Goal: Transaction & Acquisition: Purchase product/service

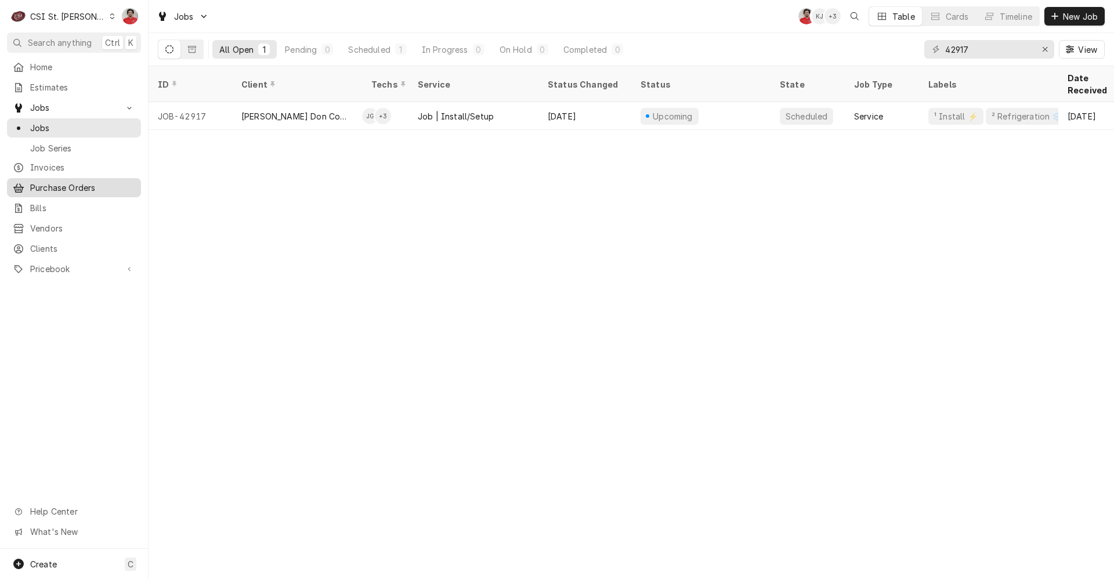
click at [56, 182] on span "Purchase Orders" at bounding box center [82, 188] width 105 height 12
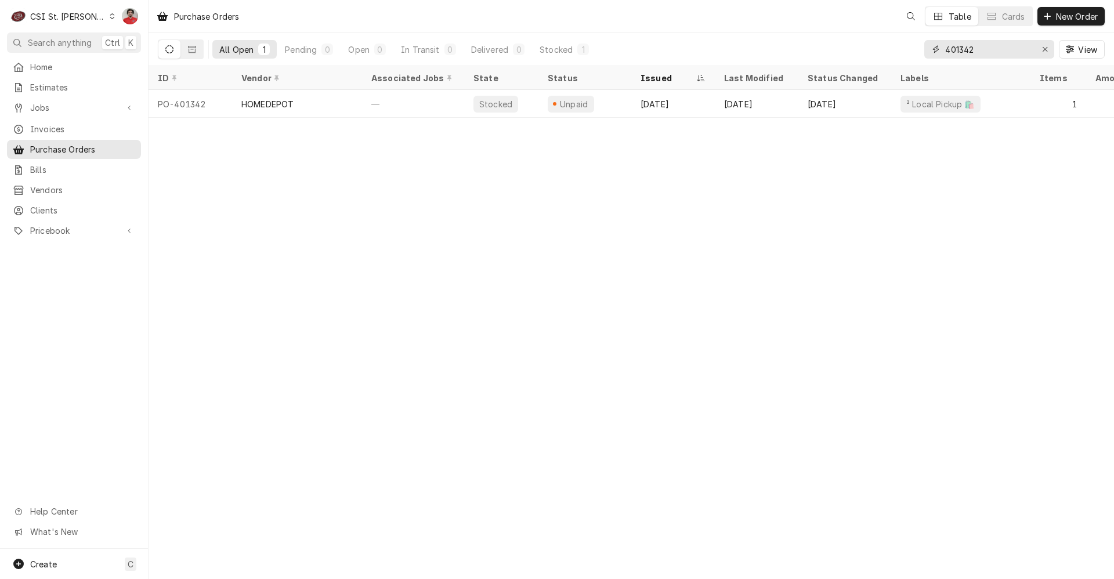
click at [979, 49] on input "401342" at bounding box center [988, 49] width 87 height 19
type input "401340"
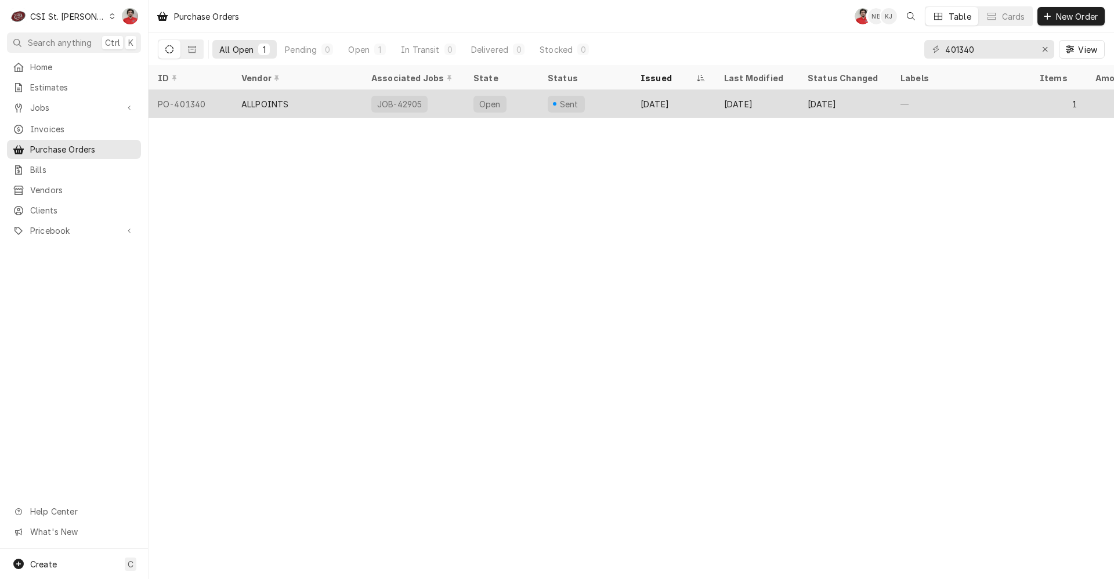
click at [350, 99] on div "ALLPOINTS" at bounding box center [297, 104] width 130 height 28
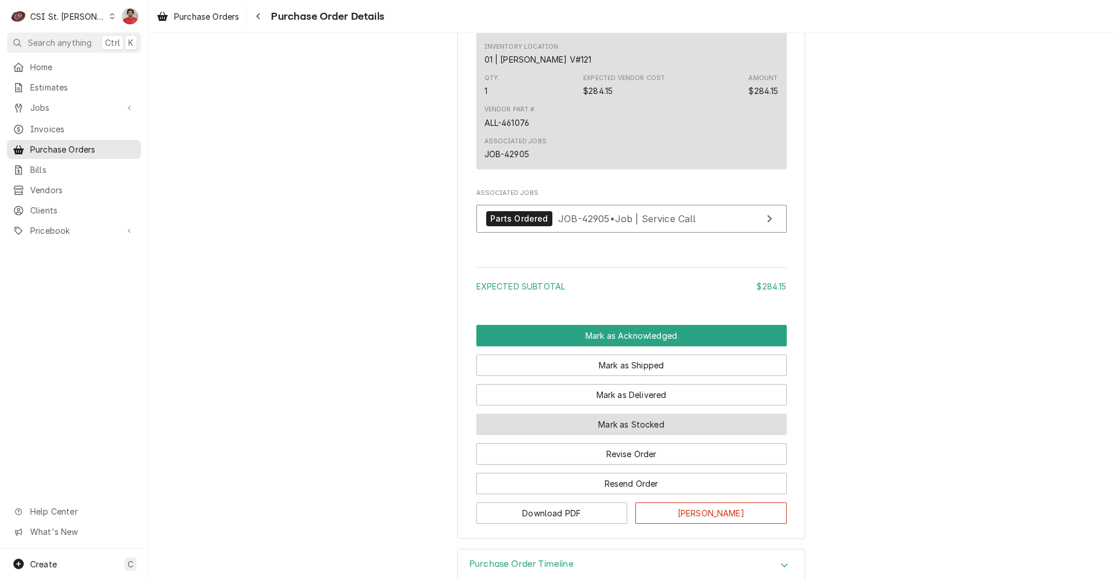
scroll to position [807, 0]
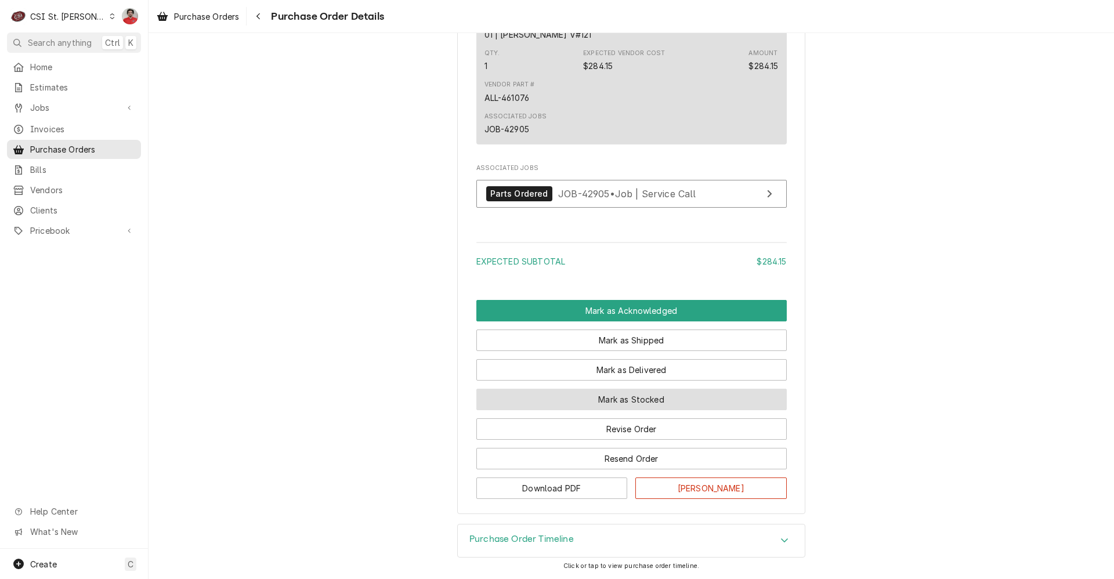
click at [588, 396] on button "Mark as Stocked" at bounding box center [631, 399] width 310 height 21
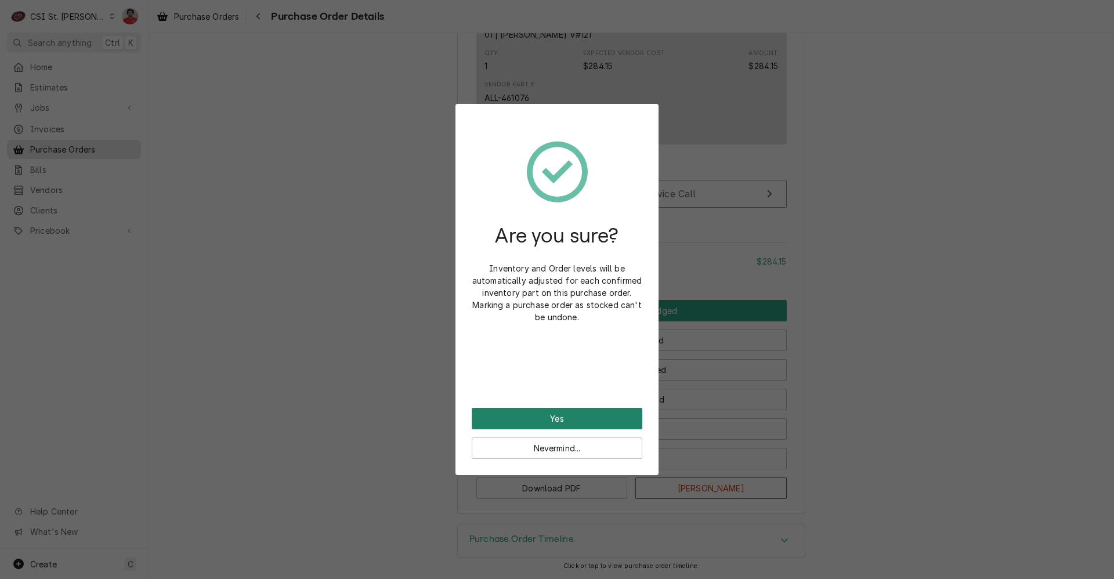
click at [597, 412] on button "Yes" at bounding box center [557, 418] width 171 height 21
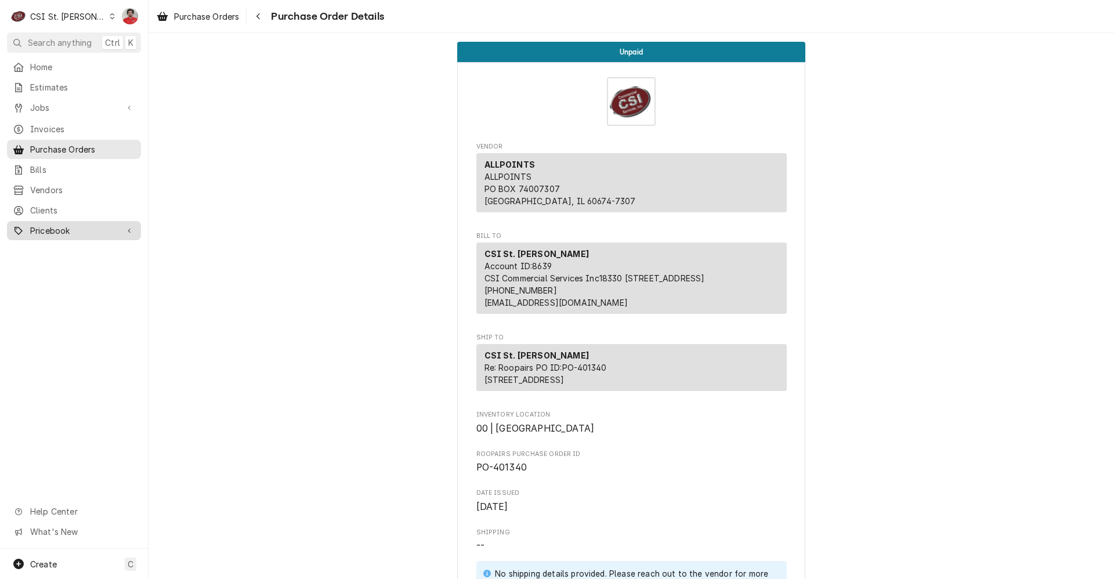
click at [55, 225] on span "Pricebook" at bounding box center [74, 231] width 88 height 12
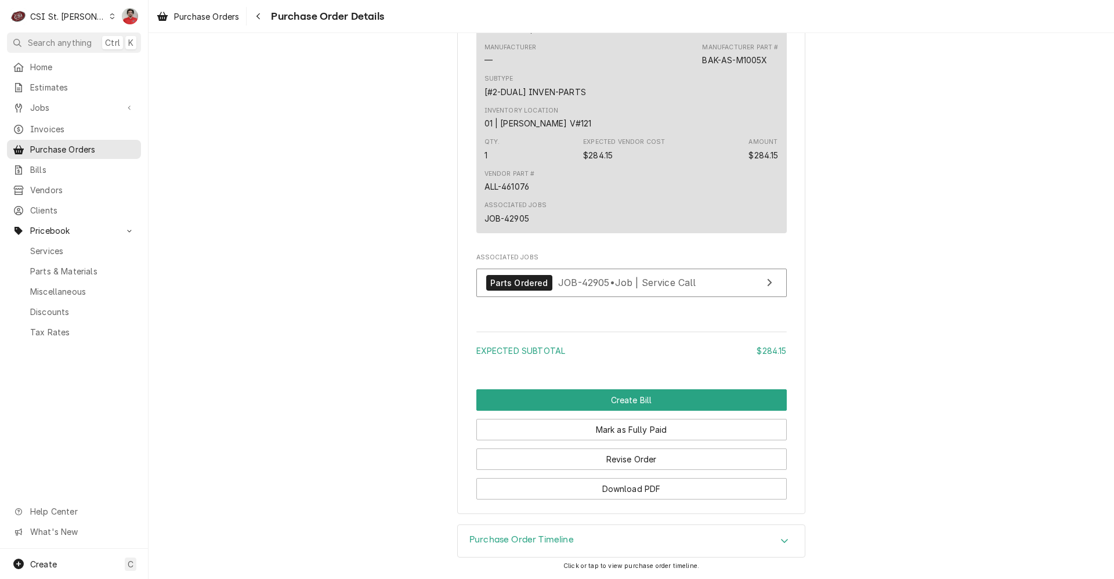
scroll to position [865, 0]
click at [639, 284] on span "JOB-42905 • Job | Service Call" at bounding box center [627, 283] width 138 height 12
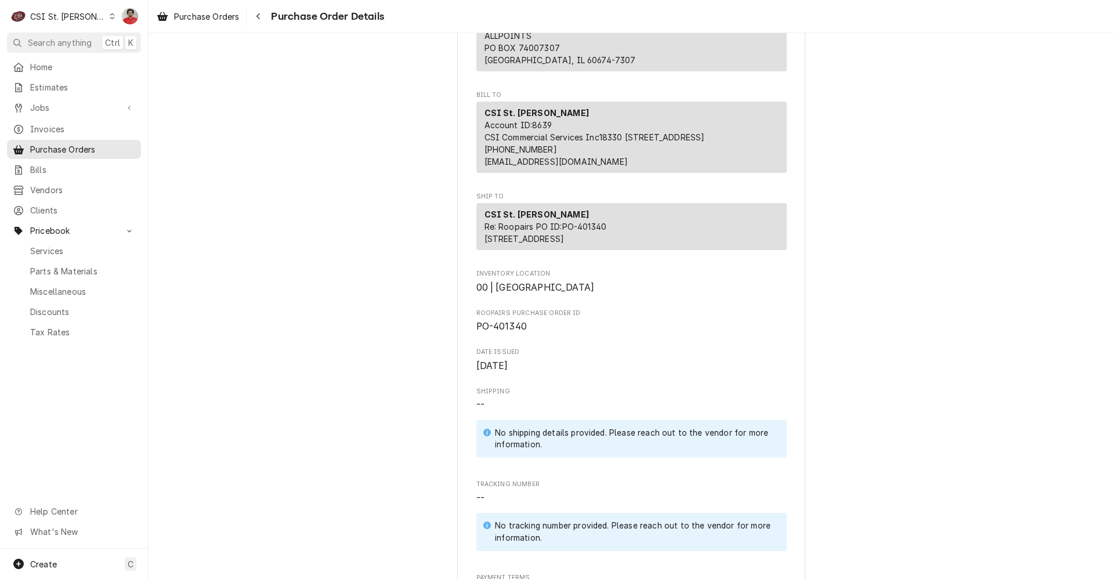
scroll to position [0, 0]
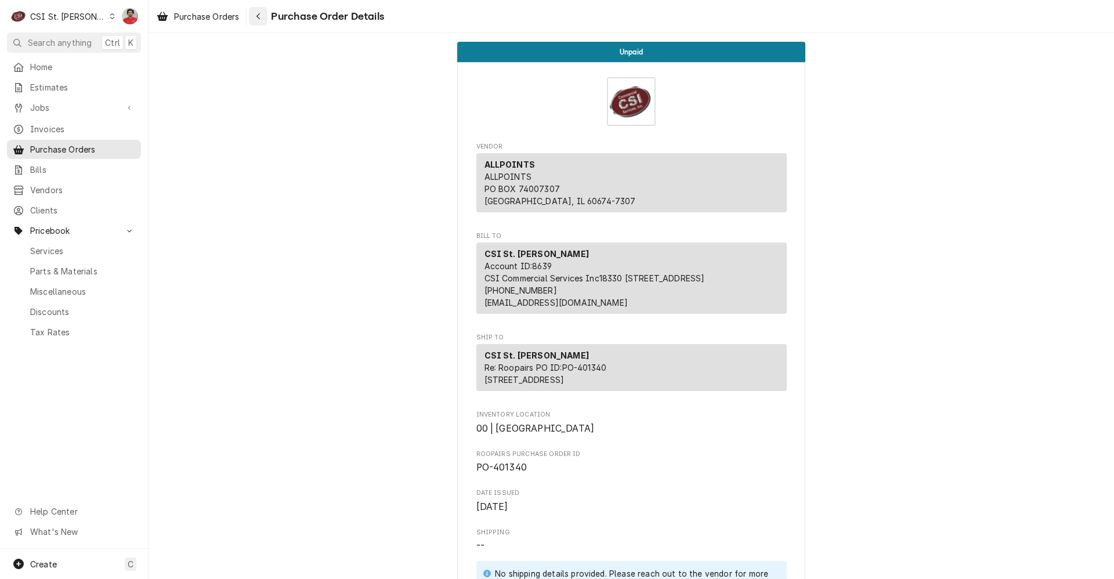
click at [255, 17] on div "Navigate back" at bounding box center [258, 16] width 12 height 12
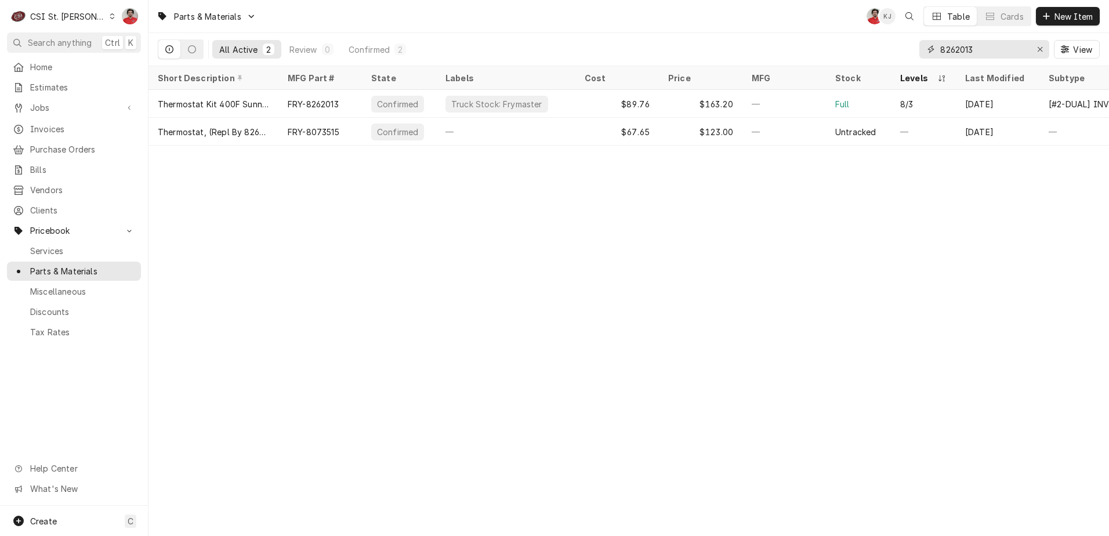
click at [1011, 53] on input "8262013" at bounding box center [984, 49] width 87 height 19
type input "eve-9612-22"
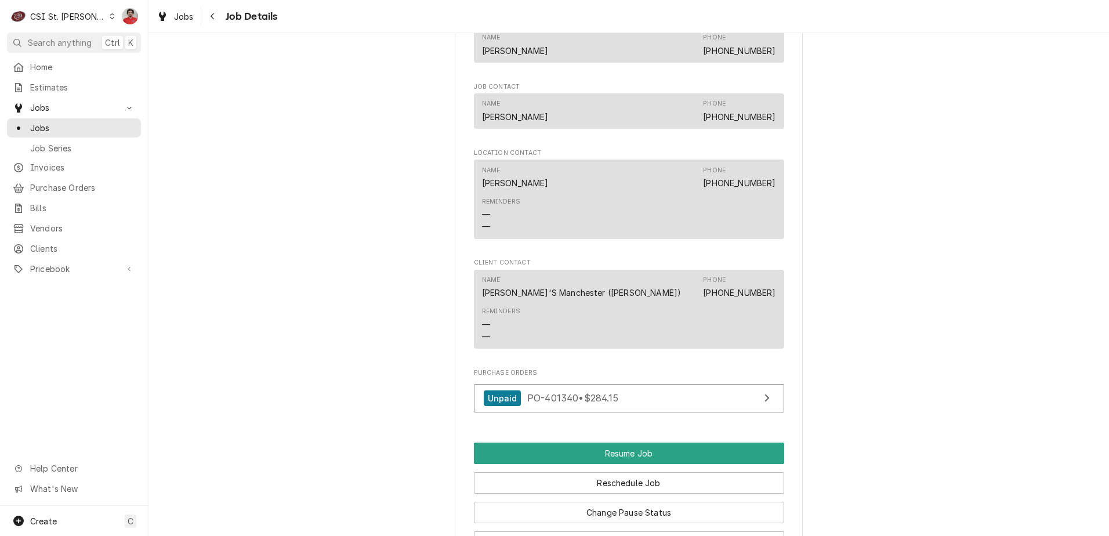
scroll to position [1412, 0]
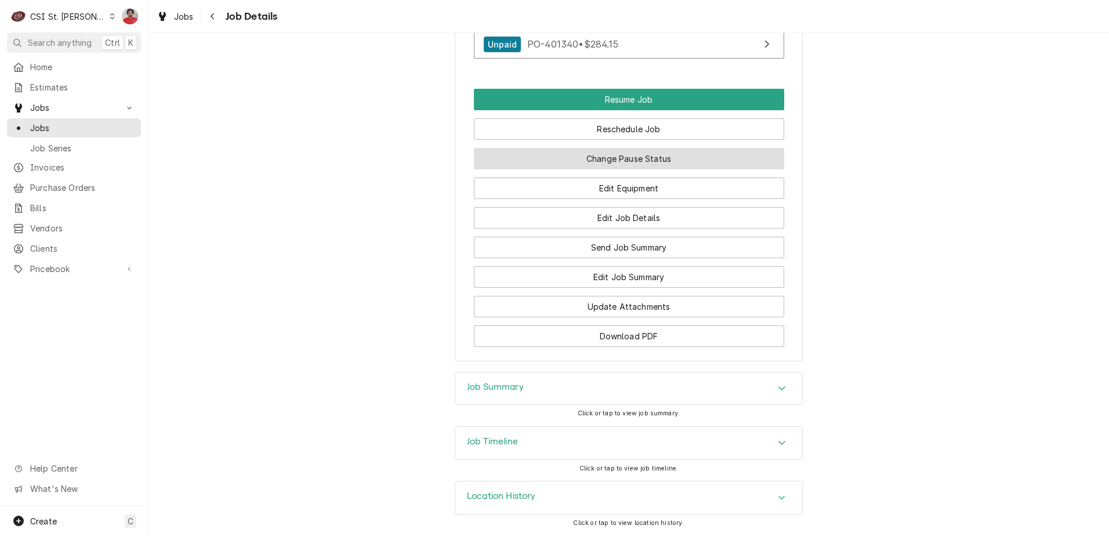
click at [643, 161] on button "Change Pause Status" at bounding box center [629, 158] width 310 height 21
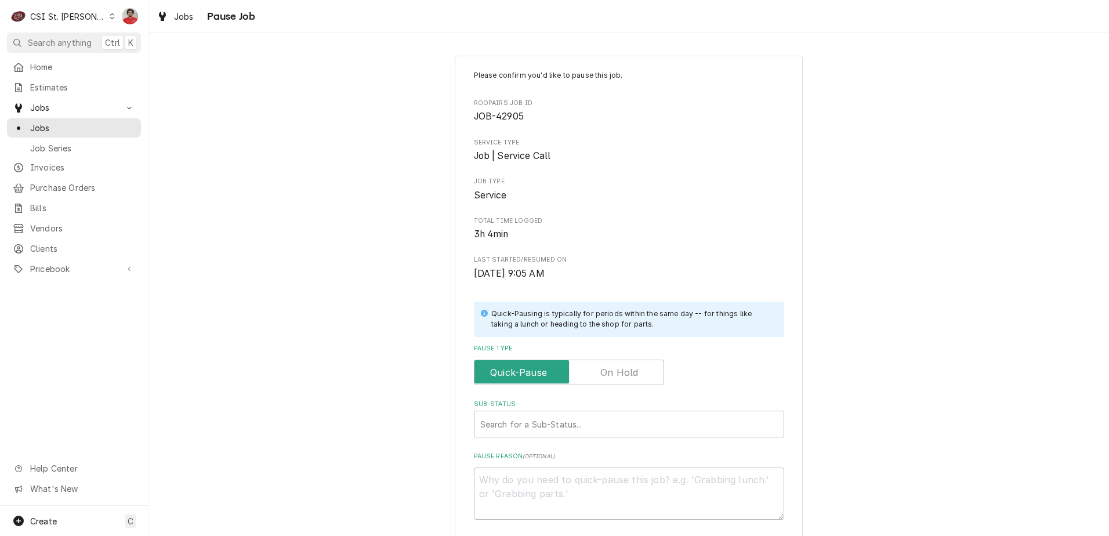
click at [617, 373] on label "Pause Type" at bounding box center [569, 373] width 190 height 26
click at [617, 373] on input "Pause Type" at bounding box center [569, 373] width 180 height 26
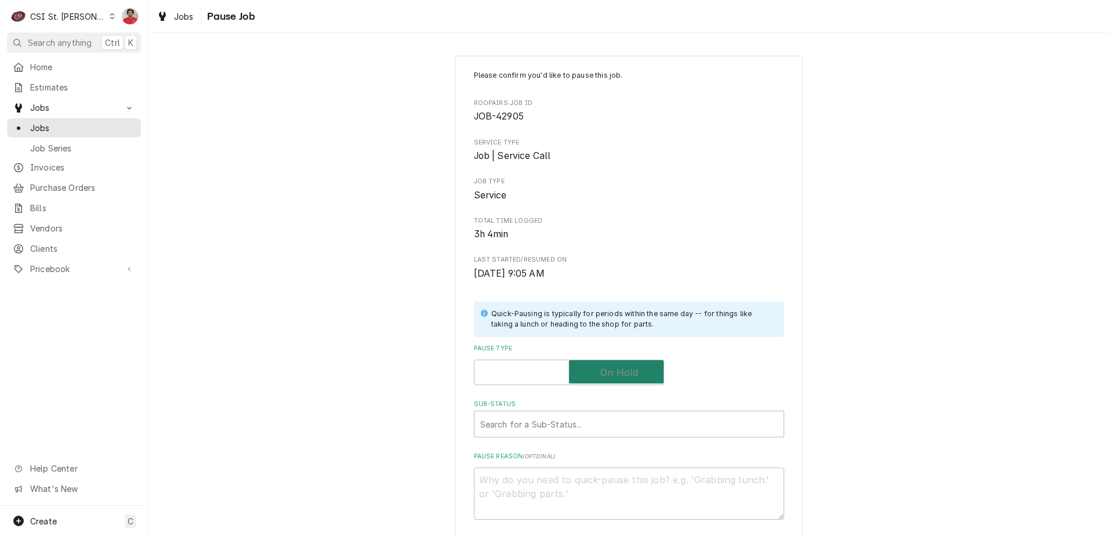
checkbox input "true"
click at [608, 419] on div "Sub-Status" at bounding box center [629, 424] width 298 height 21
click at [599, 475] on textarea "Who received part(s) & to where?" at bounding box center [629, 494] width 310 height 52
type textarea "x"
type textarea "R"
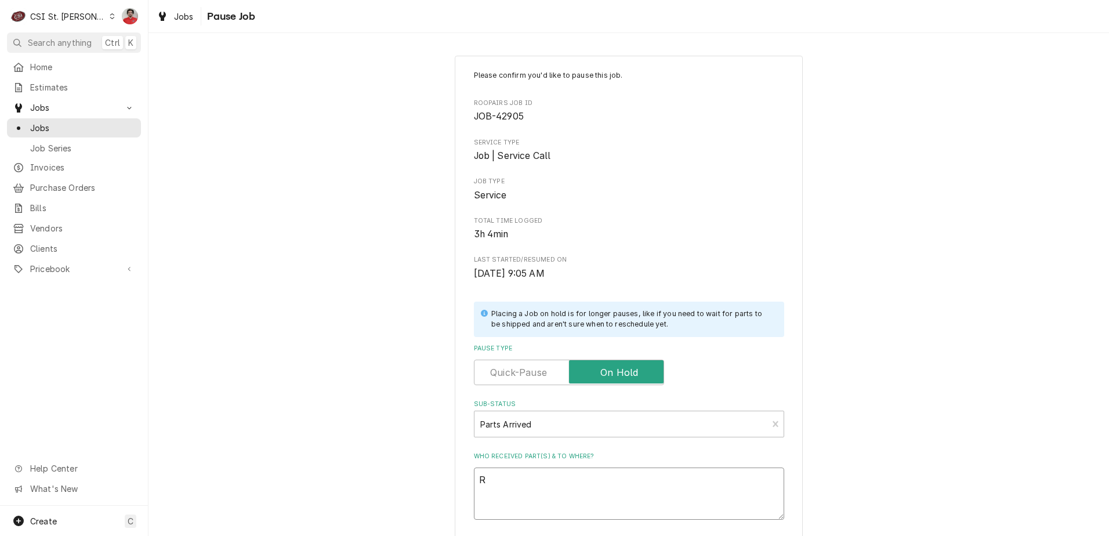
type textarea "x"
type textarea "Re"
type textarea "x"
type textarea "Rec"
type textarea "x"
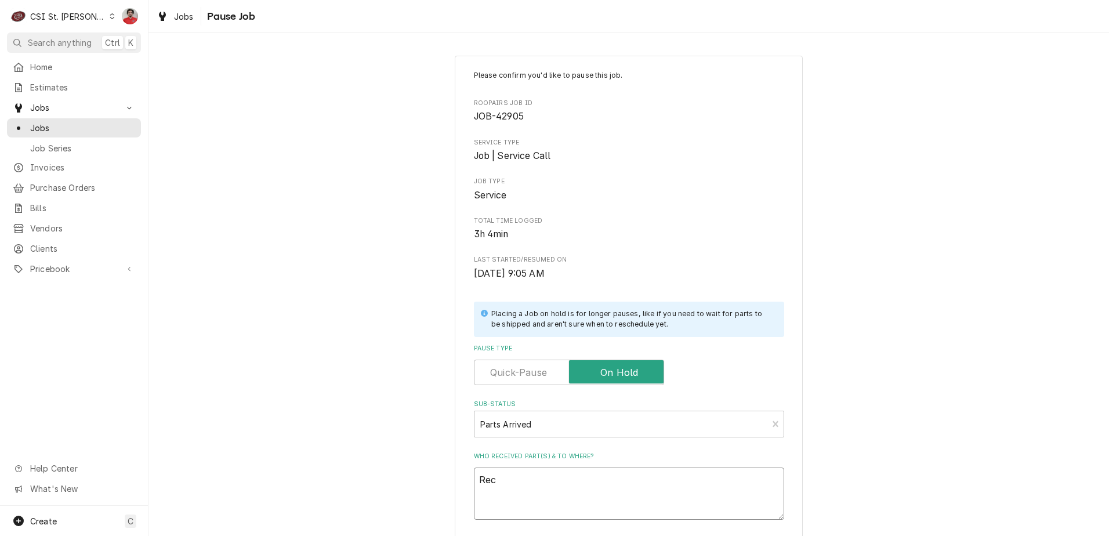
type textarea "Rec"
type textarea "x"
type textarea "Rec p"
type textarea "x"
type textarea "Rec pa"
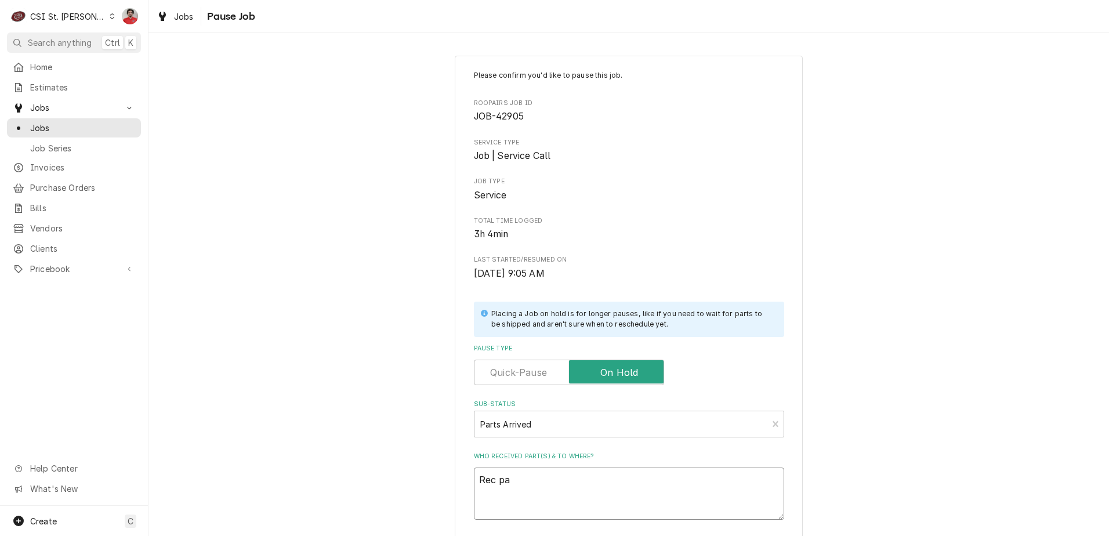
type textarea "x"
type textarea "Rec par"
type textarea "x"
type textarea "Rec part"
type textarea "x"
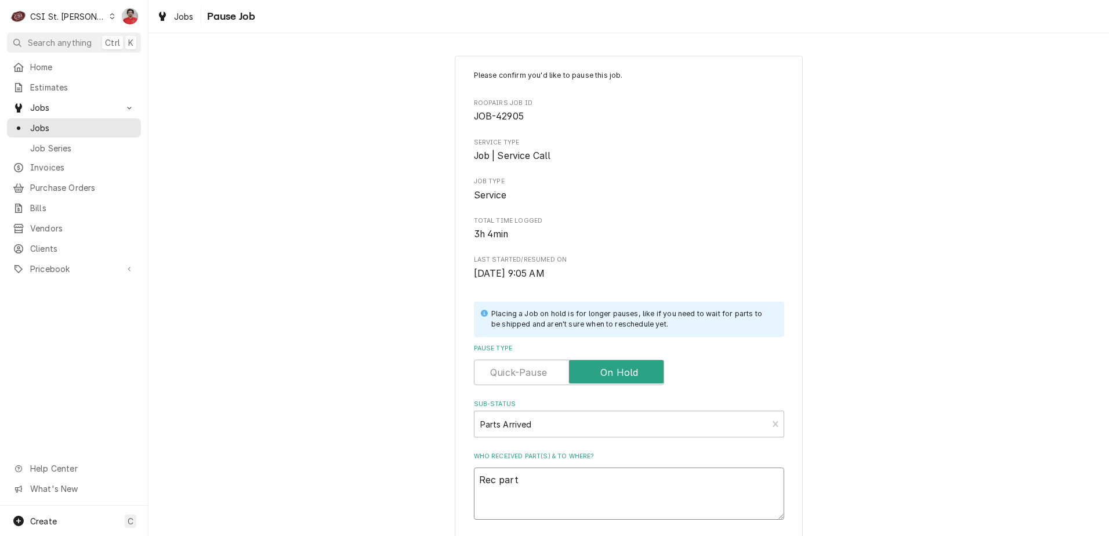
type textarea "Rec parts"
type textarea "x"
type textarea "Rec parts"
type textarea "x"
type textarea "Rec parts t"
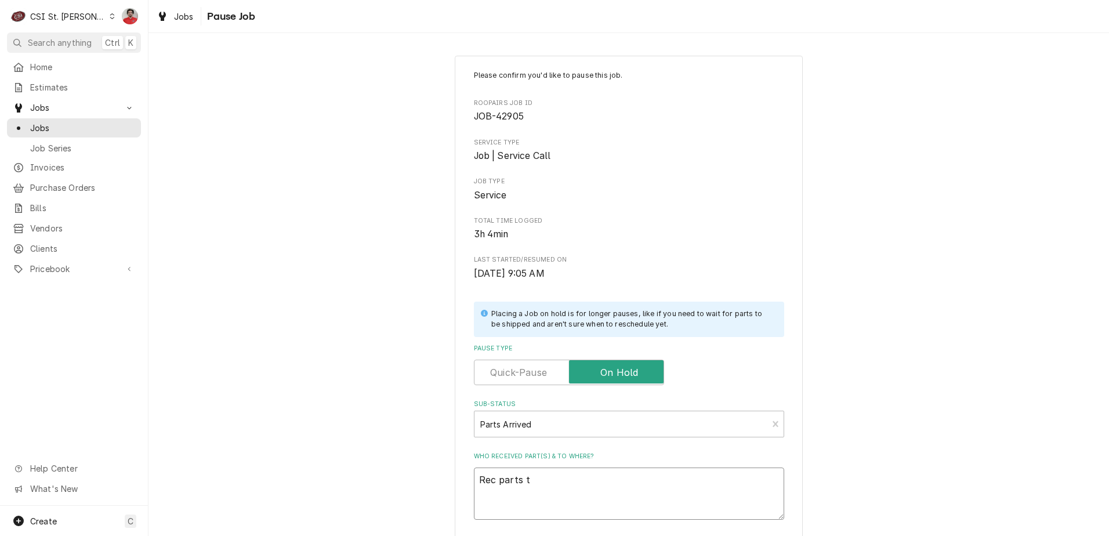
type textarea "x"
type textarea "Rec parts to"
type textarea "x"
type textarea "Rec parts to"
type textarea "x"
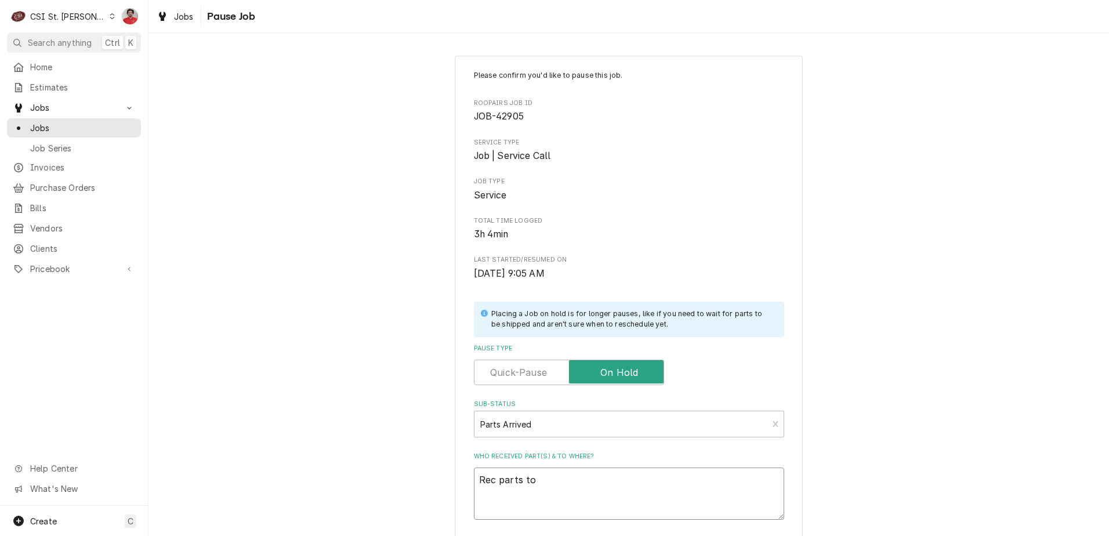
type textarea "Rec parts to K"
type textarea "x"
type textarea "Rec parts to Ky"
type textarea "x"
type textarea "Rec parts to Kye"
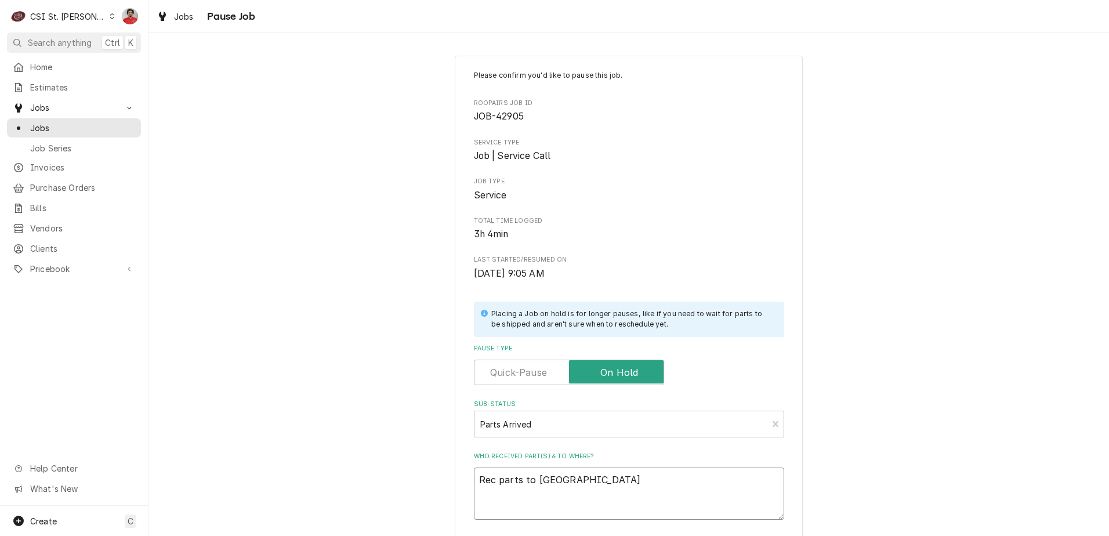
type textarea "x"
type textarea "Rec parts to Kyel"
type textarea "x"
type textarea "Rec parts to Kyele"
type textarea "x"
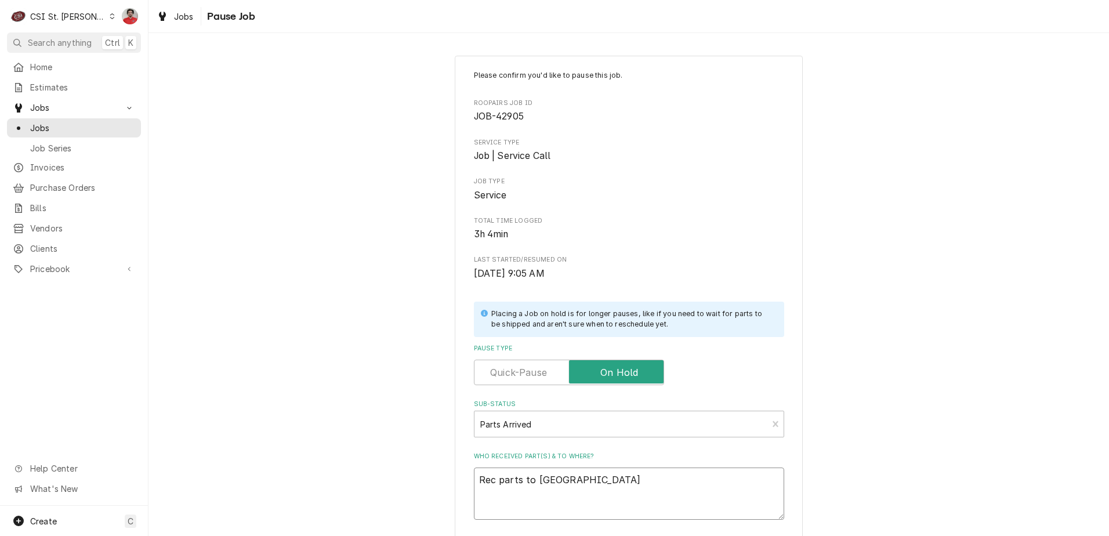
type textarea "Rec parts to Kyel"
type textarea "x"
type textarea "Rec parts to Kye"
type textarea "x"
type textarea "Rec parts to Ky"
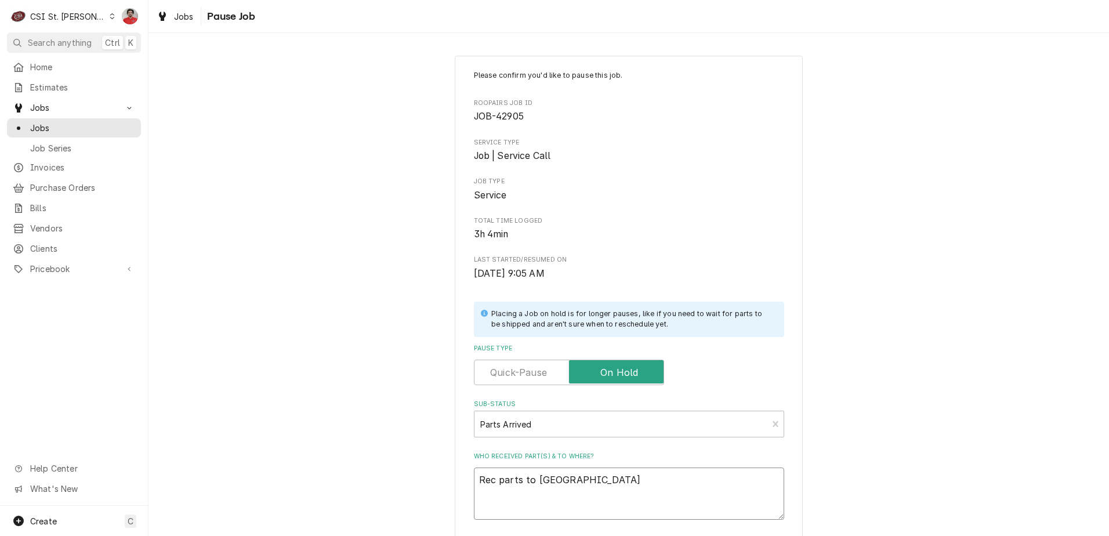
type textarea "x"
type textarea "Rec parts to Kyl"
type textarea "x"
type textarea "Rec parts to Kyle"
type textarea "x"
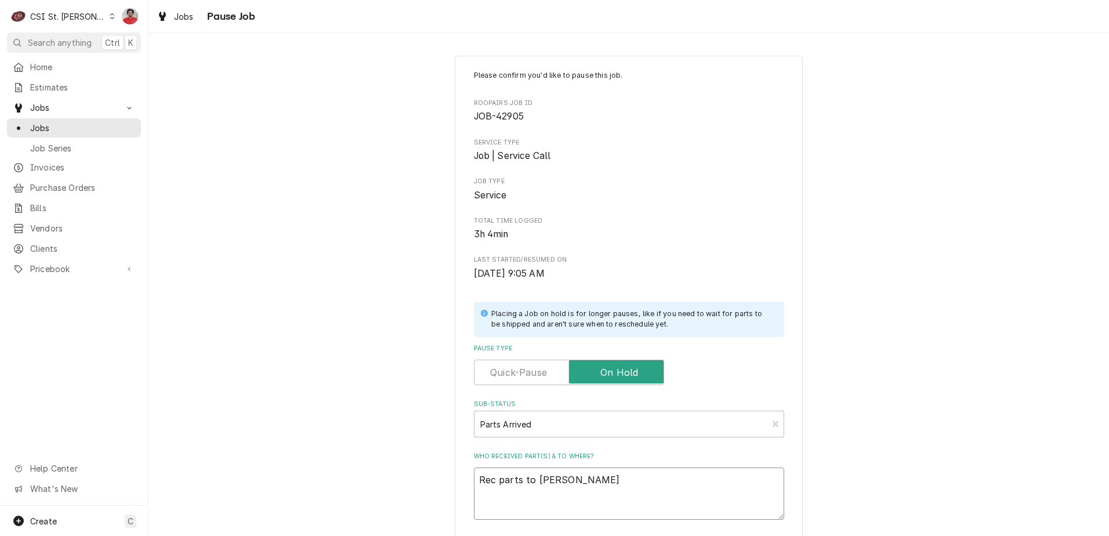
type textarea "Rec parts to Kyle'"
type textarea "x"
type textarea "Rec parts to Kyle's"
type textarea "x"
type textarea "Rec parts to Kyle's"
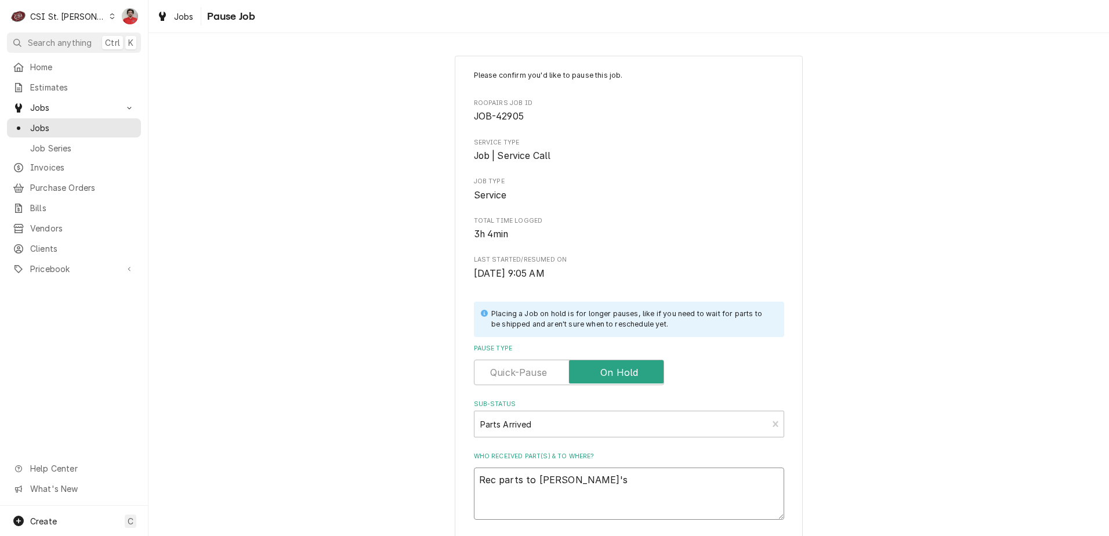
type textarea "x"
type textarea "Rec parts to Kyle's s"
type textarea "x"
type textarea "Rec parts to Kyle's sh"
type textarea "x"
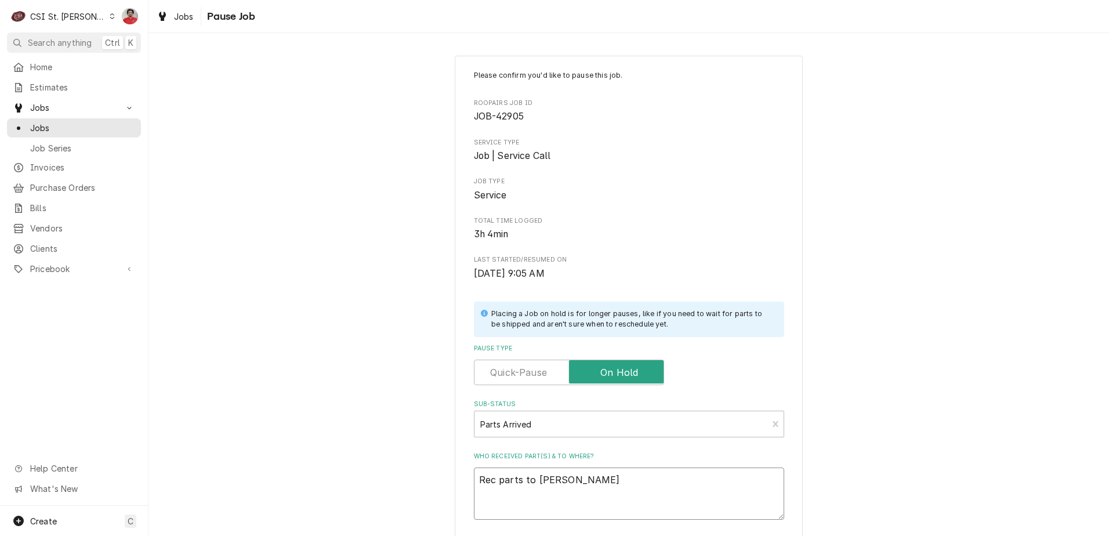
type textarea "Rec parts to Kyle's she"
type textarea "x"
type textarea "Rec parts to Kyle's shel"
type textarea "x"
type textarea "Rec parts to Kyle's shelf"
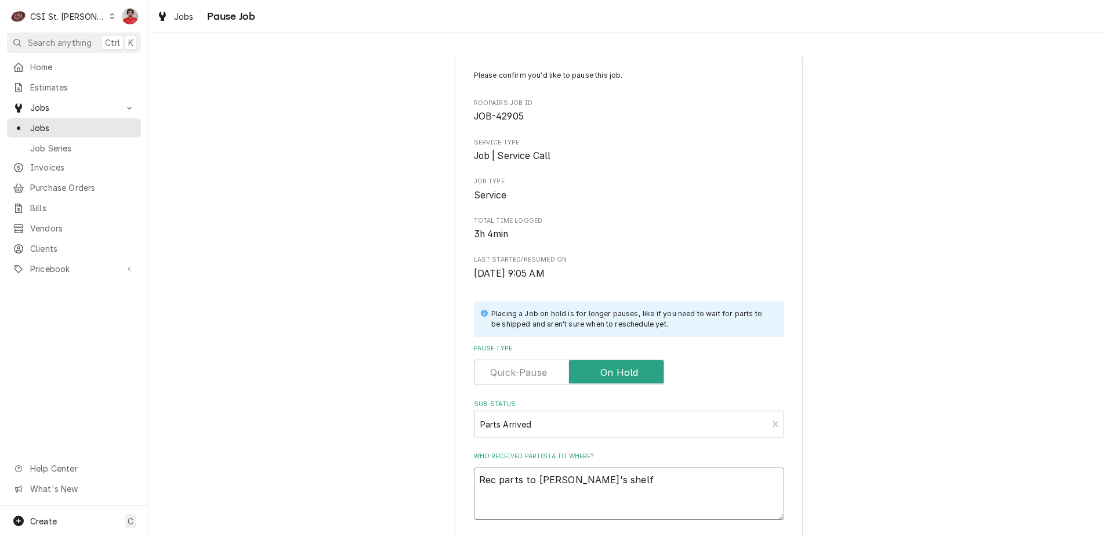
click at [514, 479] on textarea "Rec parts to Kyle's shelf" at bounding box center [629, 494] width 310 height 52
type textarea "x"
type textarea "Rec Ato Kyle's shelf"
type textarea "x"
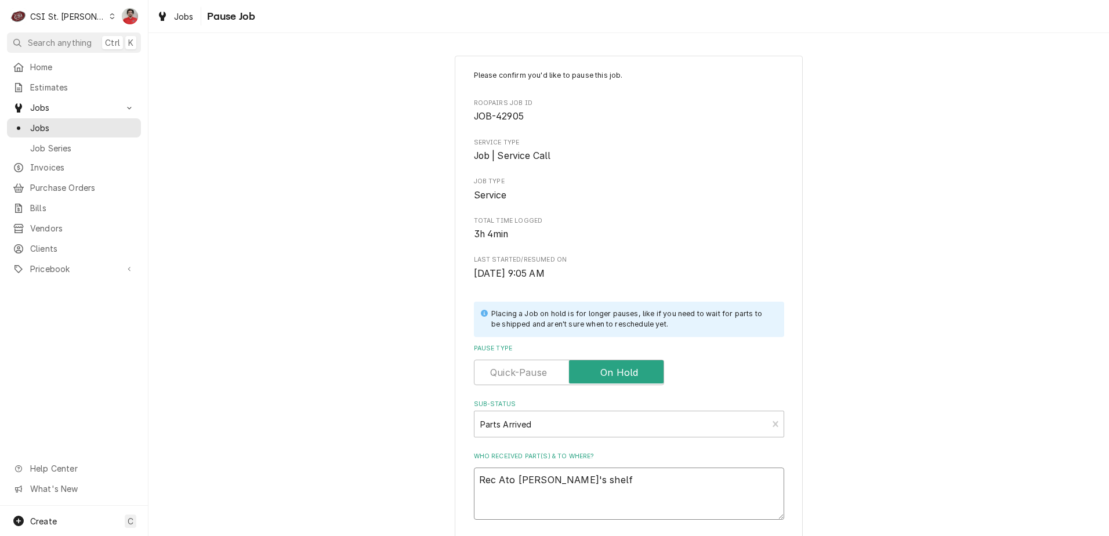
type textarea "Rec ALto Kyle's shelf"
type textarea "x"
type textarea "Rec ALLto Kyle's shelf"
type textarea "x"
type textarea "Rec ALL-to Kyle's shelf"
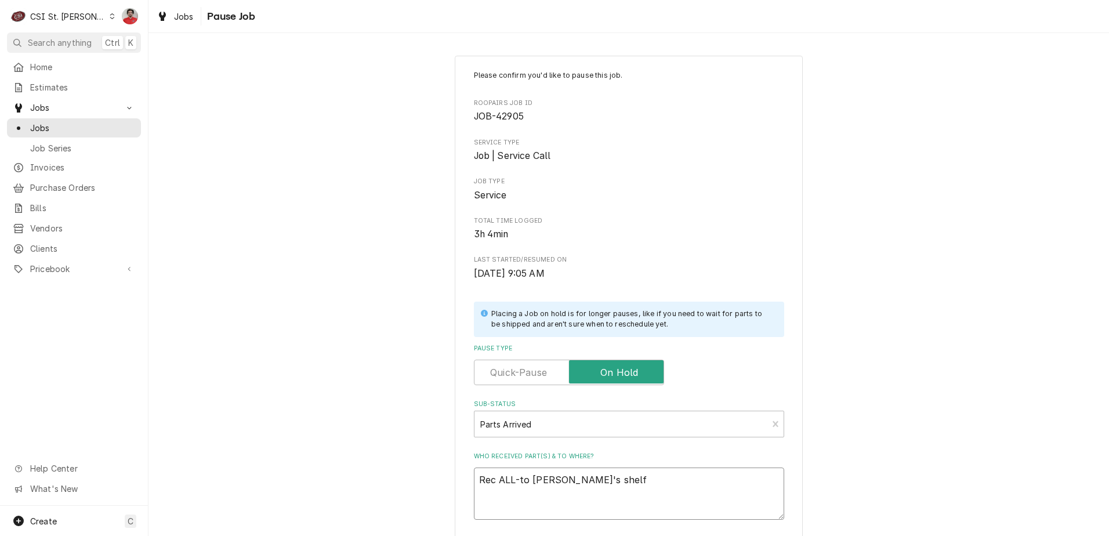
type textarea "x"
type textarea "Rec ALL-4to Kyle's shelf"
type textarea "x"
type textarea "Rec ALL-46to Kyle's shelf"
type textarea "x"
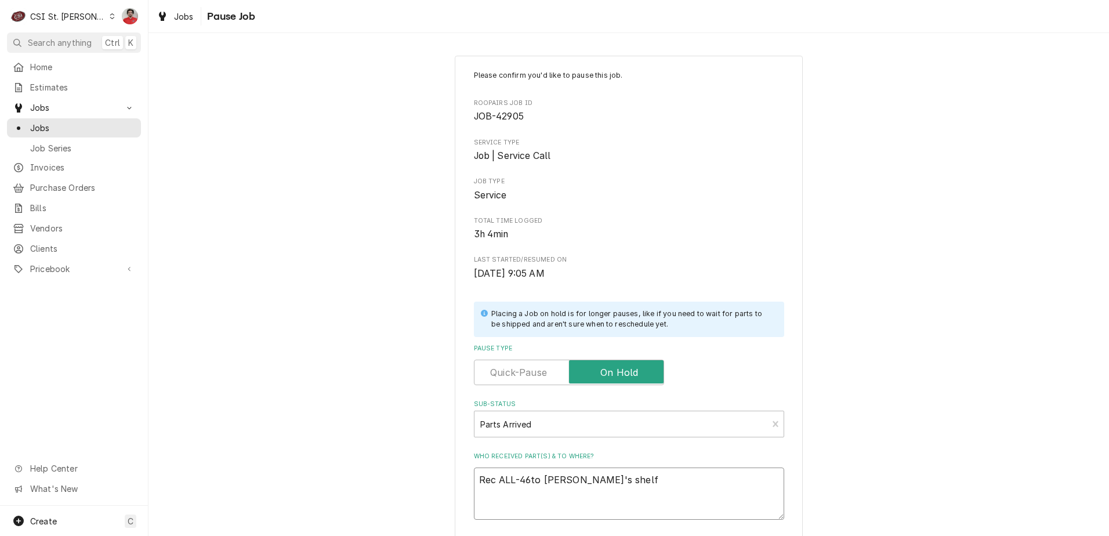
type textarea "Rec ALL-461to Kyle's shelf"
type textarea "x"
type textarea "Rec ALL-4610to Kyle's shelf"
type textarea "x"
type textarea "Rec ALL-46107to Kyle's shelf"
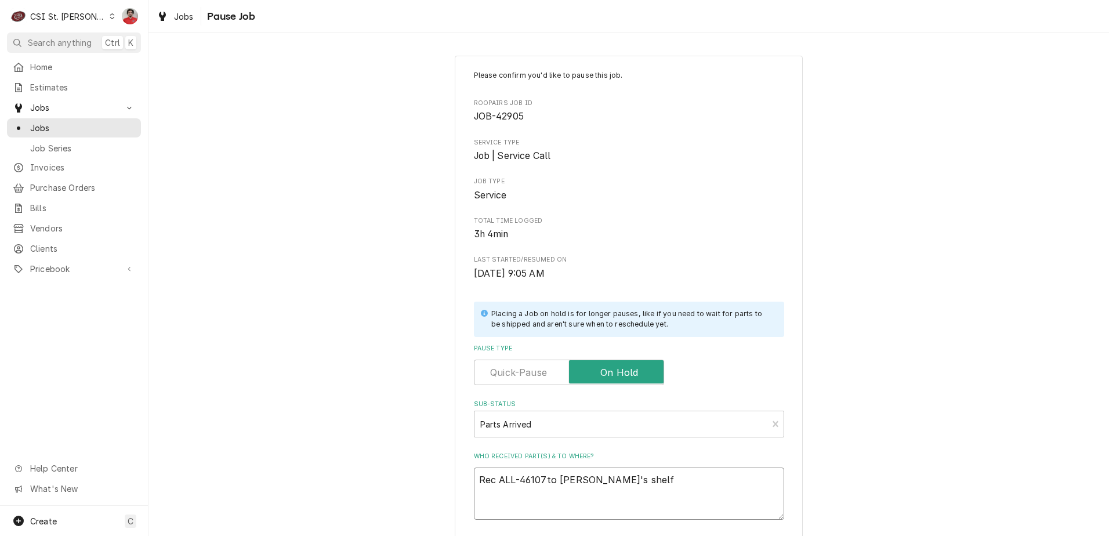
type textarea "x"
type textarea "Rec ALL-461076to Kyle's shelf"
type textarea "x"
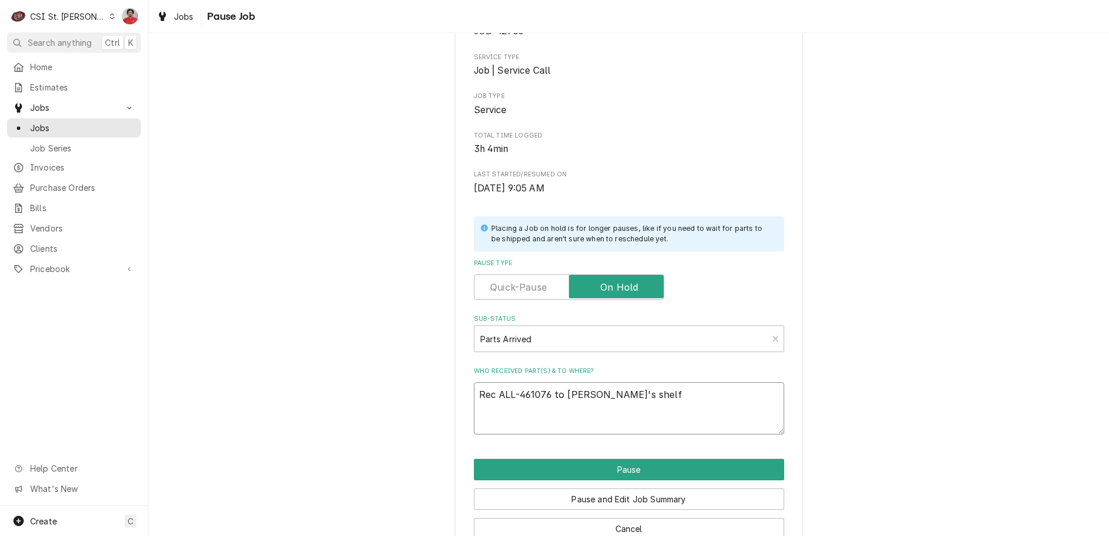
scroll to position [114, 0]
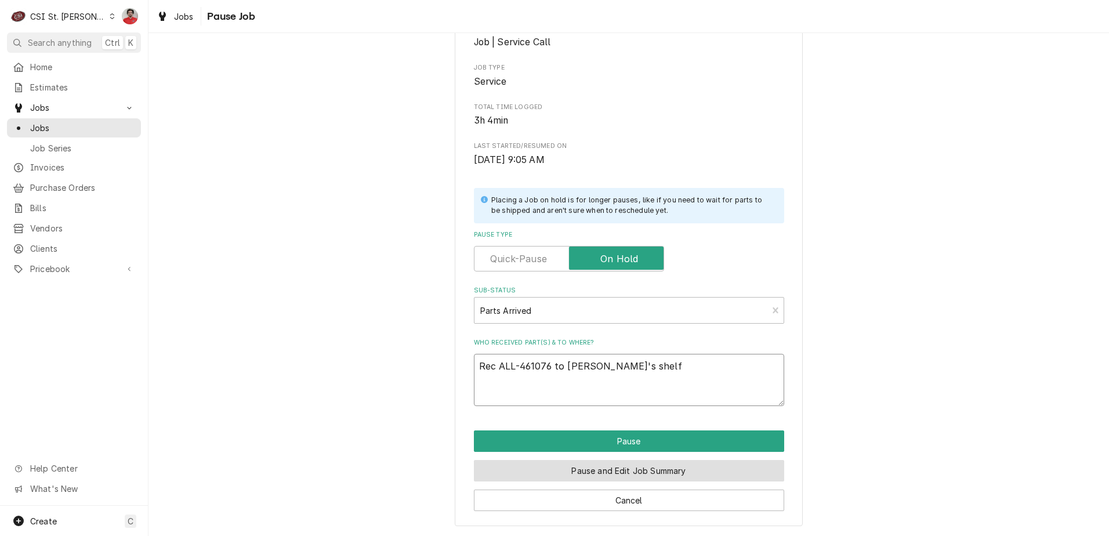
type textarea "Rec ALL-461076 to Kyle's shelf"
drag, startPoint x: 669, startPoint y: 462, endPoint x: 670, endPoint y: 440, distance: 21.5
click at [670, 440] on div "Pause Pause and Edit Job Summary Cancel" at bounding box center [629, 471] width 310 height 81
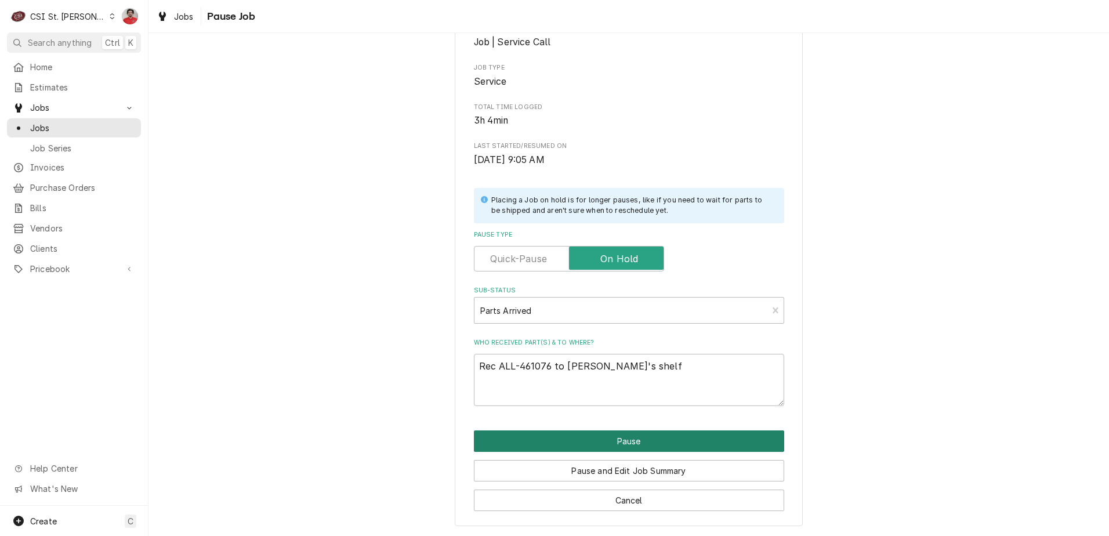
click at [670, 440] on button "Pause" at bounding box center [629, 441] width 310 height 21
type textarea "x"
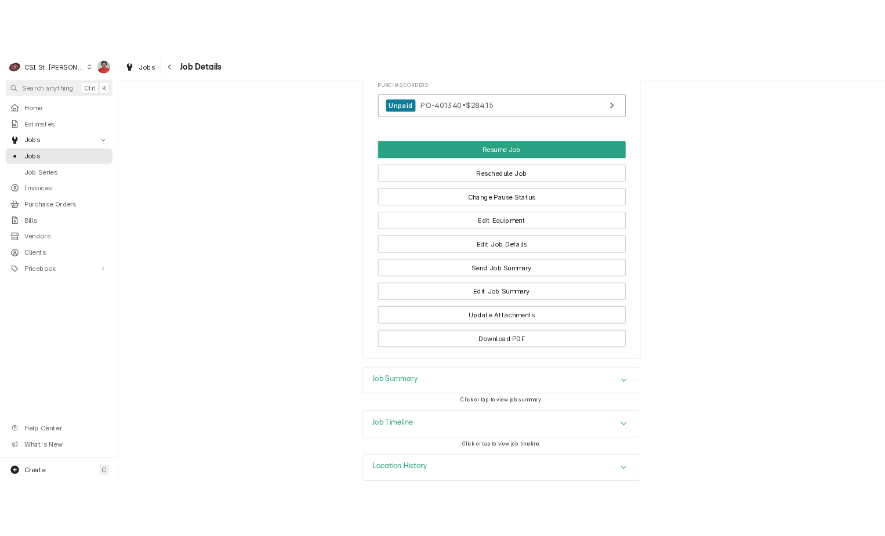
scroll to position [1412, 0]
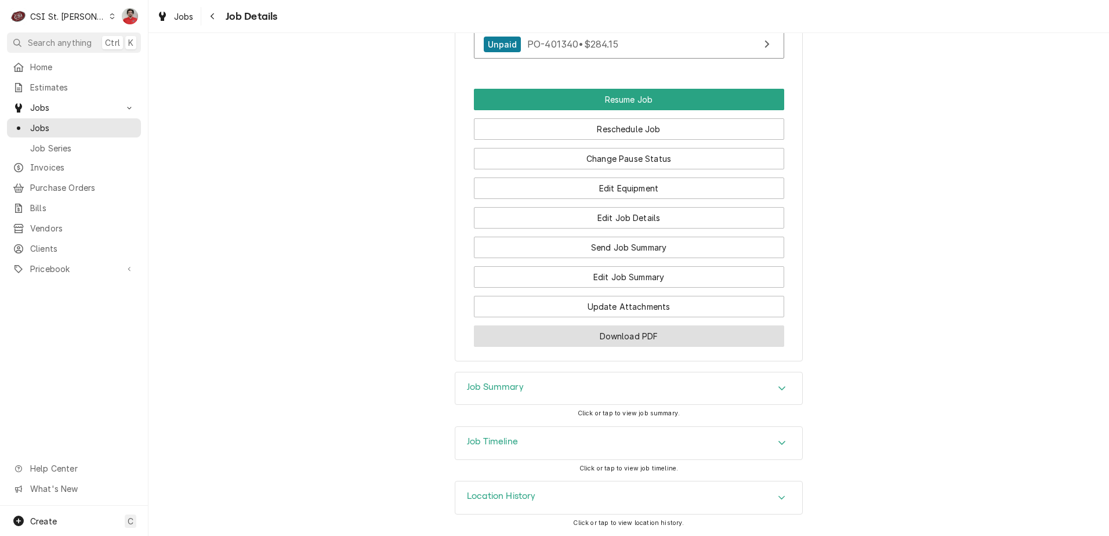
click at [653, 331] on button "Download PDF" at bounding box center [629, 336] width 310 height 21
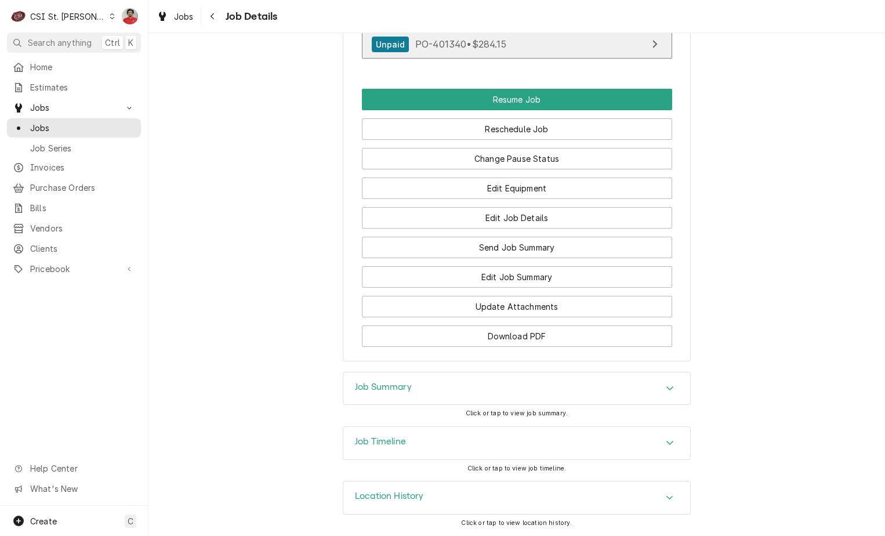
scroll to position [1180, 0]
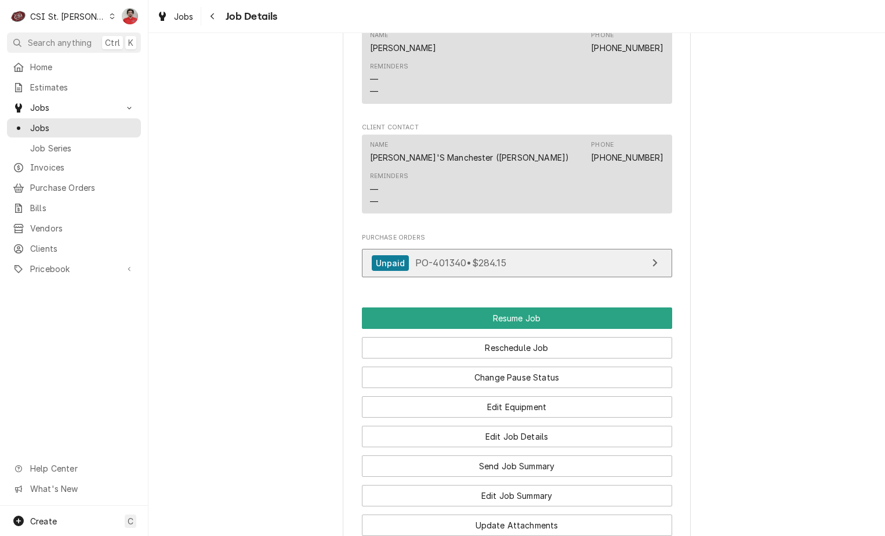
click at [536, 277] on link "Unpaid PO-401340 • $284.15" at bounding box center [517, 263] width 310 height 28
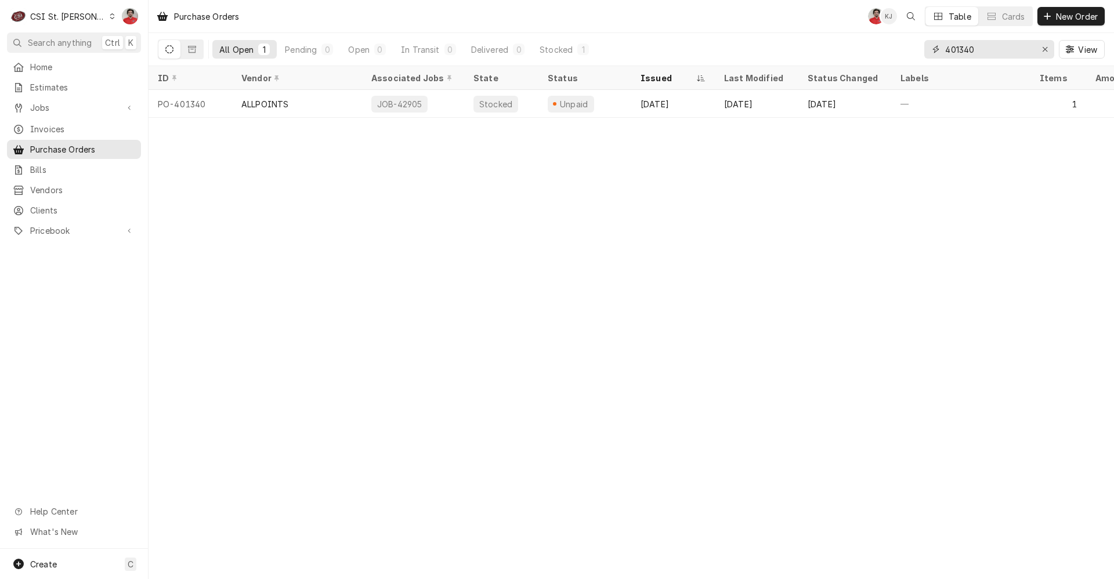
click at [993, 50] on input "401340" at bounding box center [988, 49] width 87 height 19
type input "401174"
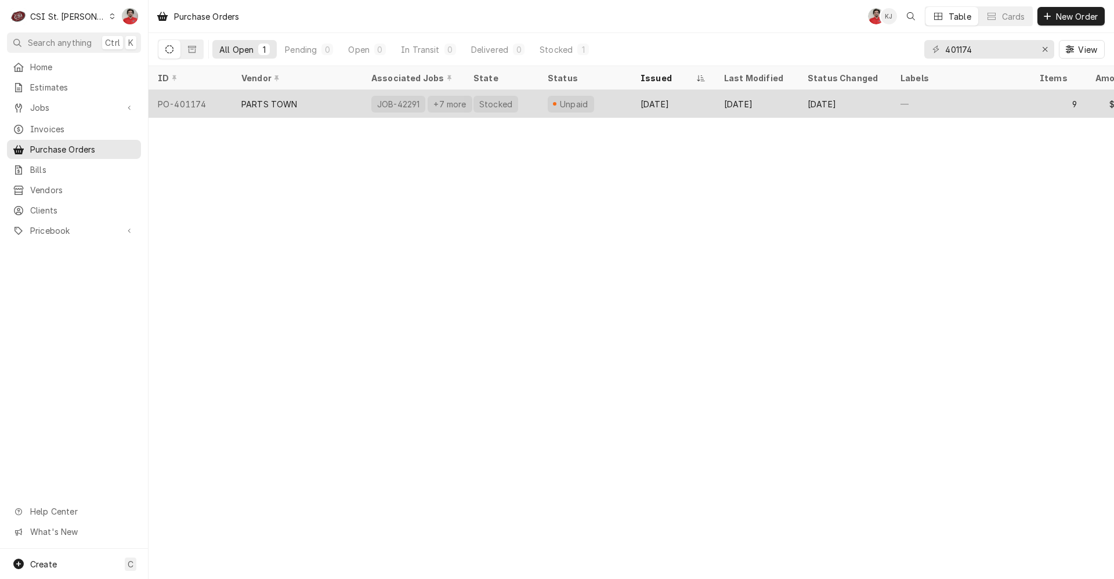
click at [652, 100] on div "Sep 2" at bounding box center [673, 104] width 84 height 28
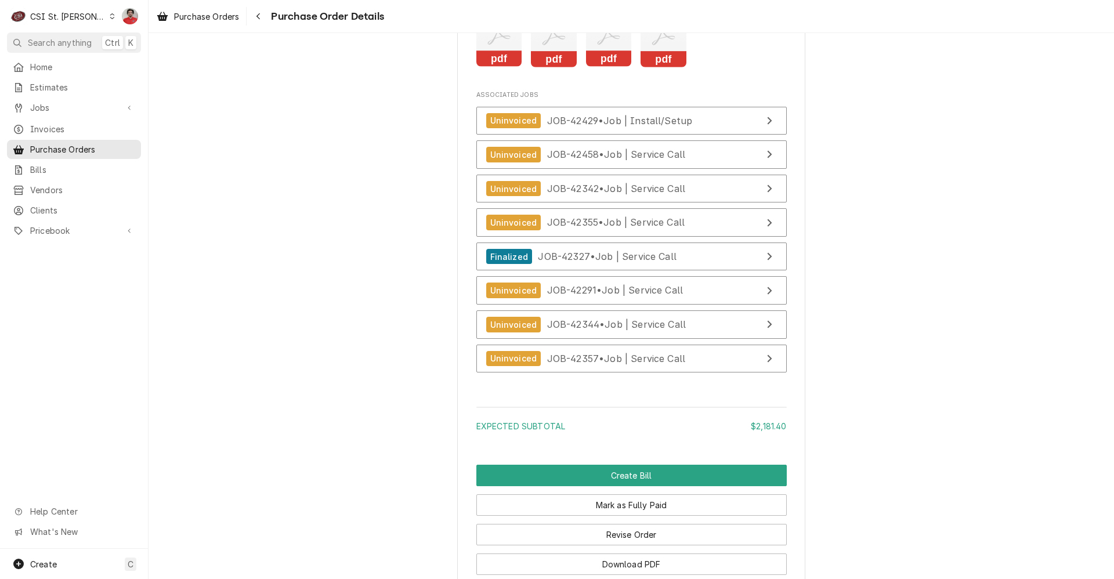
scroll to position [2976, 0]
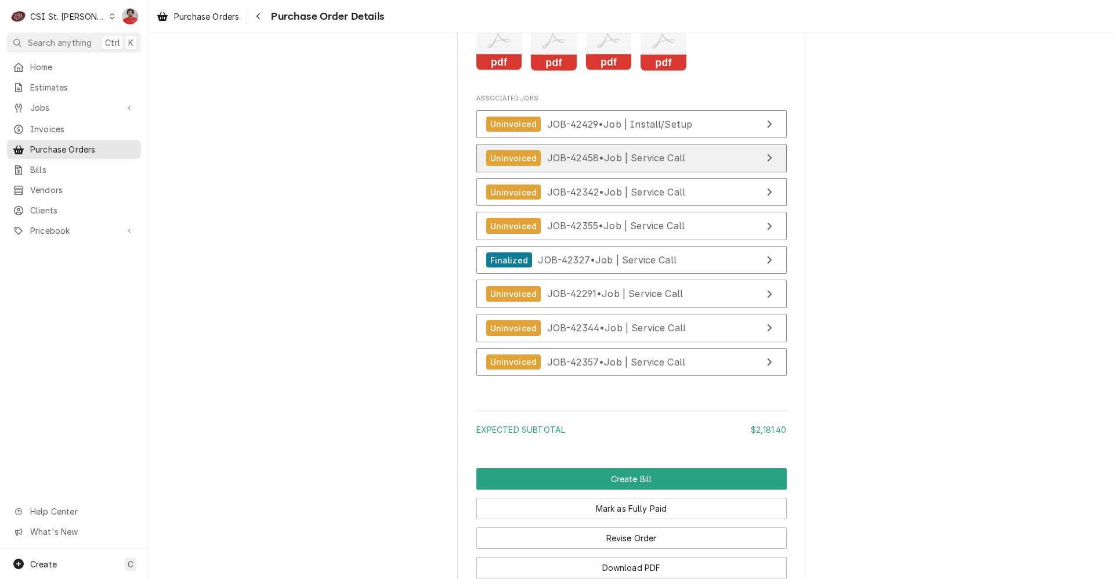
click at [607, 166] on div "Uninvoiced JOB-42458 • Job | Service Call" at bounding box center [586, 158] width 200 height 16
click at [260, 17] on icon "Navigate back" at bounding box center [258, 16] width 5 height 8
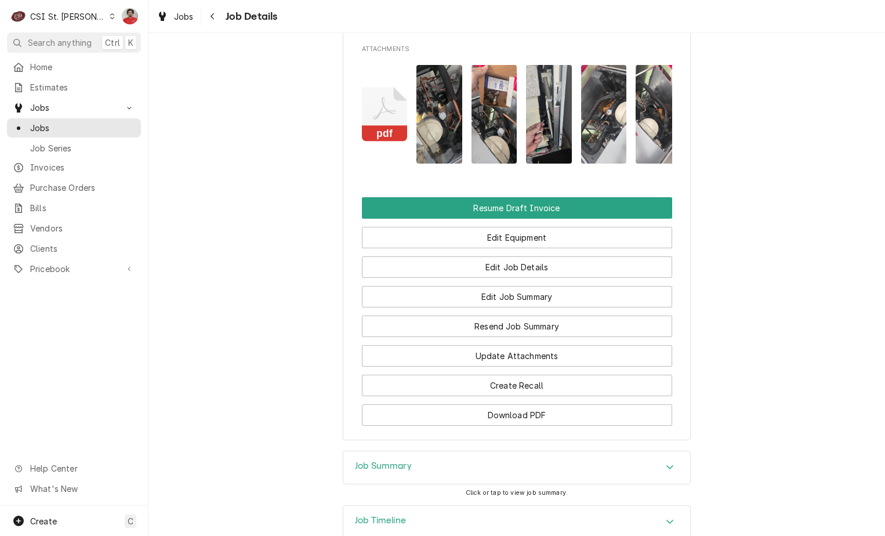
scroll to position [1487, 0]
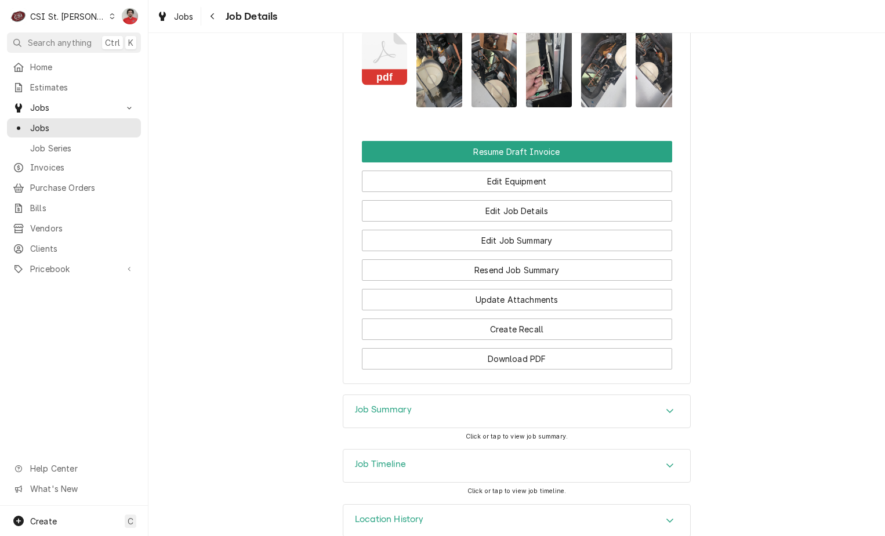
click at [545, 450] on div "Job Timeline" at bounding box center [517, 466] width 347 height 32
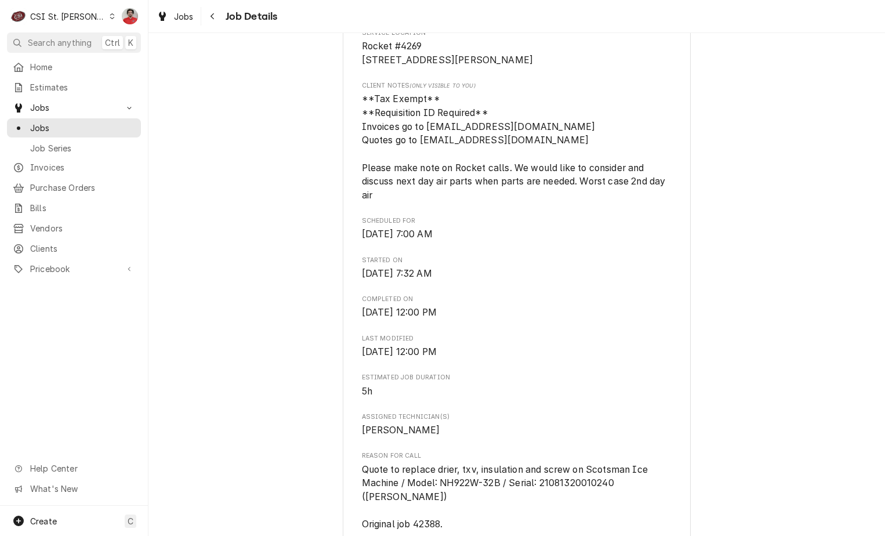
scroll to position [697, 0]
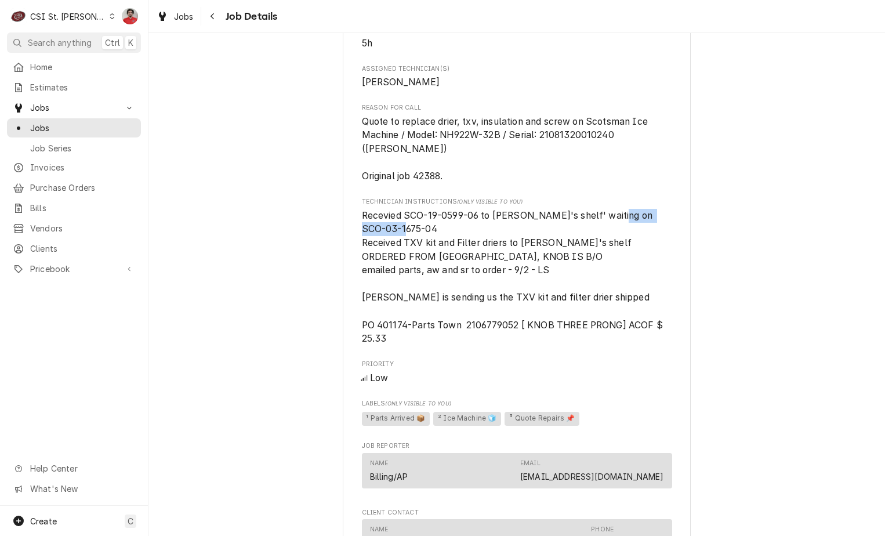
drag, startPoint x: 394, startPoint y: 230, endPoint x: 610, endPoint y: 212, distance: 217.1
click at [610, 212] on span "Recevied SCO-19-0599-06 to Kevin J's shelf' waiting on SCO-03-1675-04 Received …" at bounding box center [517, 277] width 310 height 137
copy span "SCO-03-1675-04"
click at [62, 264] on span "Pricebook" at bounding box center [74, 269] width 88 height 12
click at [75, 304] on span "Parts & Materials" at bounding box center [82, 309] width 105 height 12
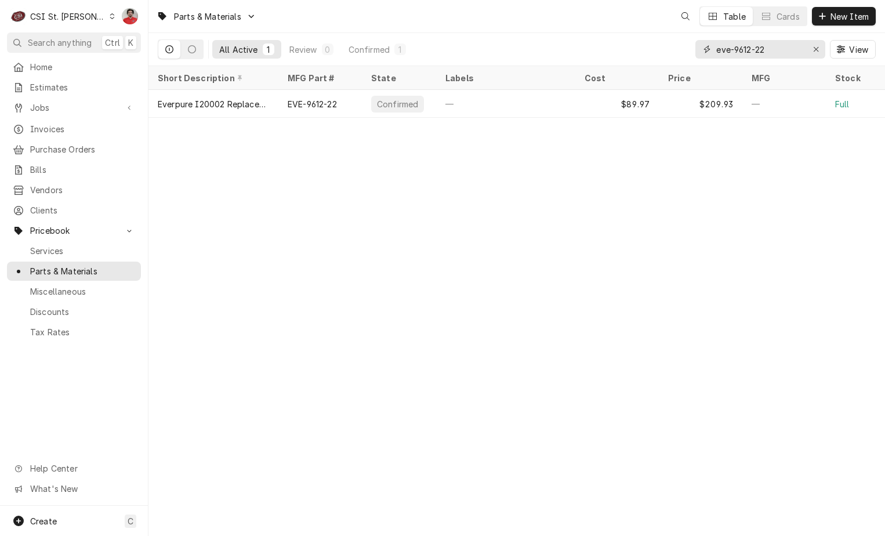
click at [775, 56] on input "eve-9612-22" at bounding box center [760, 49] width 87 height 19
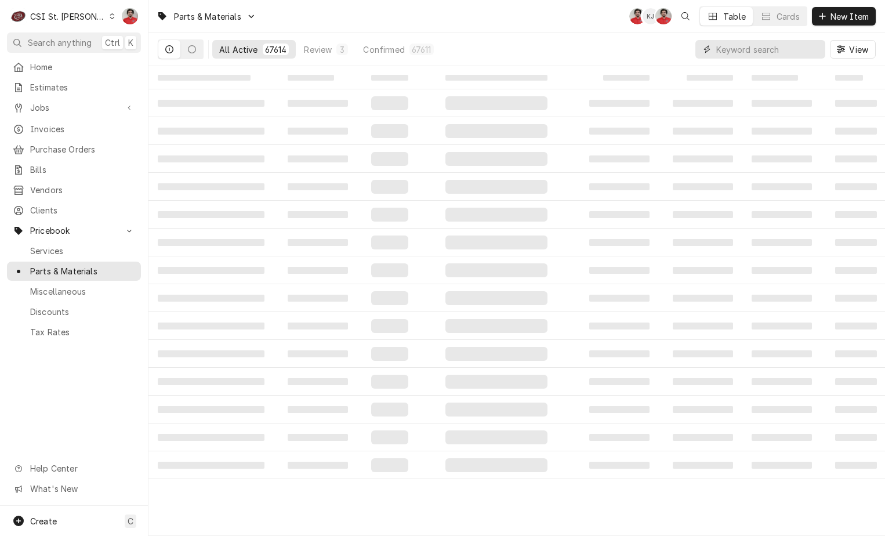
click at [773, 51] on input "Dynamic Content Wrapper" at bounding box center [768, 49] width 103 height 19
paste input "SCO-03-1675-04"
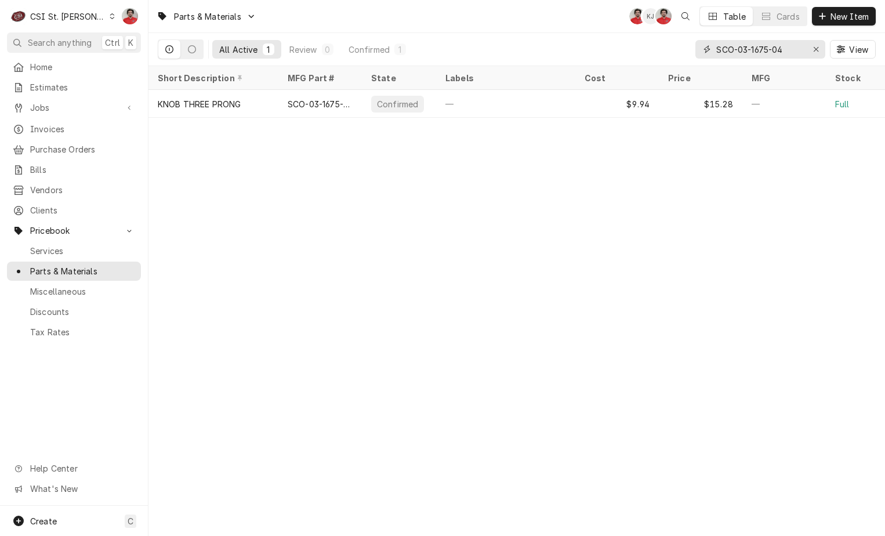
type input "SCO-03-1675-04"
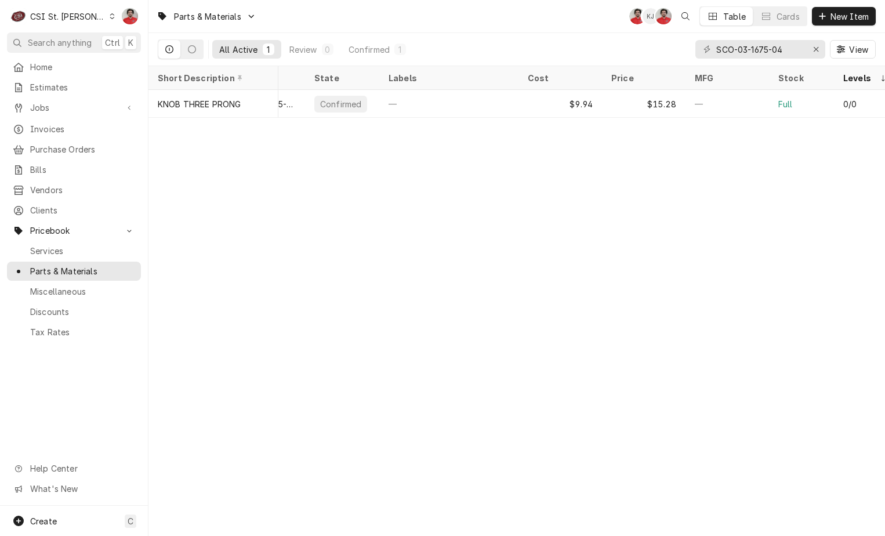
scroll to position [0, 128]
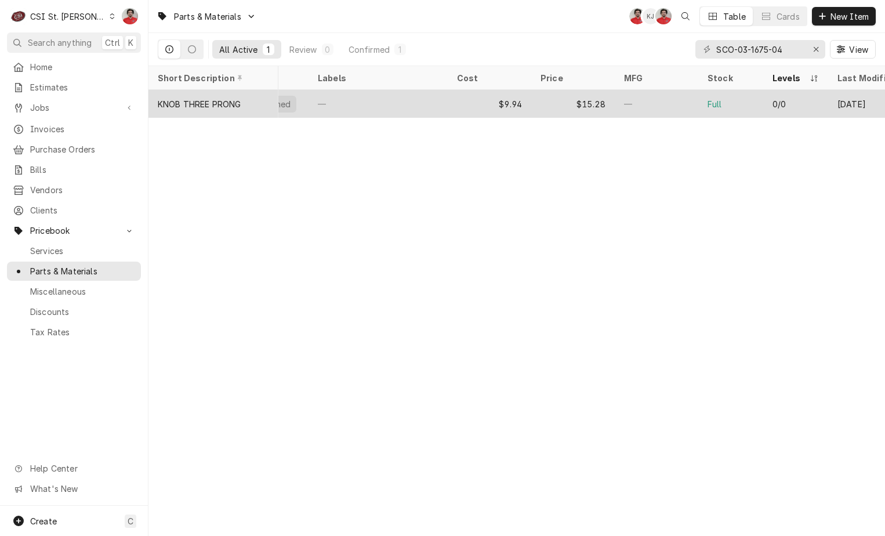
click at [676, 106] on div "—" at bounding box center [657, 104] width 84 height 28
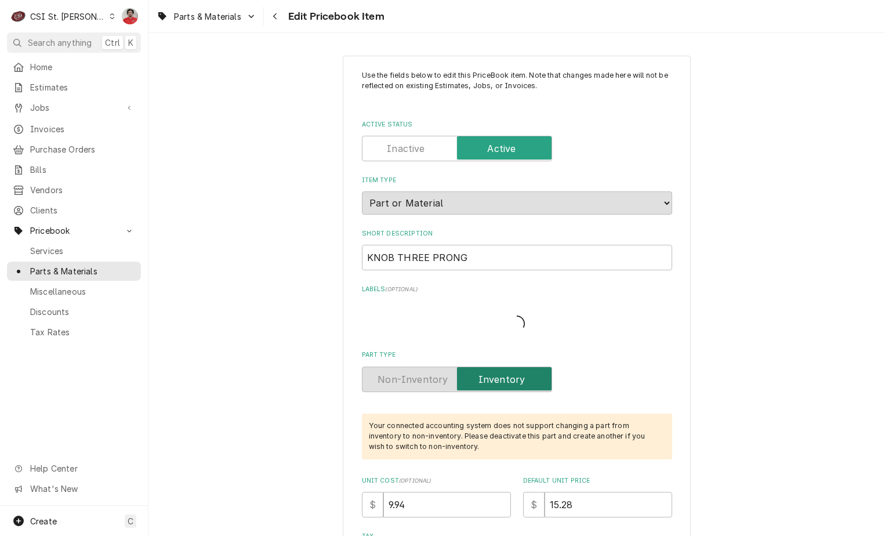
type textarea "x"
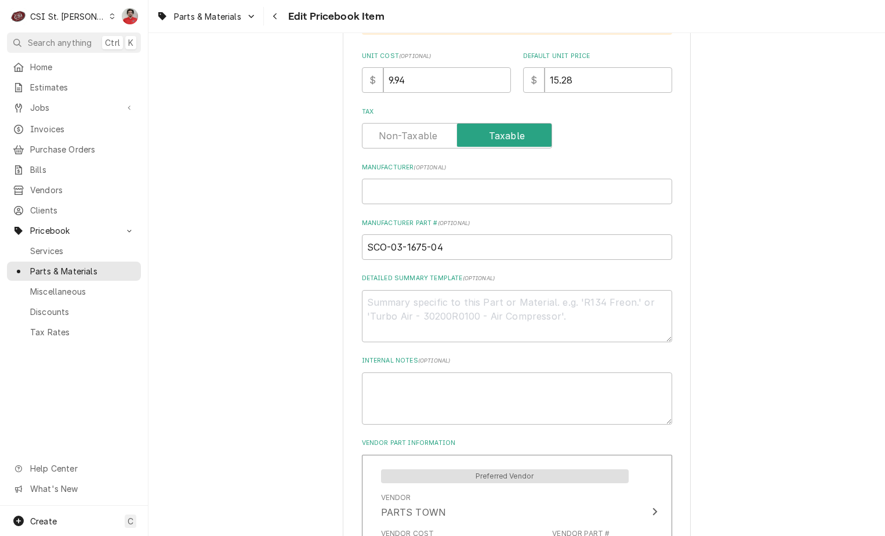
scroll to position [928, 0]
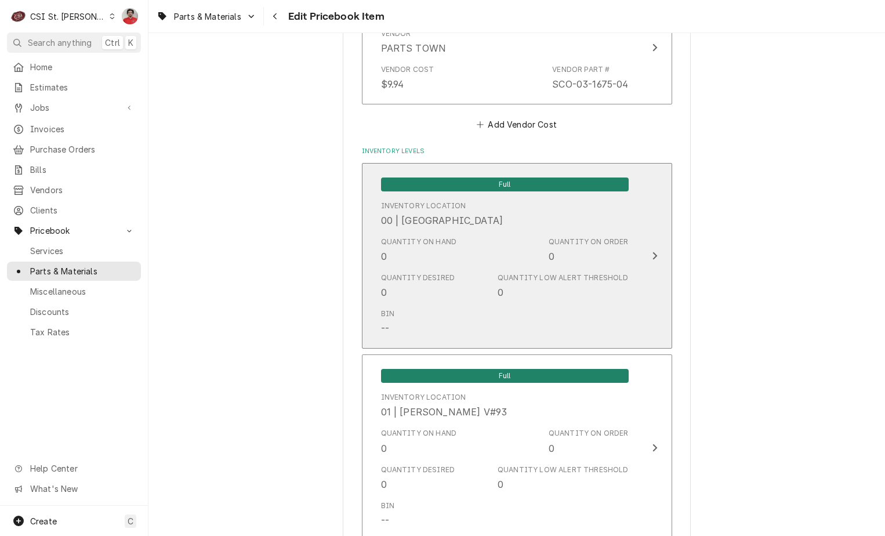
click at [490, 247] on div "Quantity on Hand 0 Quantity on Order 0" at bounding box center [505, 250] width 248 height 36
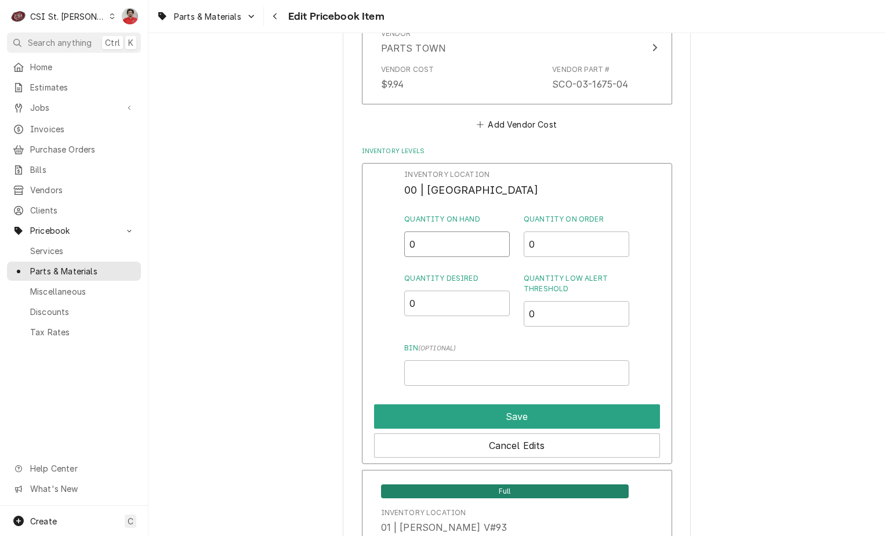
drag, startPoint x: 376, startPoint y: 241, endPoint x: 323, endPoint y: 227, distance: 54.8
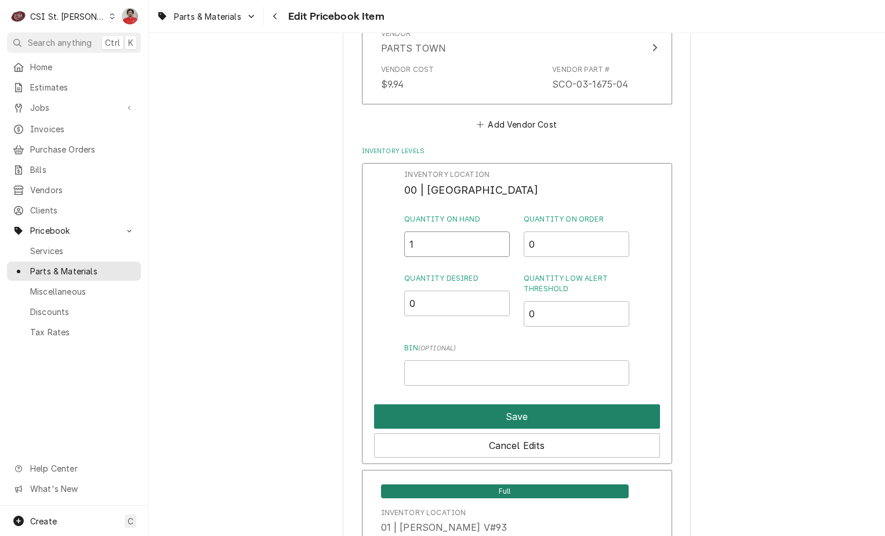
type input "1"
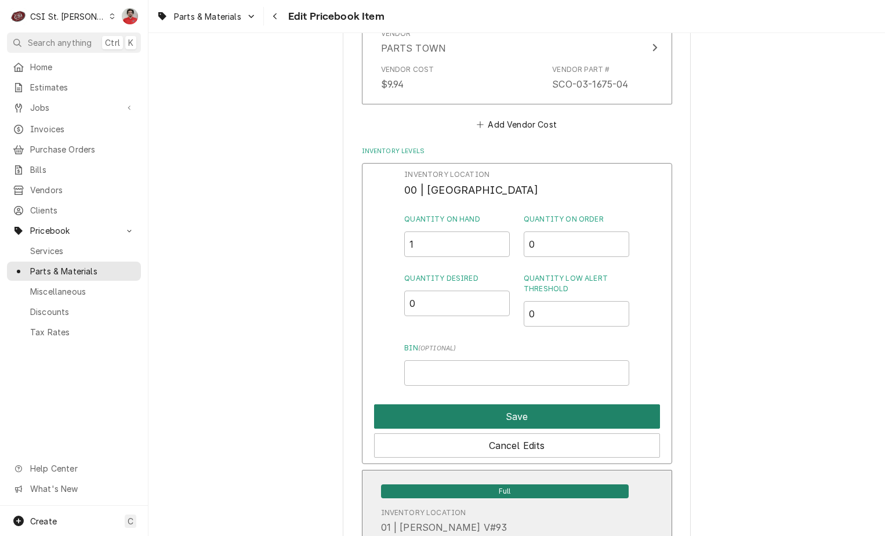
click at [461, 423] on button "Save" at bounding box center [517, 416] width 286 height 24
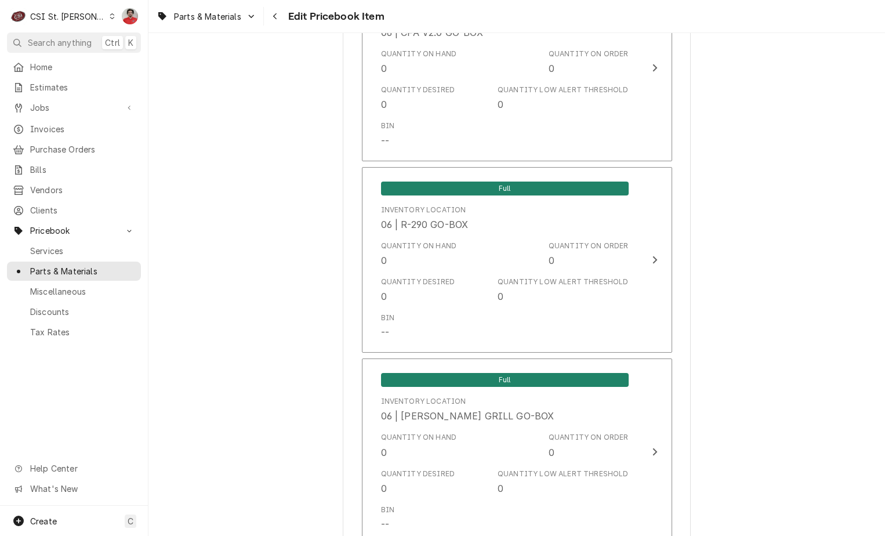
scroll to position [9824, 0]
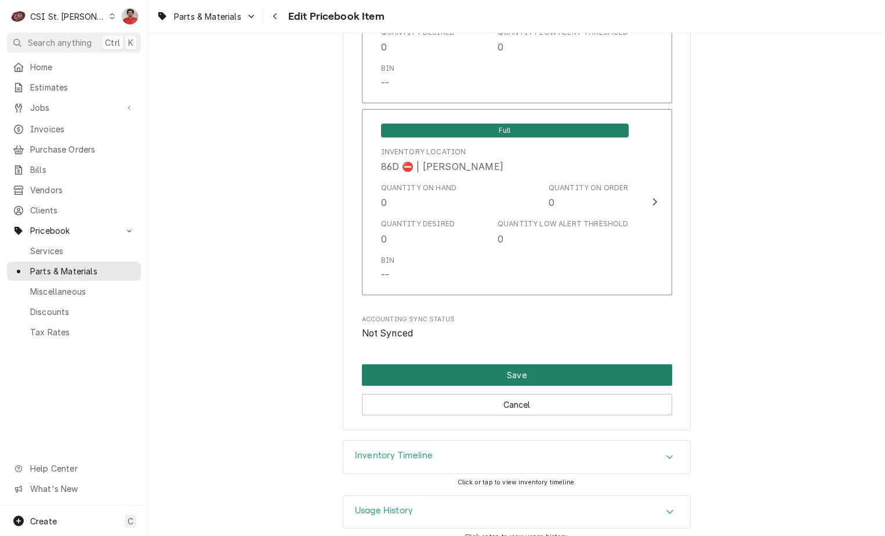
click at [489, 364] on button "Save" at bounding box center [517, 374] width 310 height 21
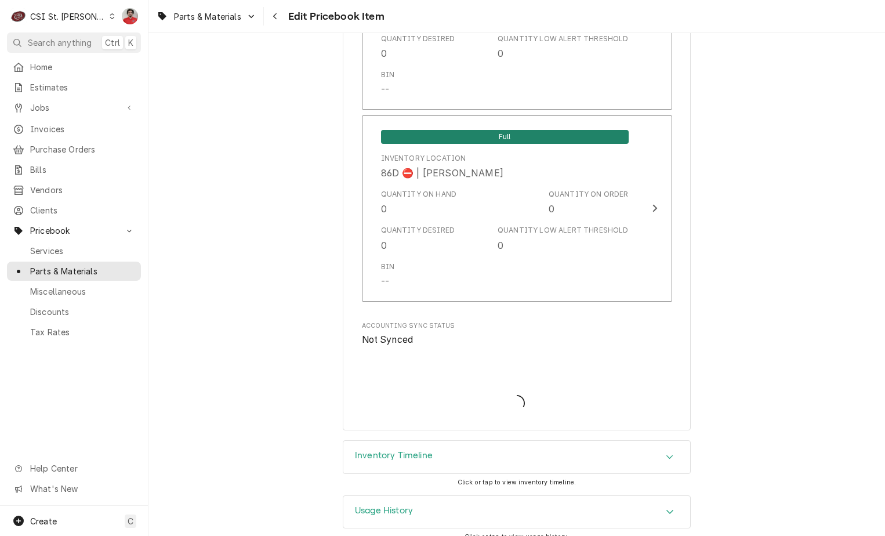
type textarea "x"
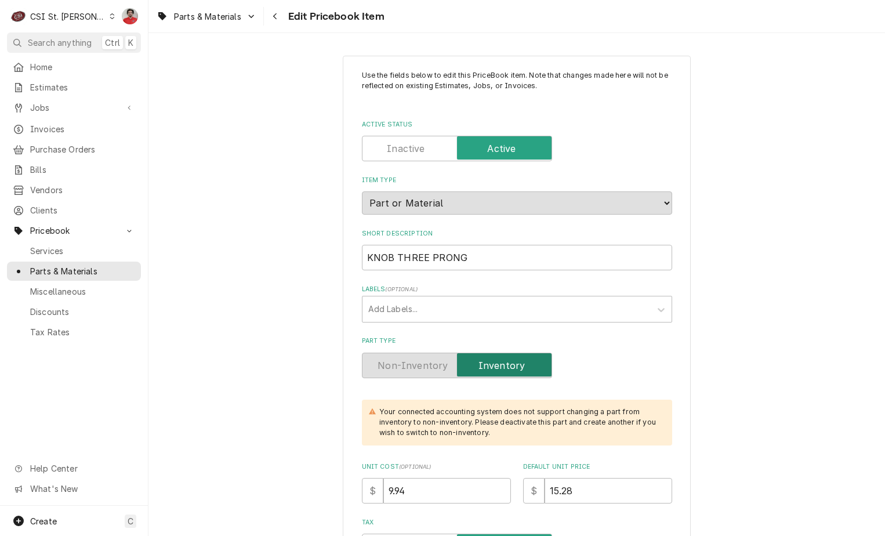
type textarea "x"
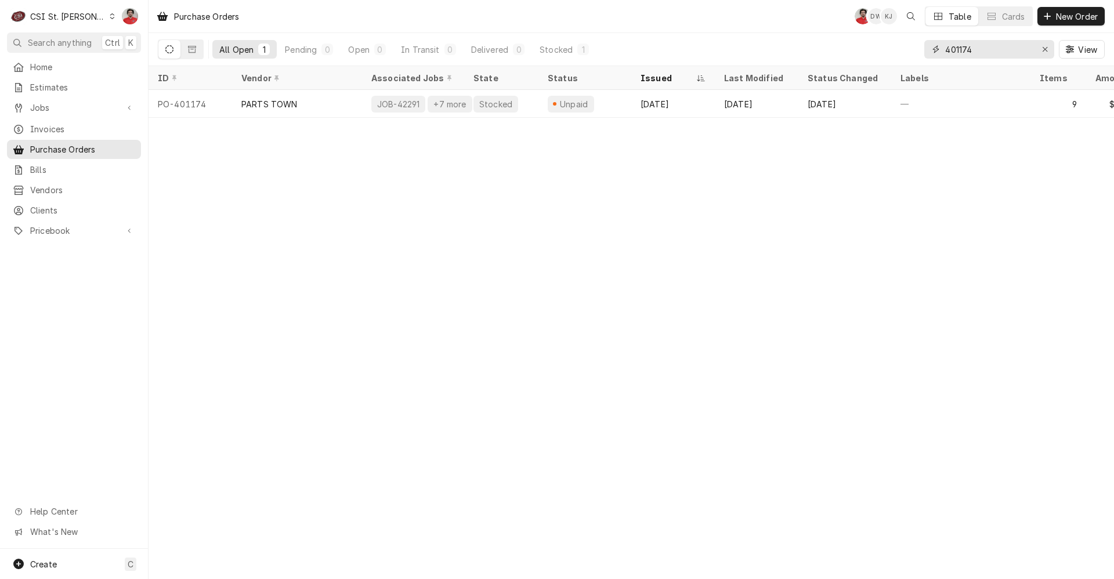
click at [990, 48] on input "401174" at bounding box center [988, 49] width 87 height 19
click at [79, 111] on div "Jobs" at bounding box center [73, 107] width 129 height 15
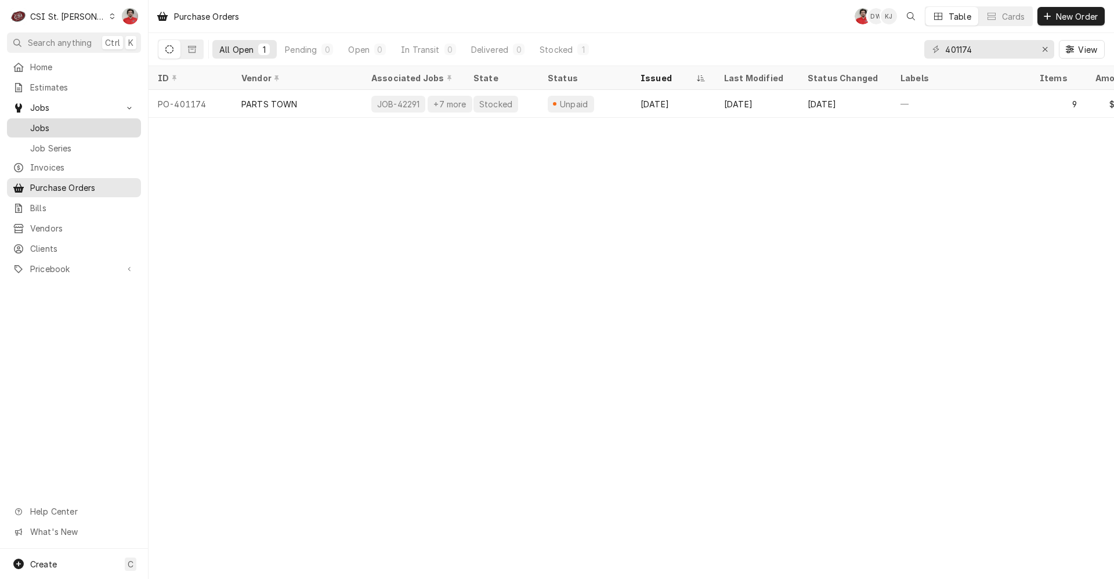
click at [83, 132] on link "Jobs" at bounding box center [74, 127] width 134 height 19
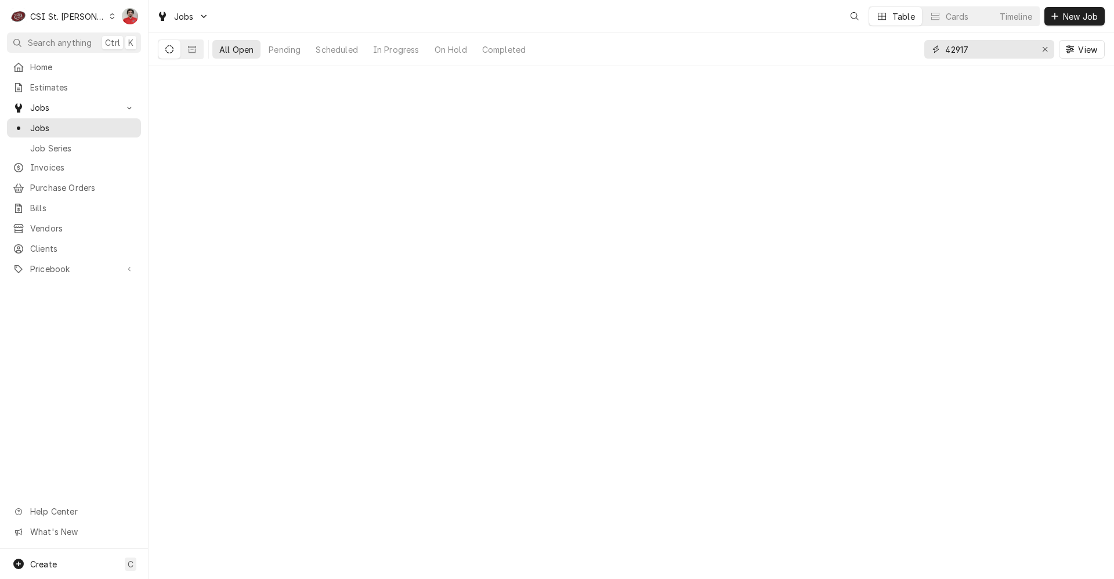
click at [1001, 44] on input "42917" at bounding box center [988, 49] width 87 height 19
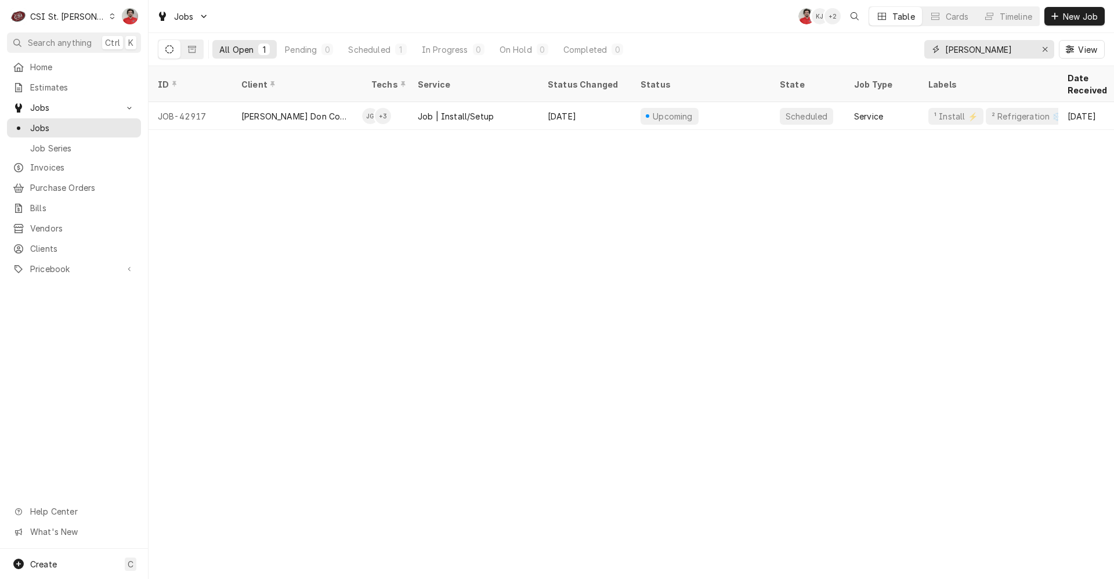
type input "Don stevens"
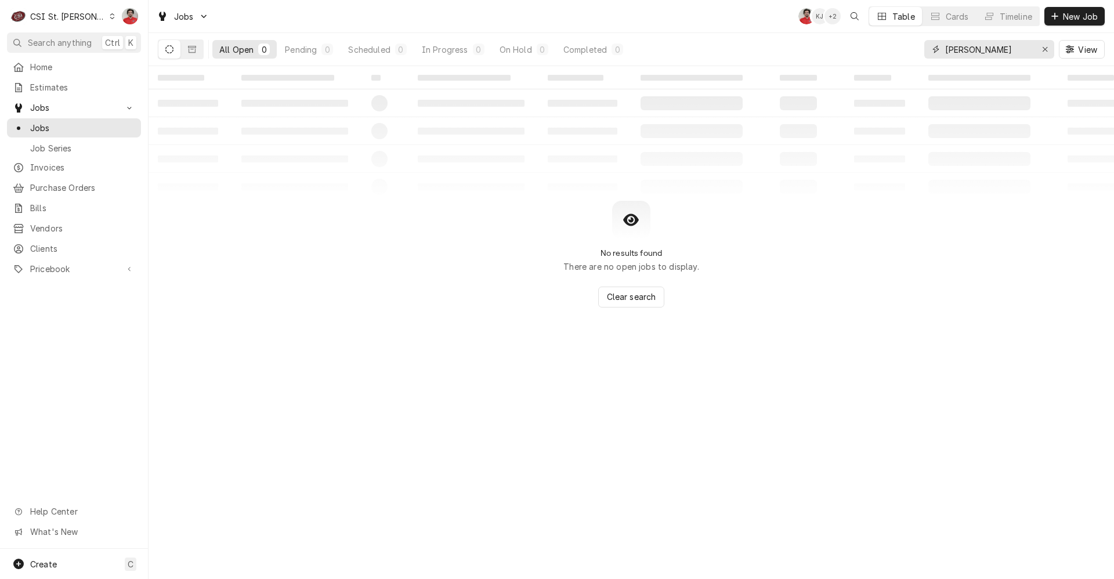
click at [1012, 44] on input "Don stevens" at bounding box center [988, 49] width 87 height 19
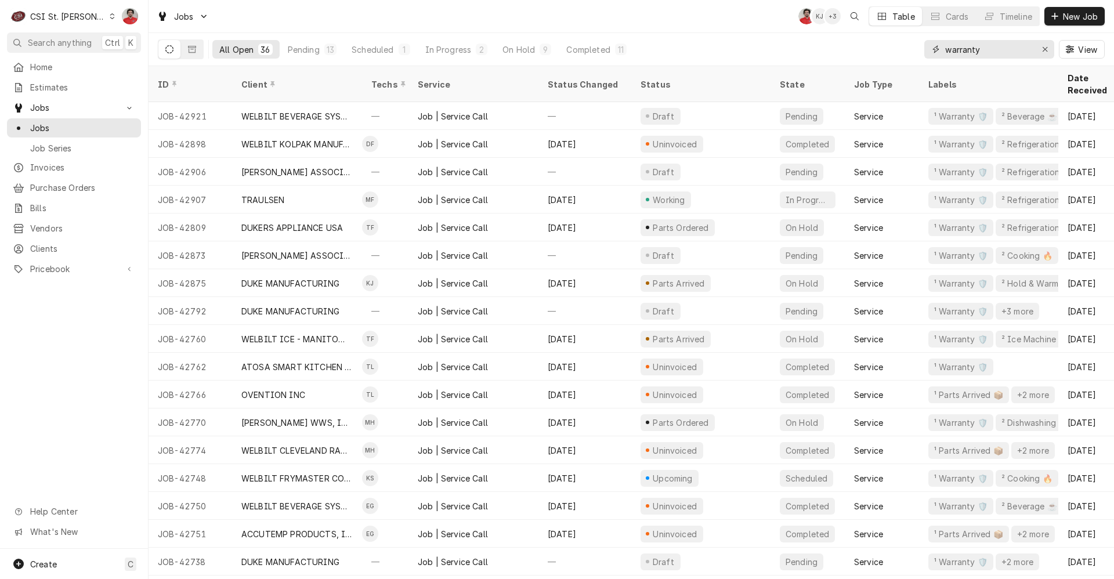
click at [978, 48] on input "warranty" at bounding box center [988, 49] width 87 height 19
click at [995, 52] on input "warranty" at bounding box center [988, 49] width 87 height 19
click at [985, 51] on input "warranty" at bounding box center [988, 49] width 87 height 19
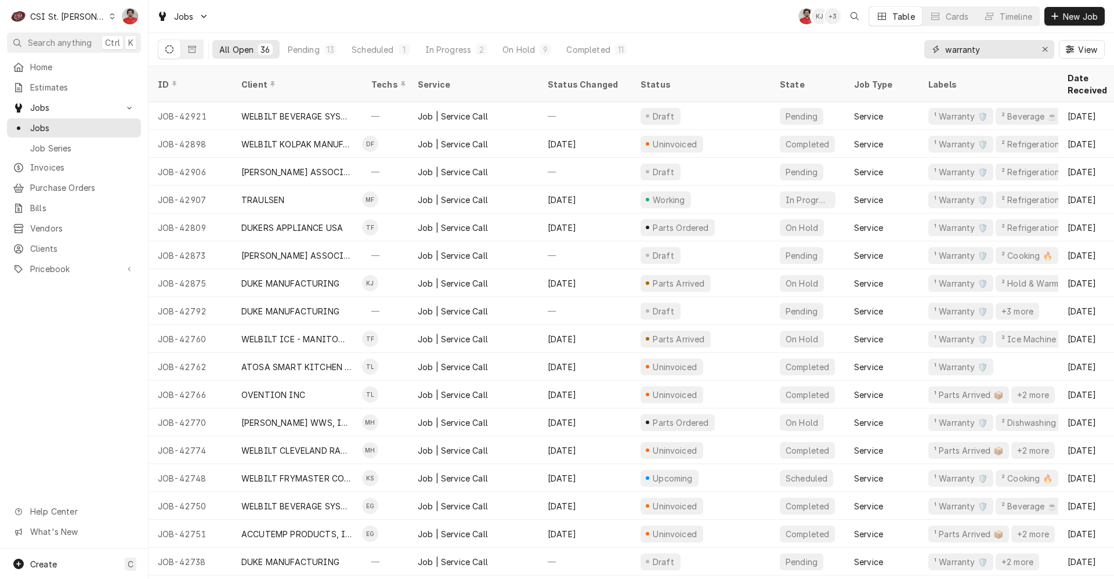
click at [985, 51] on input "warranty" at bounding box center [988, 49] width 87 height 19
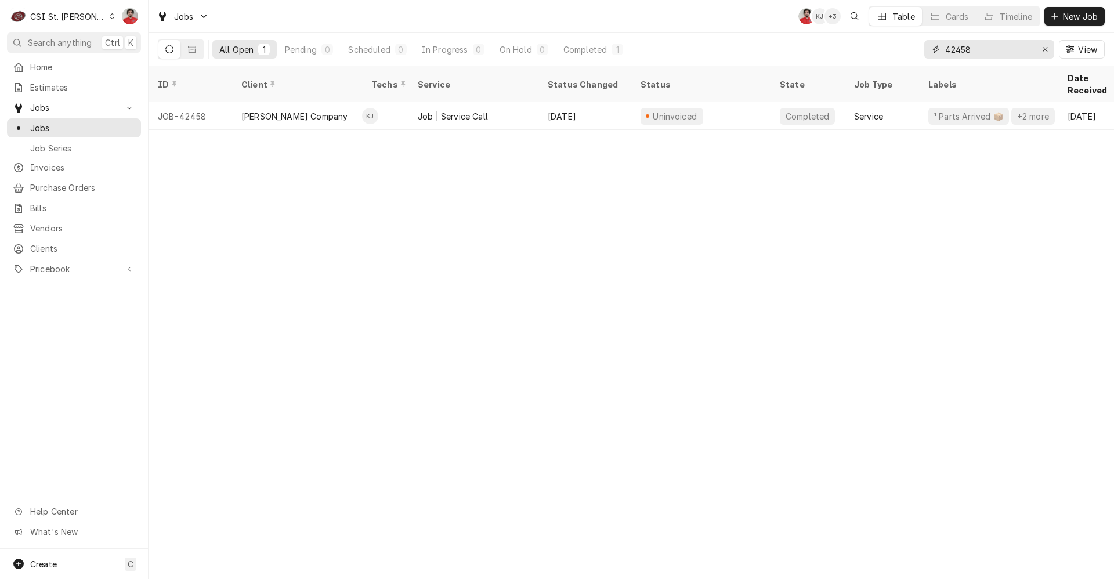
click at [977, 55] on input "42458" at bounding box center [988, 49] width 87 height 19
click at [988, 51] on input "42458" at bounding box center [988, 49] width 87 height 19
type input "401302"
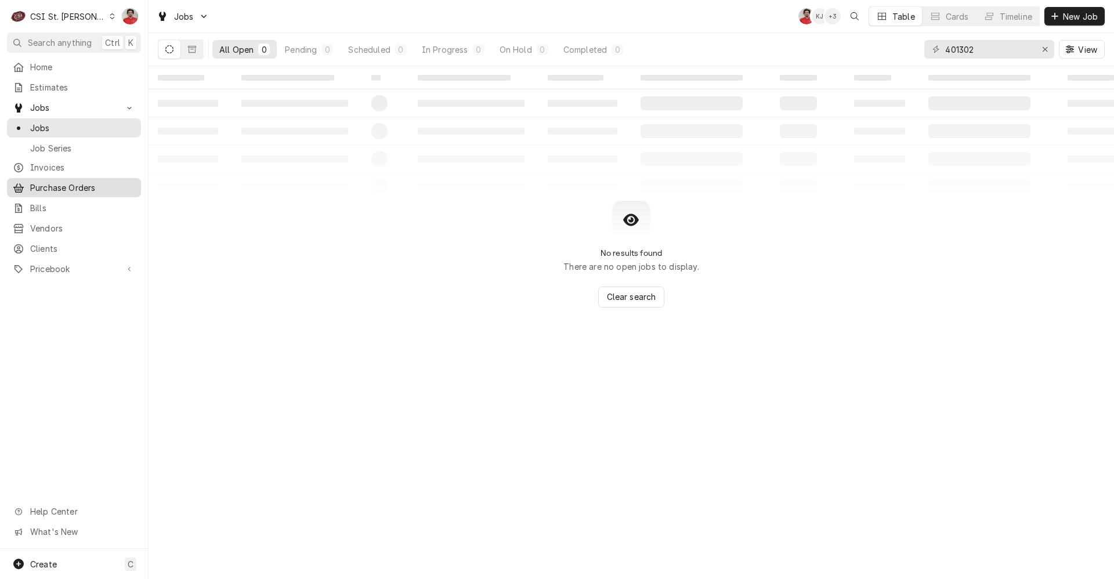
click at [68, 189] on span "Purchase Orders" at bounding box center [82, 188] width 105 height 12
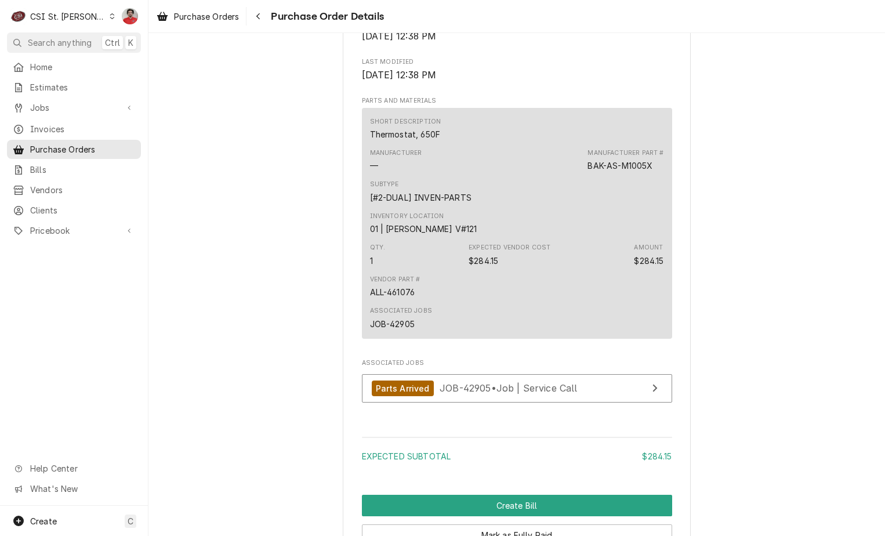
scroll to position [812, 0]
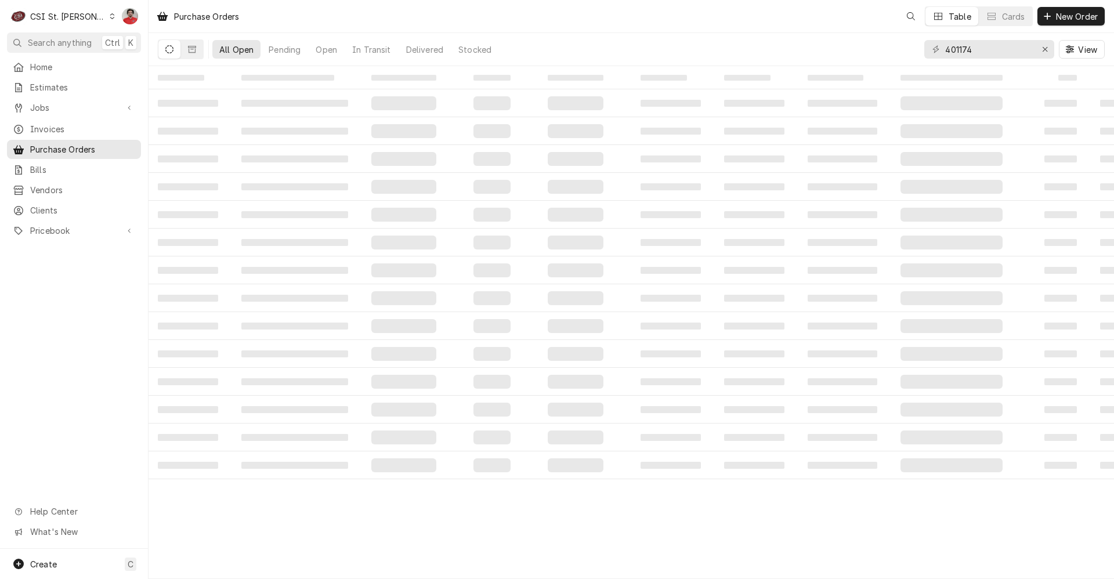
click at [986, 46] on input "401174" at bounding box center [988, 49] width 87 height 19
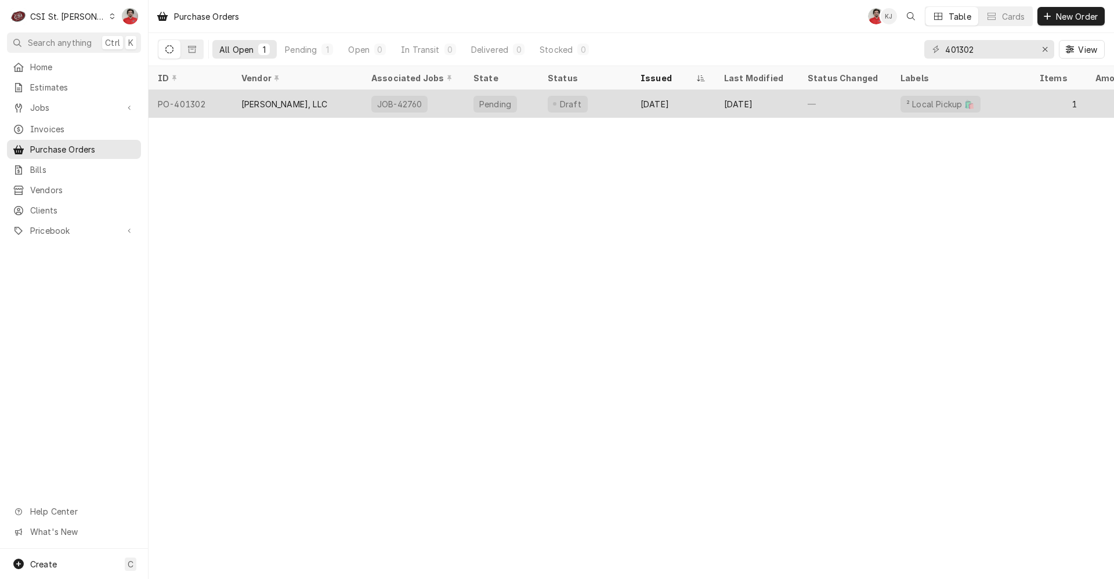
type input "401302"
click at [713, 96] on div "[DATE]" at bounding box center [673, 104] width 84 height 28
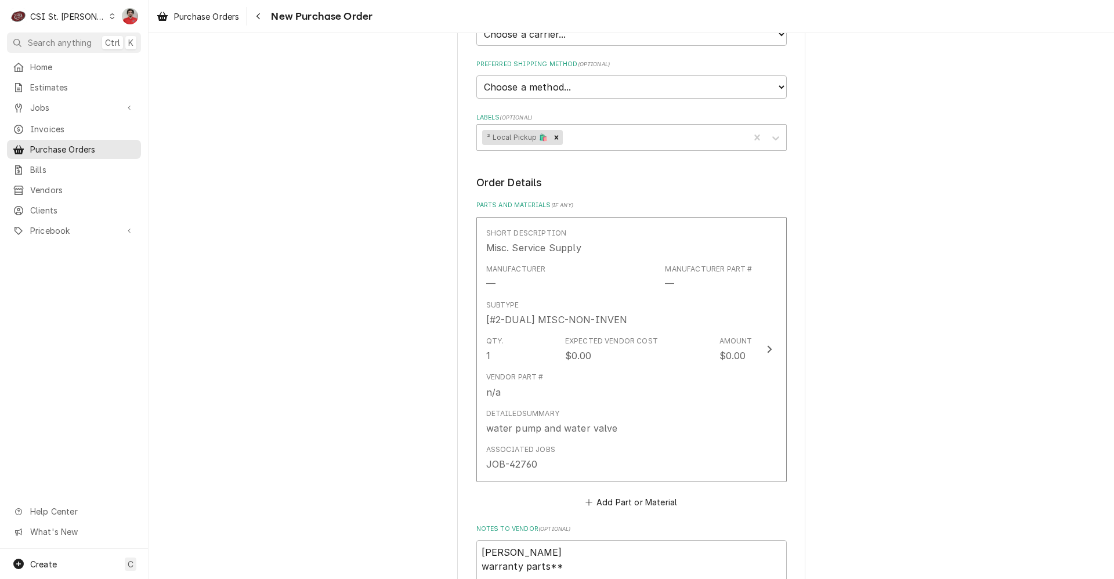
scroll to position [522, 0]
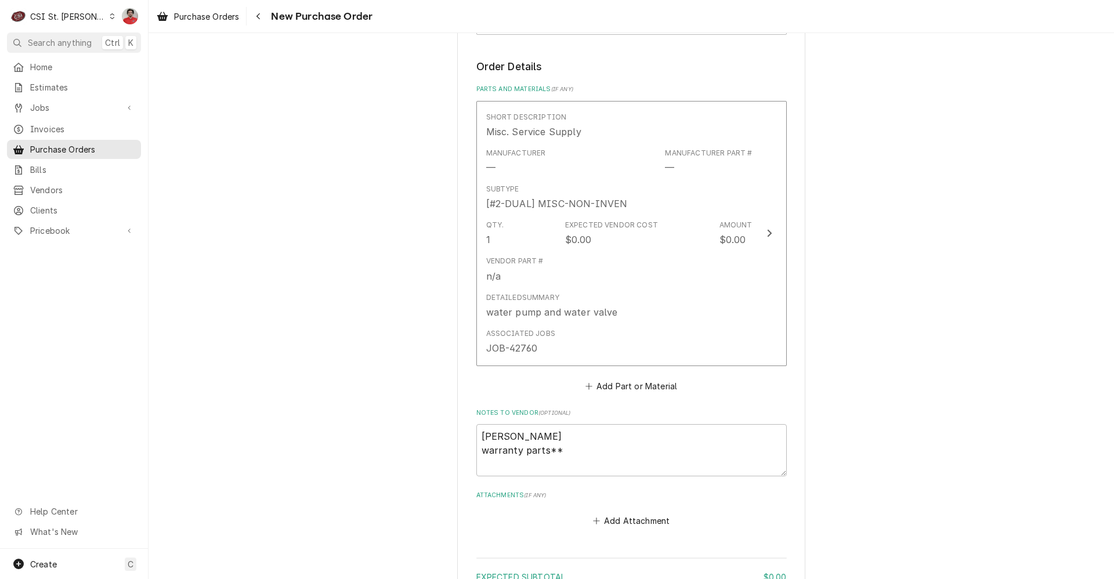
type textarea "x"
click at [48, 17] on div "CSI St. [PERSON_NAME]" at bounding box center [67, 16] width 75 height 12
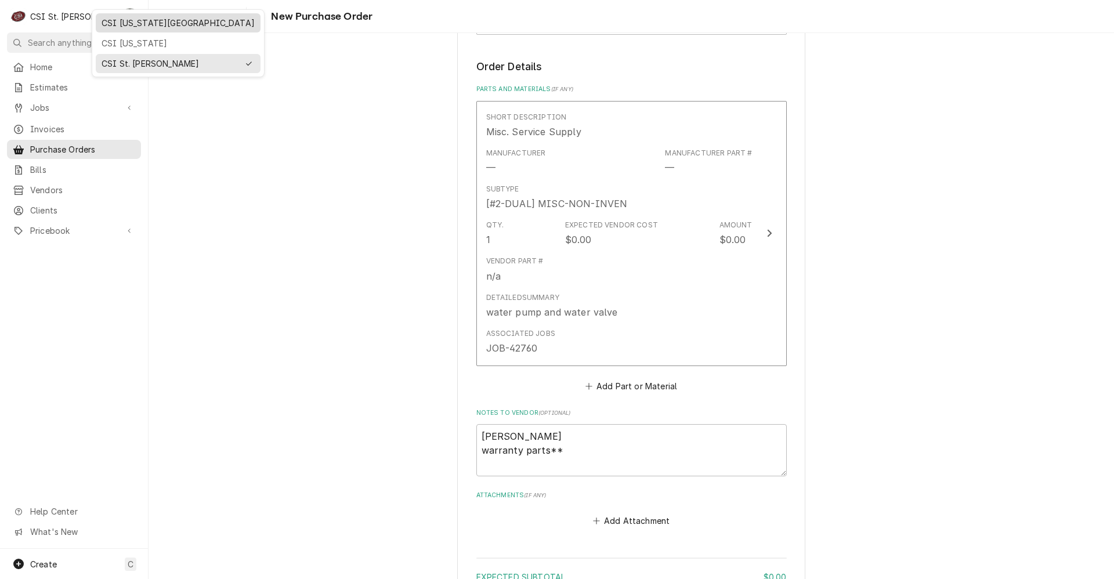
click at [138, 23] on div "CSI [US_STATE][GEOGRAPHIC_DATA]" at bounding box center [178, 23] width 153 height 12
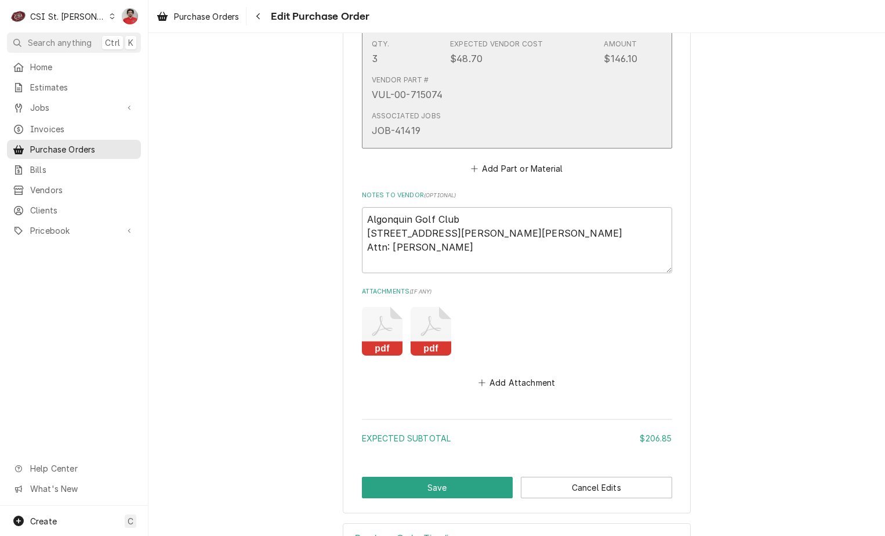
scroll to position [1108, 0]
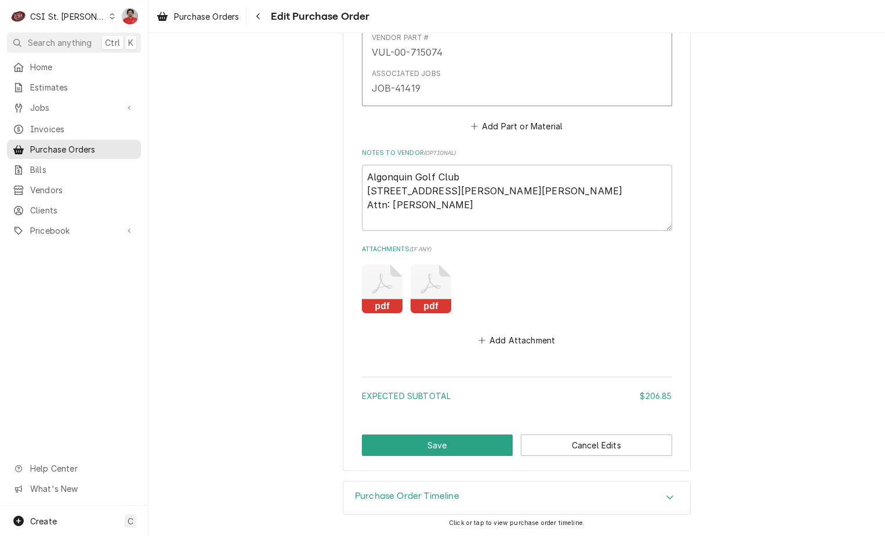
click at [455, 506] on div "Purchase Order Timeline" at bounding box center [517, 498] width 347 height 32
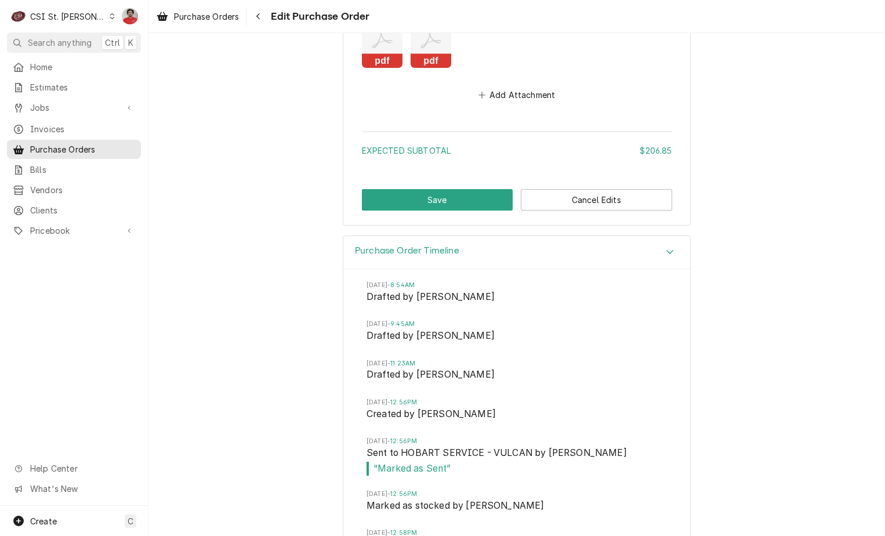
scroll to position [1398, 0]
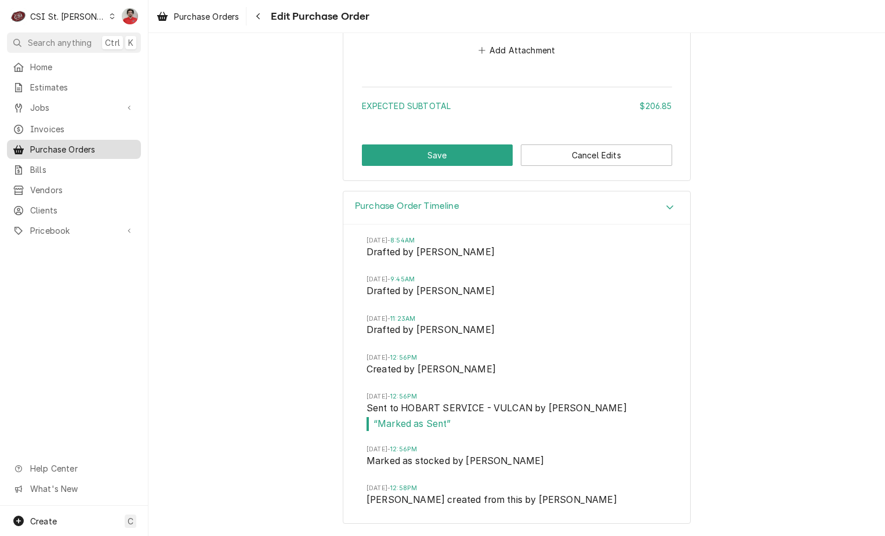
click at [38, 146] on span "Purchase Orders" at bounding box center [82, 149] width 105 height 12
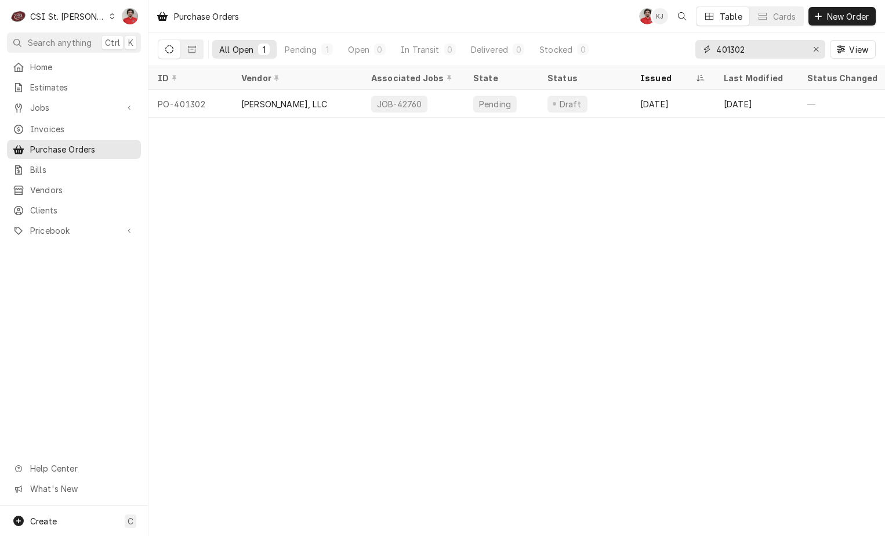
click at [734, 48] on input "401302" at bounding box center [760, 49] width 87 height 19
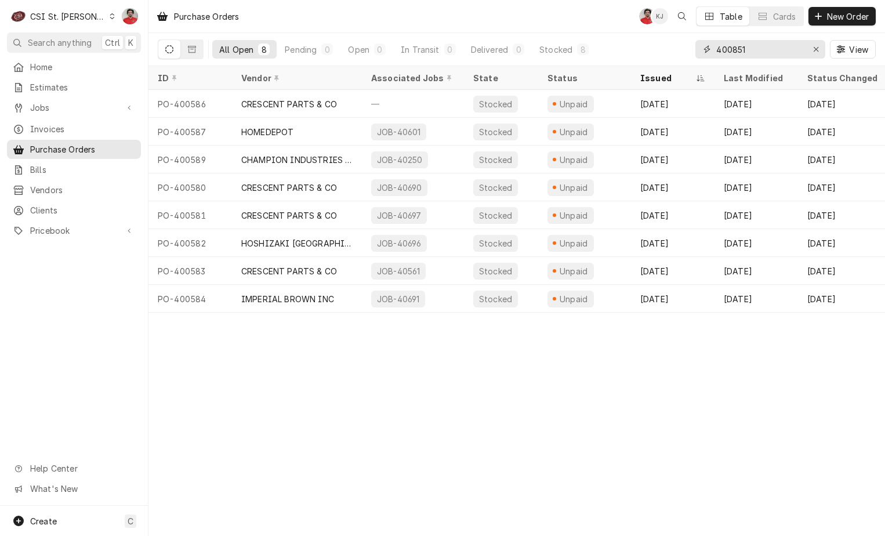
type input "400851"
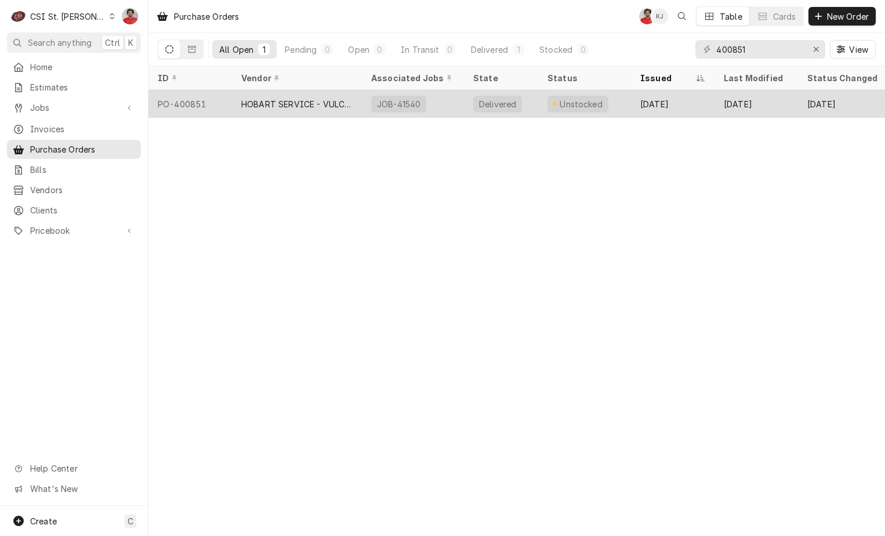
click at [527, 110] on div "Delivered" at bounding box center [501, 104] width 74 height 28
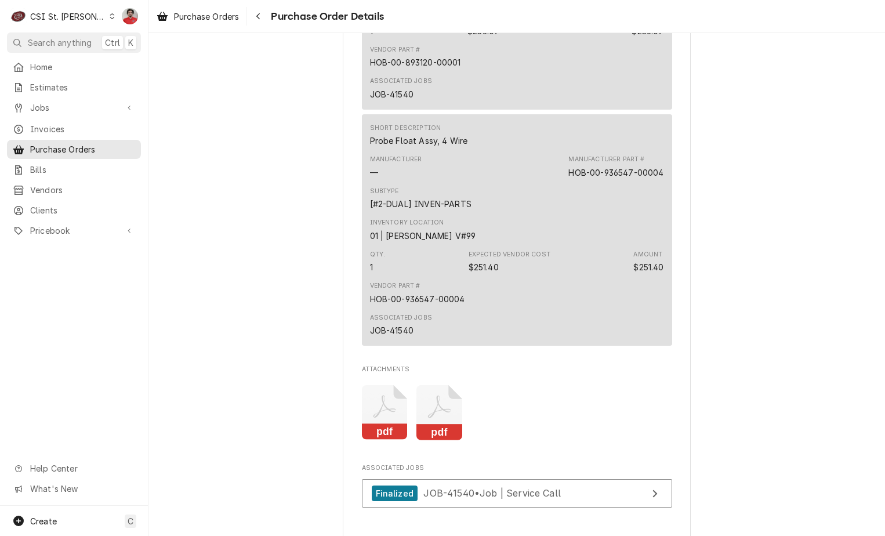
scroll to position [1479, 0]
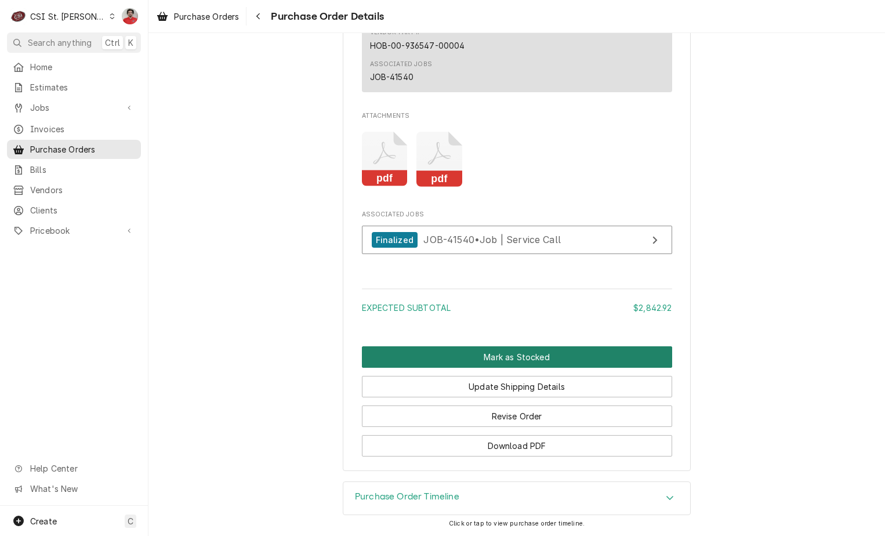
click at [454, 360] on button "Mark as Stocked" at bounding box center [517, 356] width 310 height 21
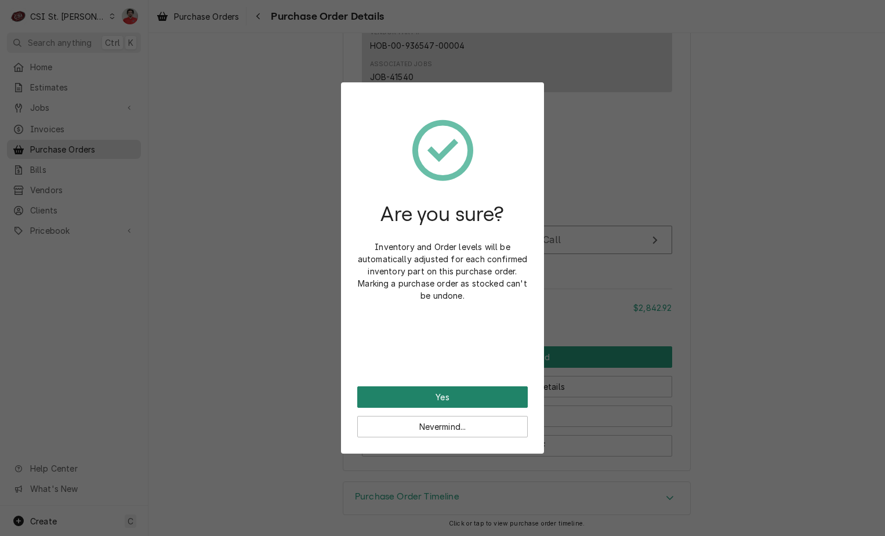
click at [449, 404] on button "Yes" at bounding box center [442, 396] width 171 height 21
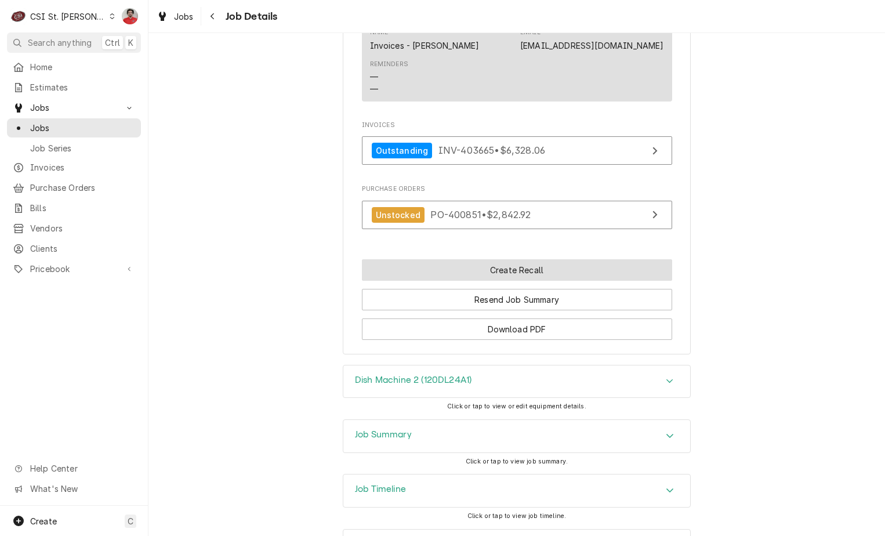
scroll to position [1430, 0]
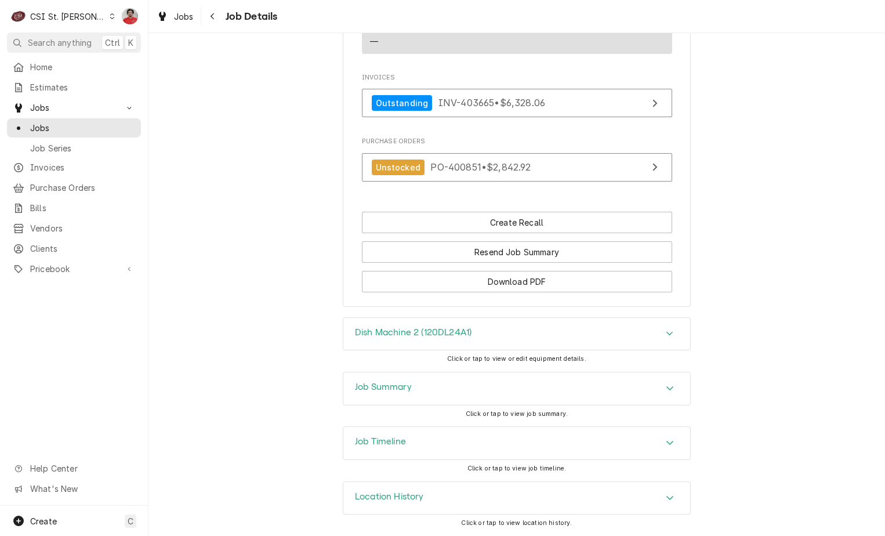
click at [427, 440] on div "Job Timeline" at bounding box center [517, 443] width 347 height 32
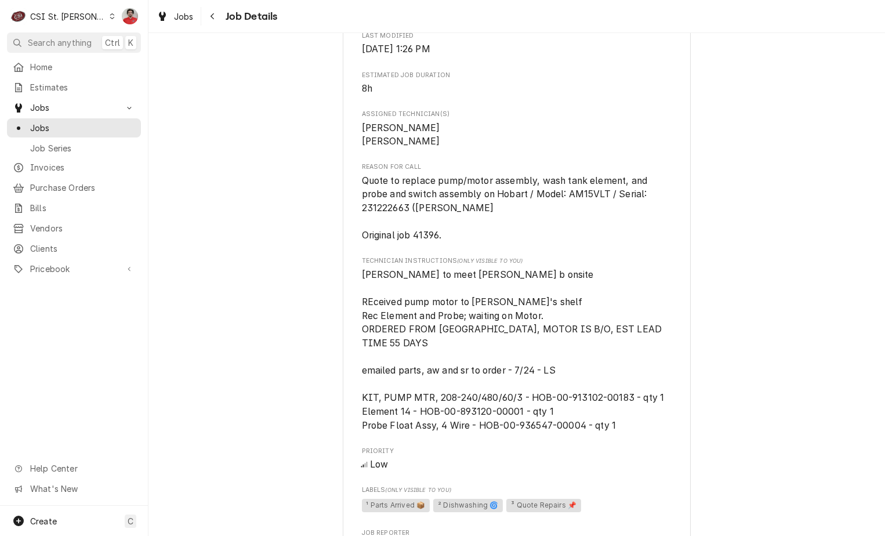
scroll to position [596, 0]
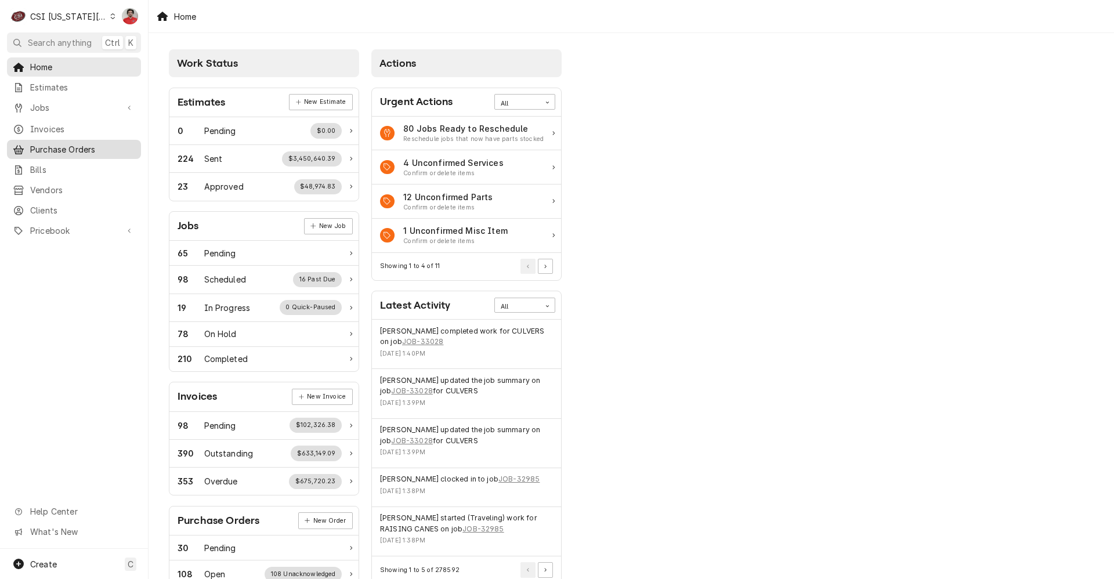
click at [85, 144] on span "Purchase Orders" at bounding box center [82, 149] width 105 height 12
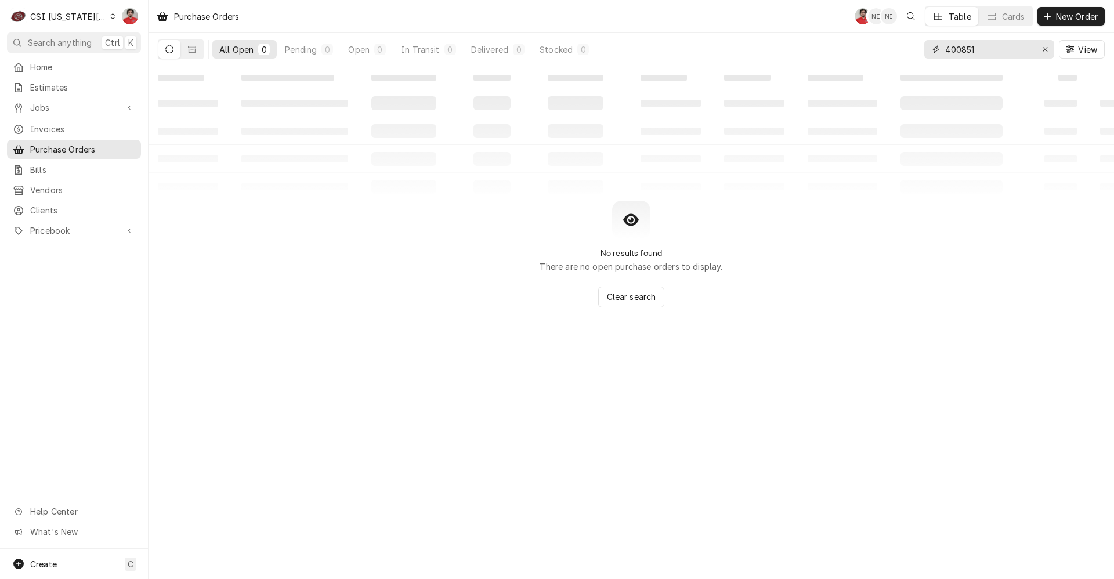
click at [980, 52] on input "400851" at bounding box center [988, 49] width 87 height 19
type input "Jiffy Lube"
click at [1076, 18] on span "New Order" at bounding box center [1077, 16] width 46 height 12
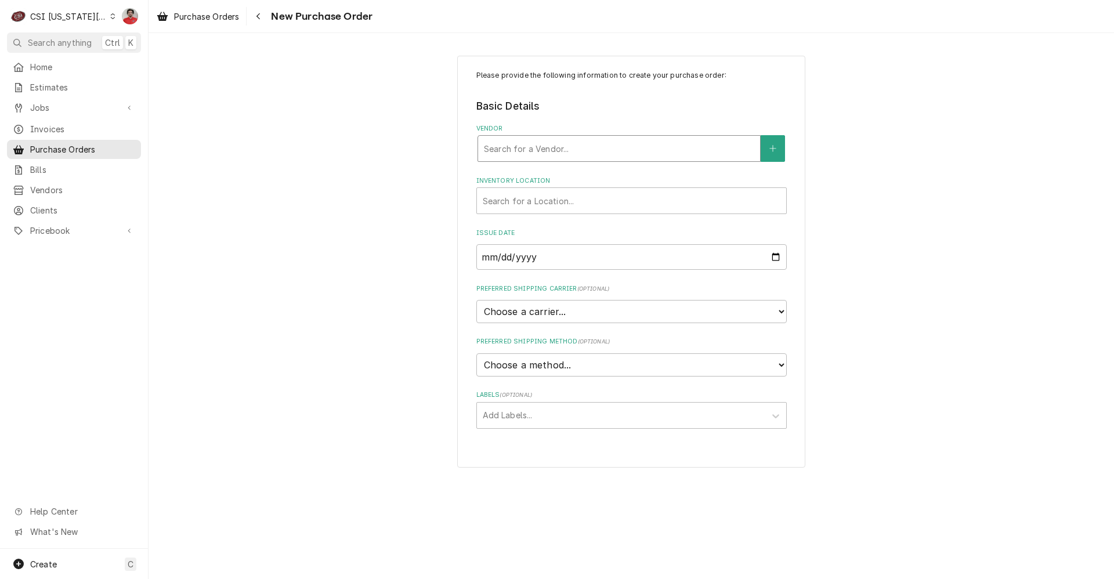
click at [667, 157] on div "Vendor" at bounding box center [619, 148] width 270 height 21
type input "[PERSON_NAME]"
click at [259, 17] on icon "Navigate back" at bounding box center [258, 16] width 5 height 8
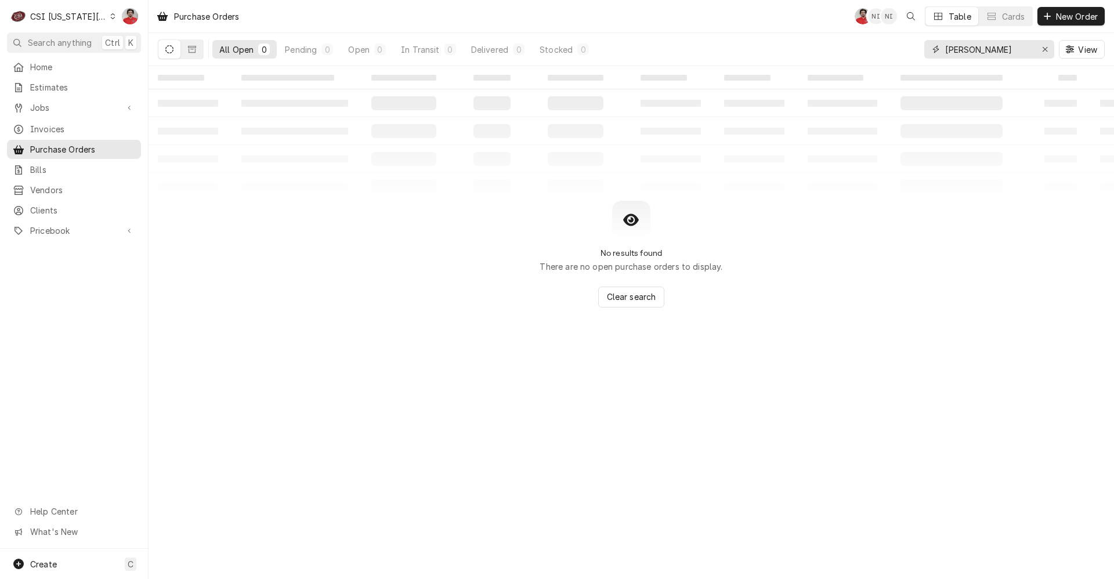
click at [1015, 48] on input "[PERSON_NAME]" at bounding box center [988, 49] width 87 height 19
click at [1049, 53] on div "Erase input" at bounding box center [1045, 50] width 12 height 12
click at [991, 48] on input "Dynamic Content Wrapper" at bounding box center [999, 49] width 109 height 19
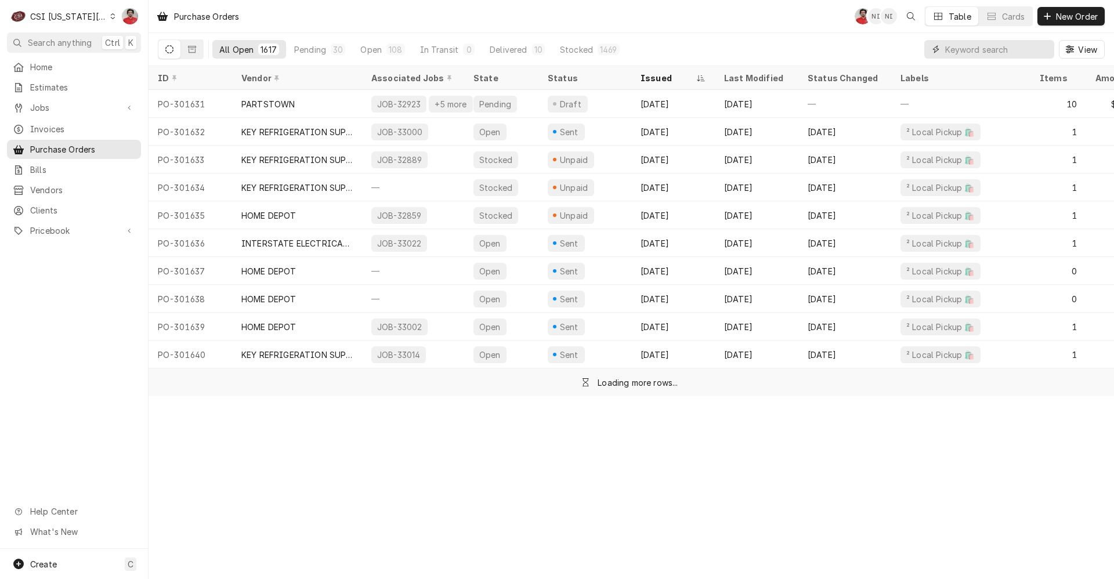
type input "e"
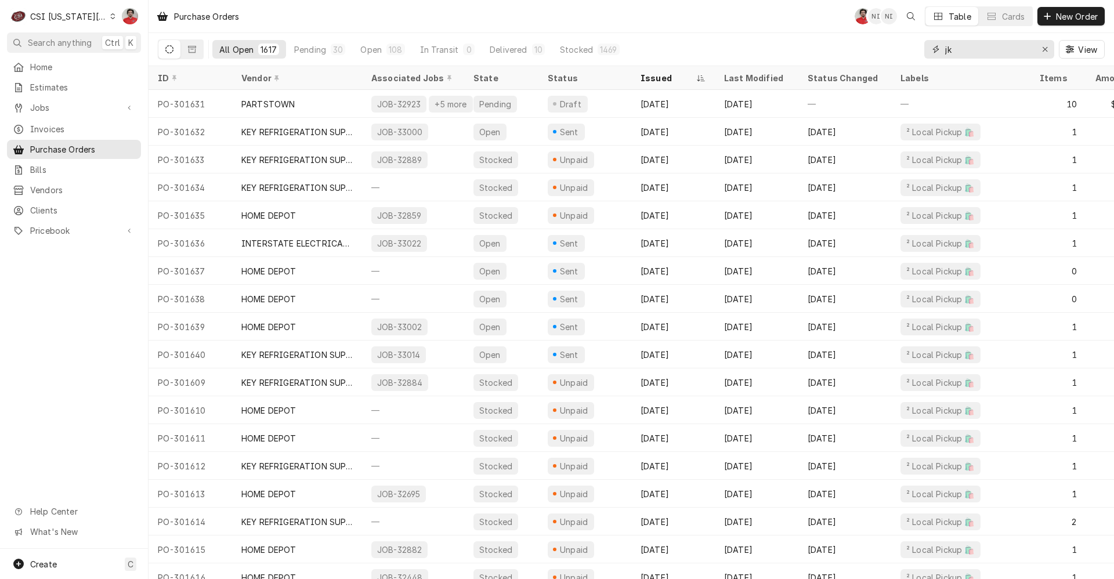
type input "j"
type input "key"
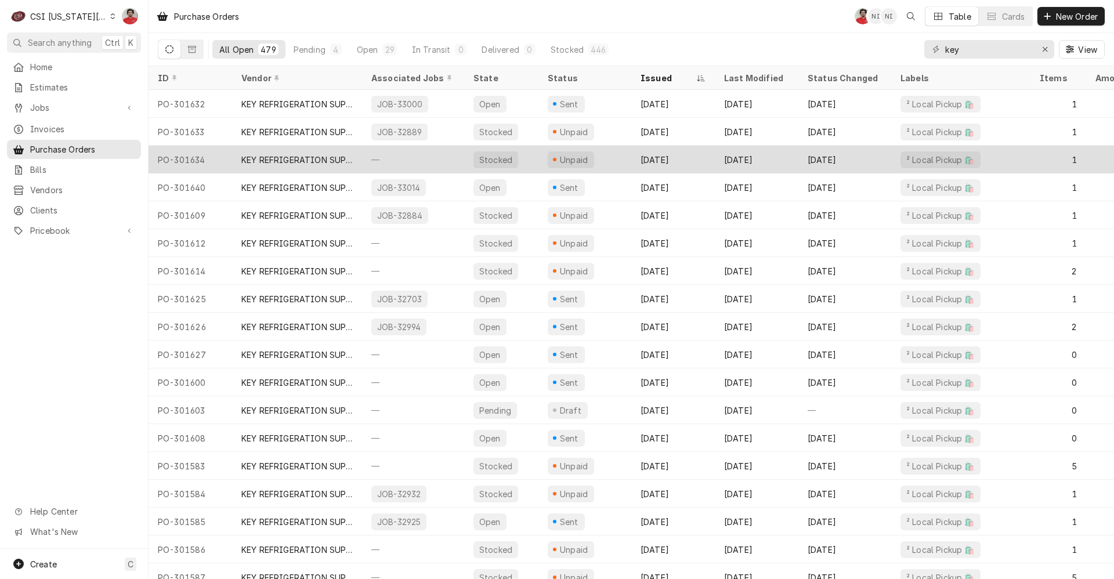
click at [751, 161] on div "Sep 26" at bounding box center [757, 160] width 84 height 28
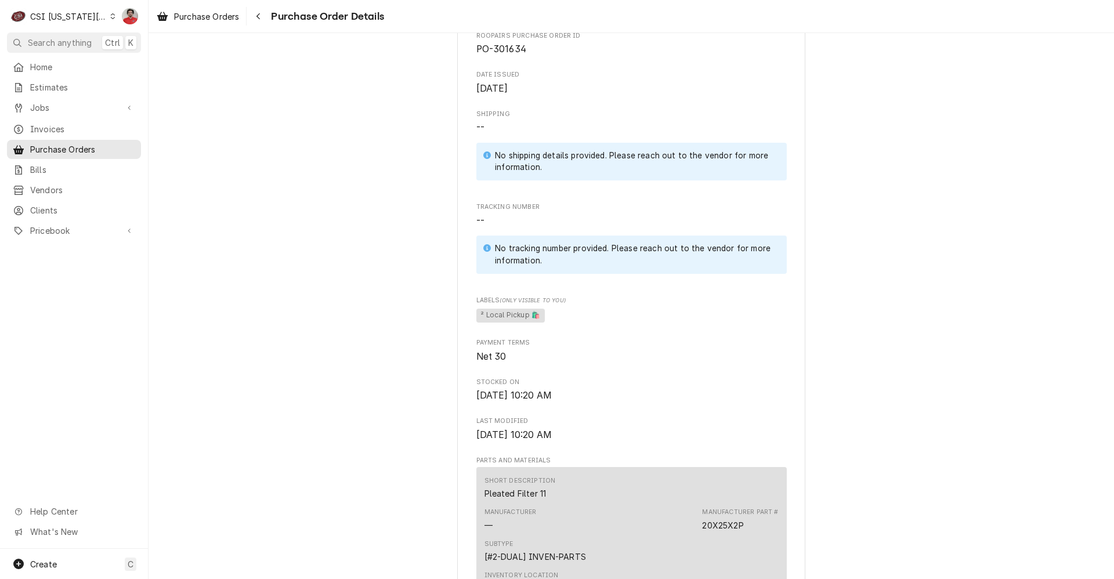
scroll to position [696, 0]
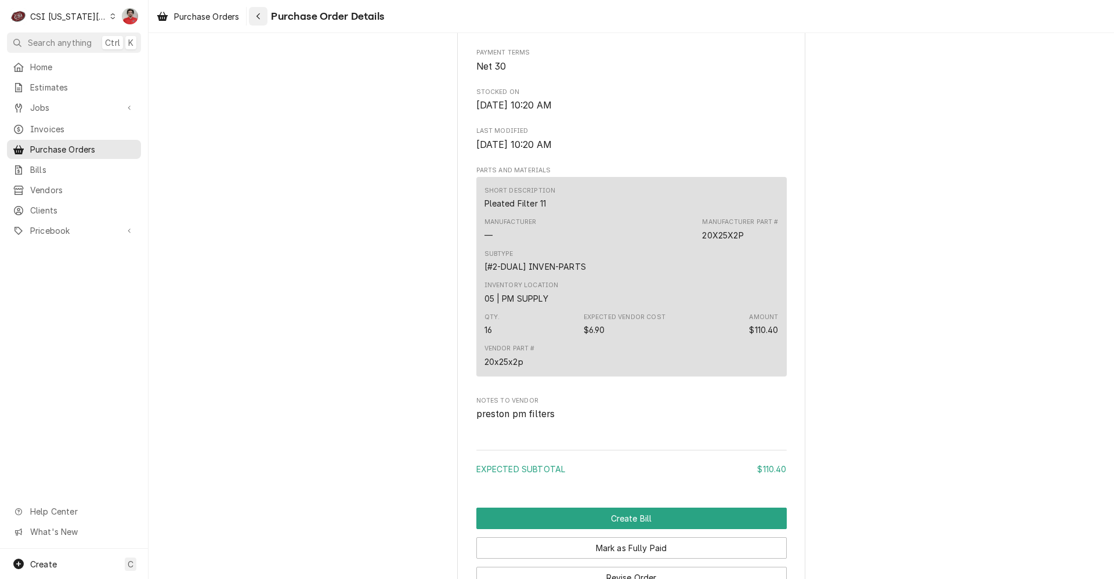
click at [256, 17] on div "Navigate back" at bounding box center [258, 16] width 12 height 12
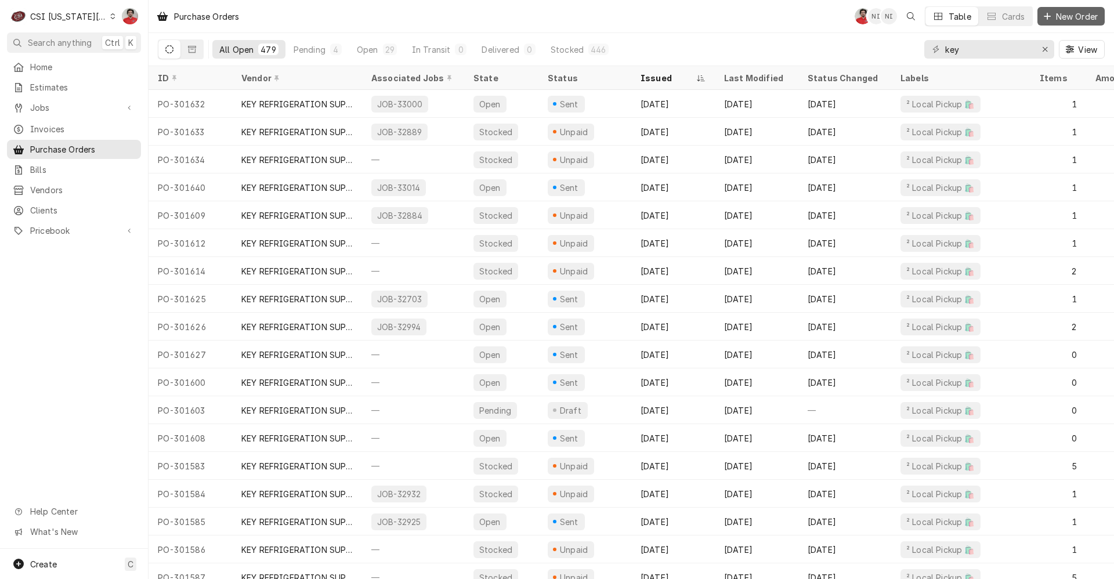
click at [1061, 19] on span "New Order" at bounding box center [1077, 16] width 46 height 12
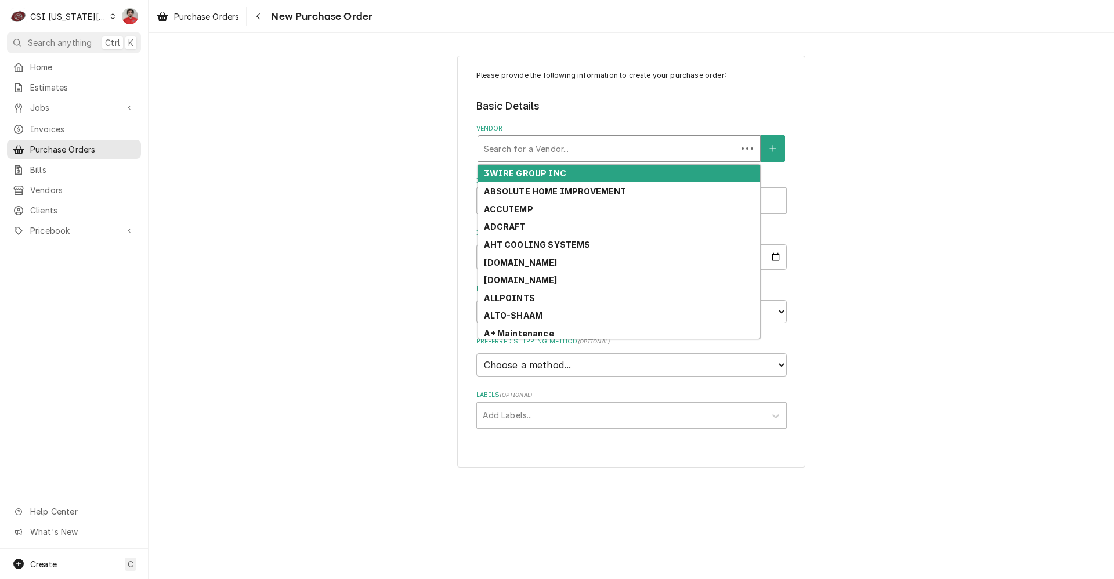
click at [532, 146] on div "Vendor" at bounding box center [607, 148] width 247 height 21
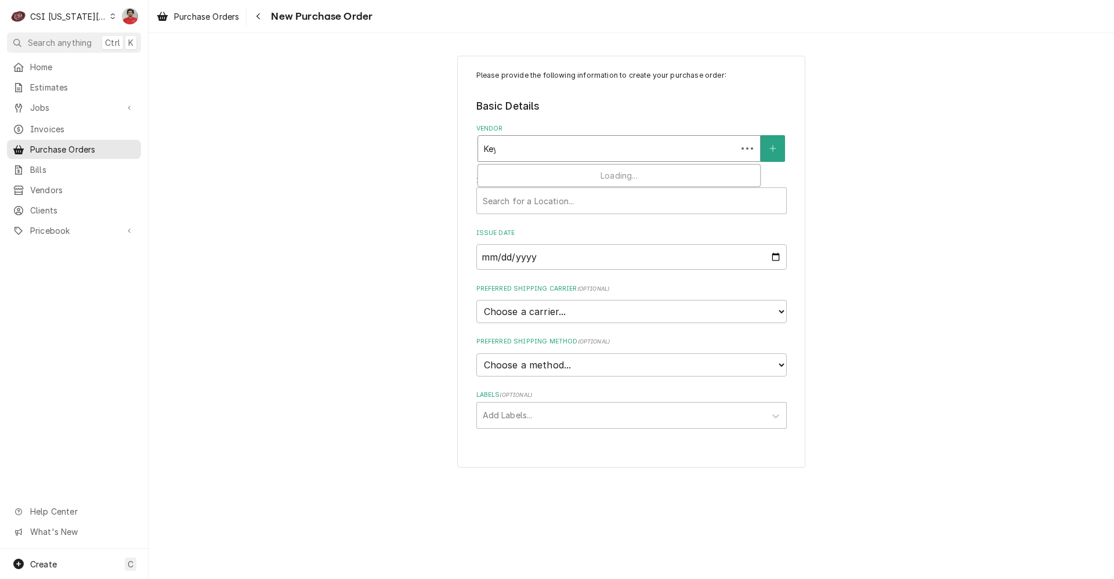
type input "Key"
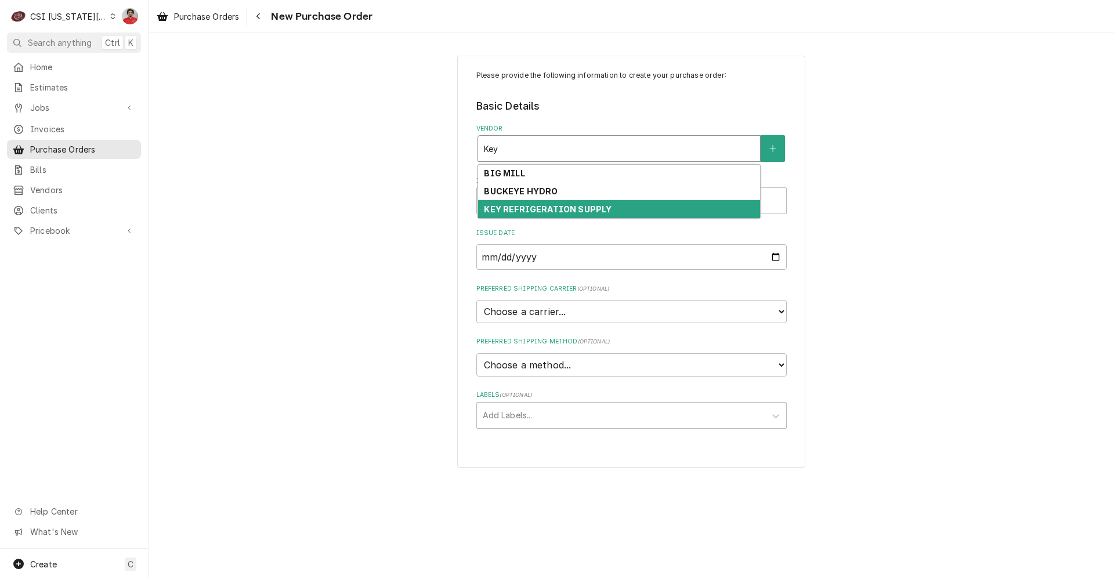
click at [534, 214] on div "KEY REFRIGERATION SUPPLY" at bounding box center [619, 209] width 282 height 18
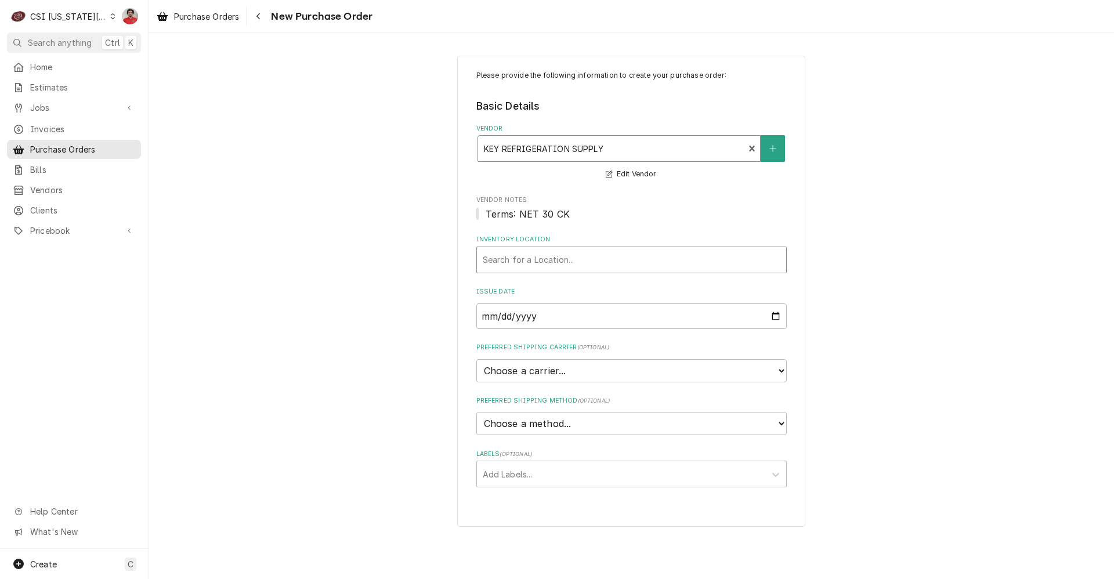
click at [539, 264] on div "Inventory Location" at bounding box center [632, 260] width 298 height 21
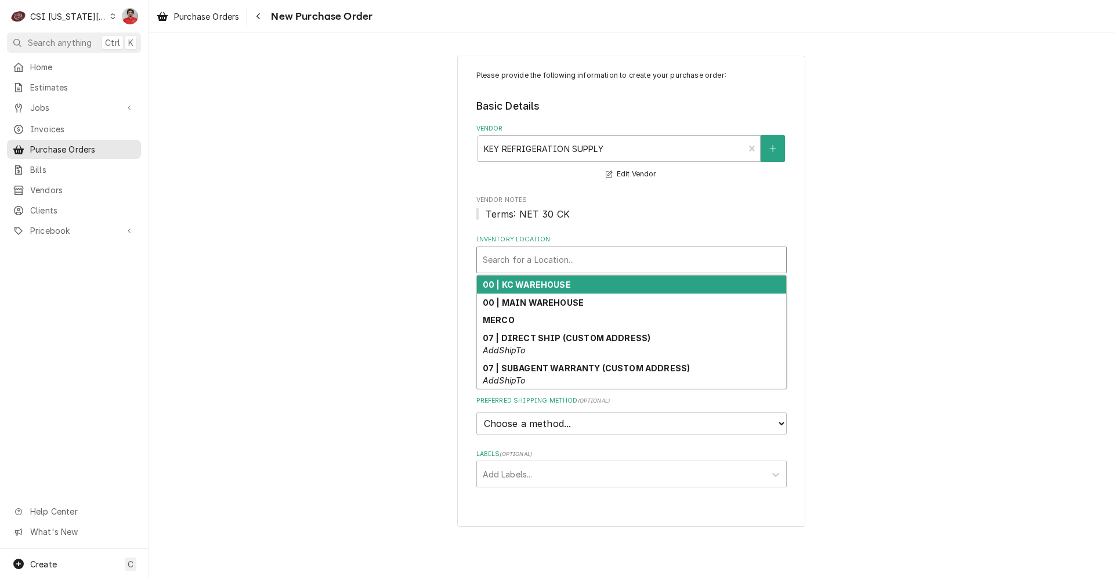
click at [539, 283] on strong "00 | KC WAREHOUSE" at bounding box center [527, 285] width 88 height 10
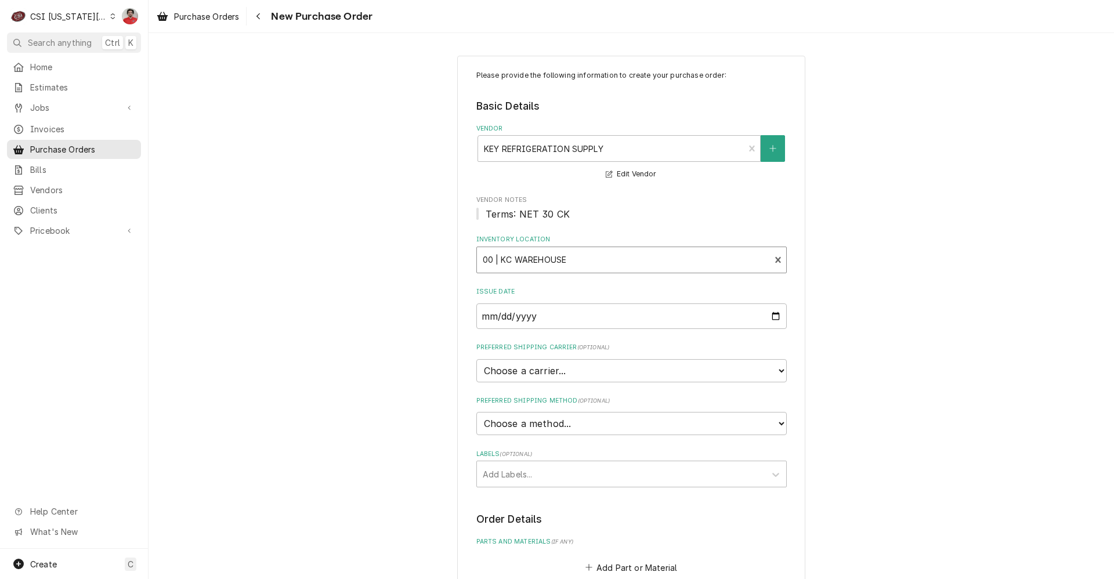
click at [541, 266] on div "Inventory Location" at bounding box center [624, 260] width 282 height 21
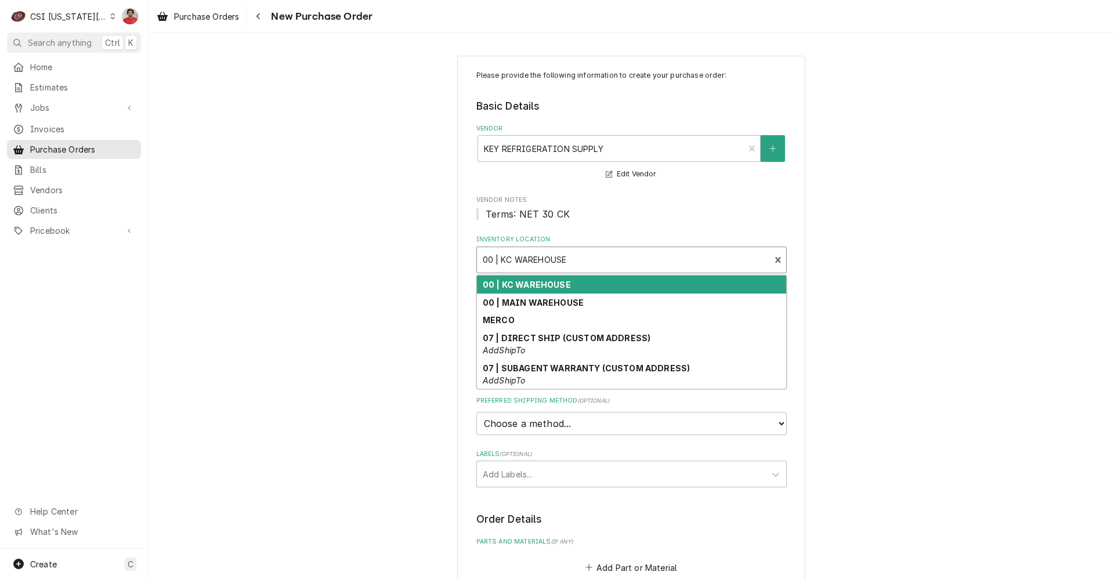
click at [541, 266] on div "Inventory Location" at bounding box center [624, 260] width 282 height 21
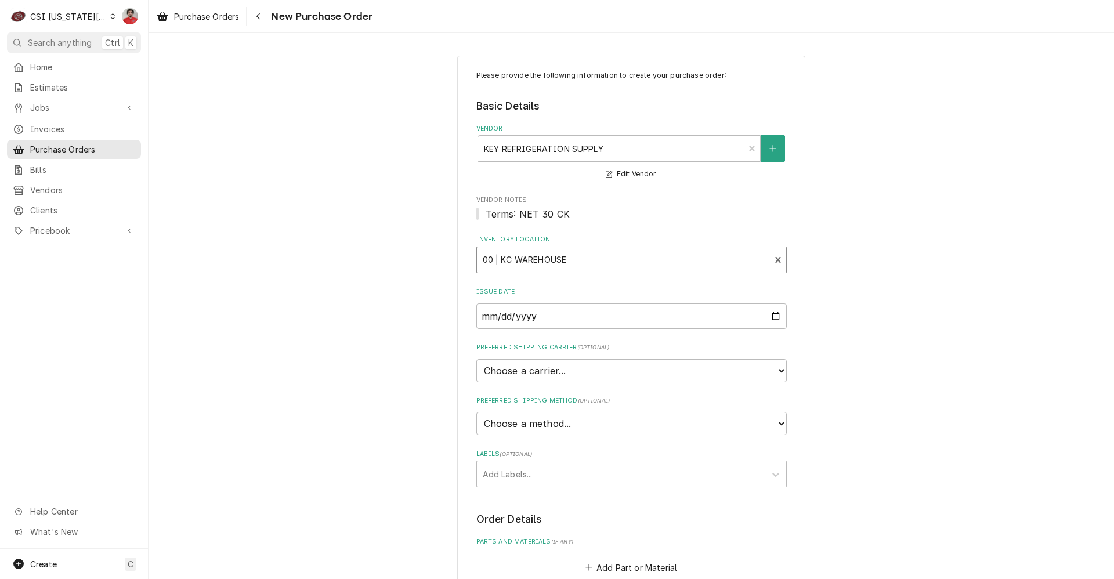
scroll to position [232, 0]
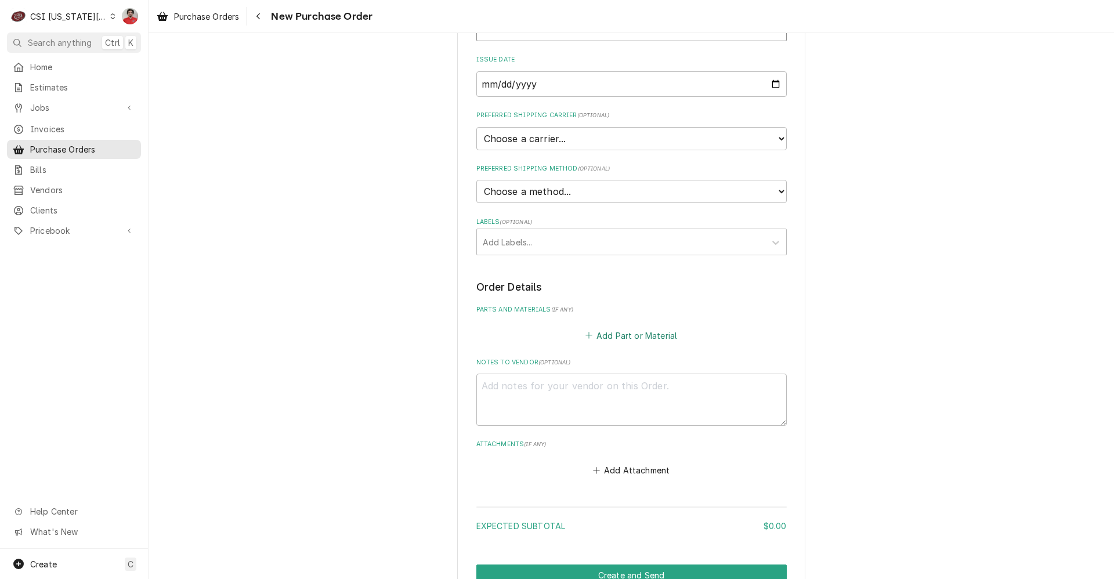
click at [608, 339] on button "Add Part or Material" at bounding box center [631, 335] width 96 height 16
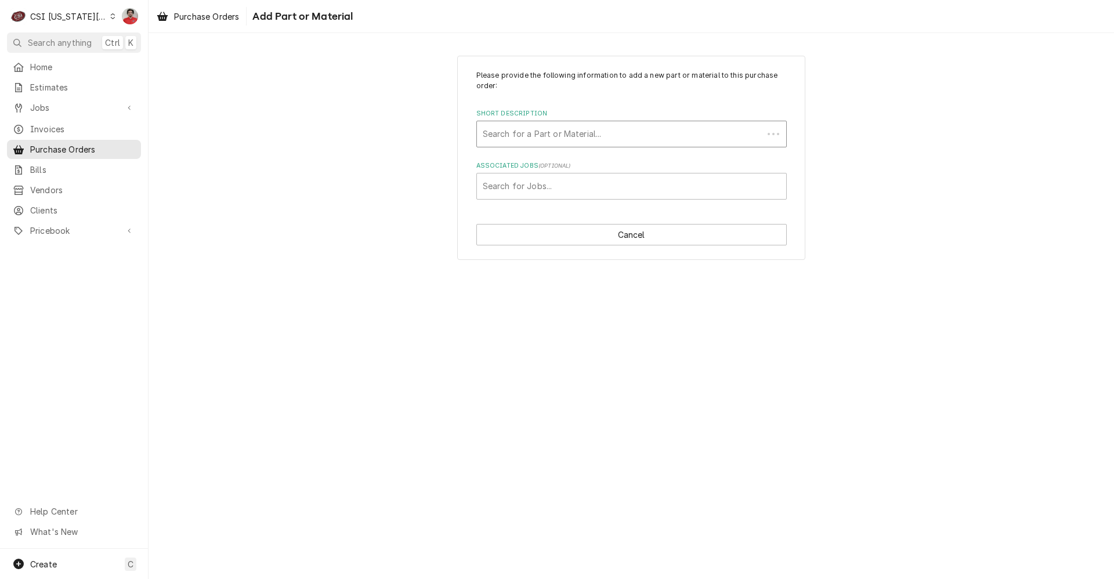
click at [561, 135] on div "Short Description" at bounding box center [620, 134] width 274 height 21
type input "P"
type input "Misc"
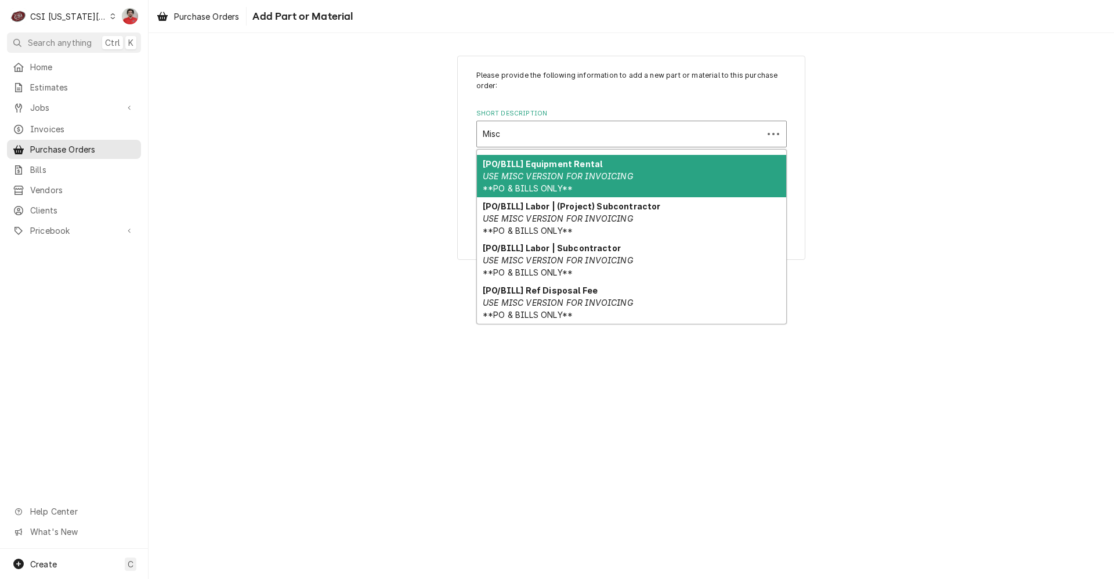
scroll to position [342, 0]
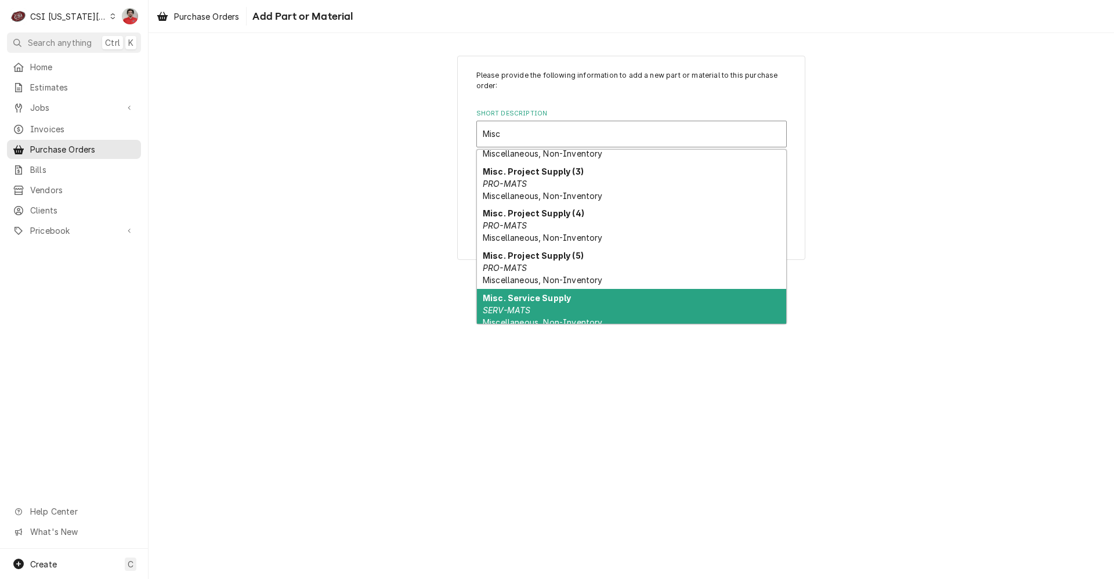
click at [584, 298] on div "Misc. Service Supply SERV-MATS Miscellaneous, Non-Inventory" at bounding box center [631, 310] width 309 height 42
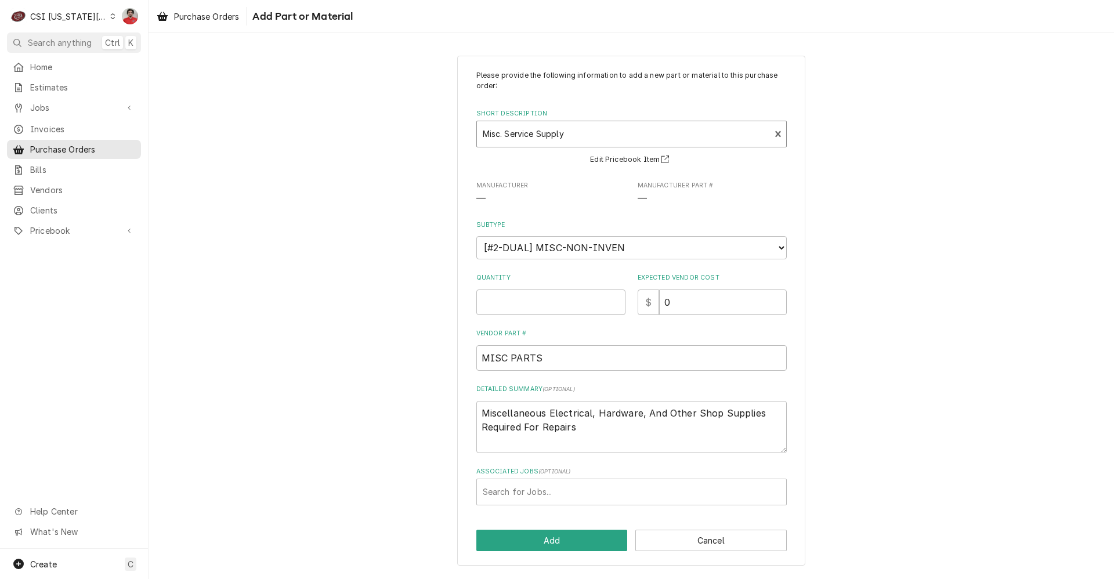
type textarea "x"
click at [546, 301] on input "Quantity" at bounding box center [550, 303] width 149 height 26
type textarea "x"
type input "1"
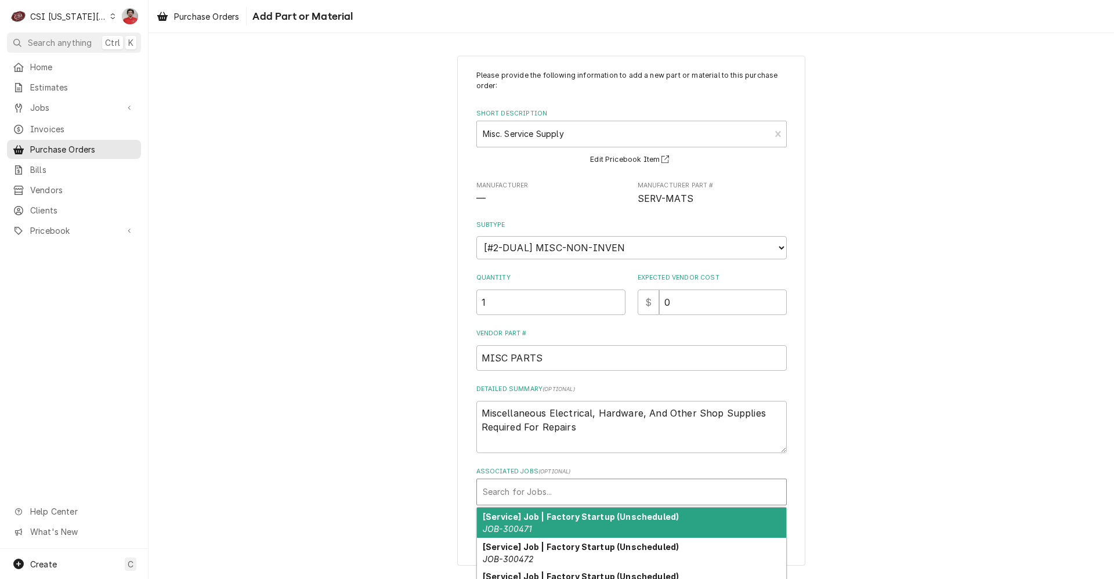
click at [587, 494] on div "Associated Jobs" at bounding box center [632, 492] width 298 height 21
click at [594, 461] on div "Please provide the following information to add a new part or material to this …" at bounding box center [631, 287] width 310 height 435
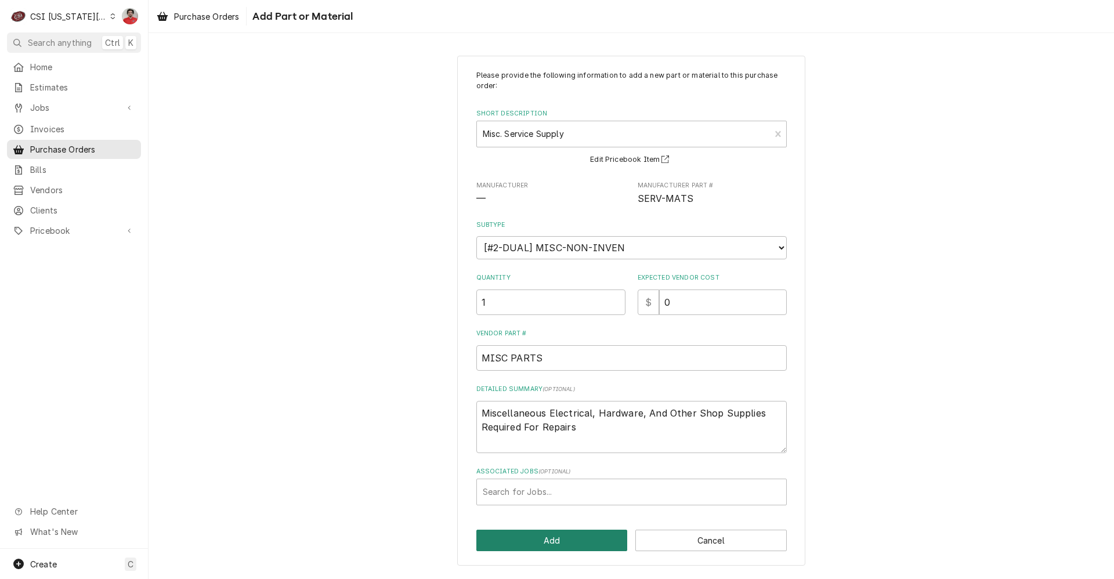
click at [587, 538] on button "Add" at bounding box center [551, 540] width 151 height 21
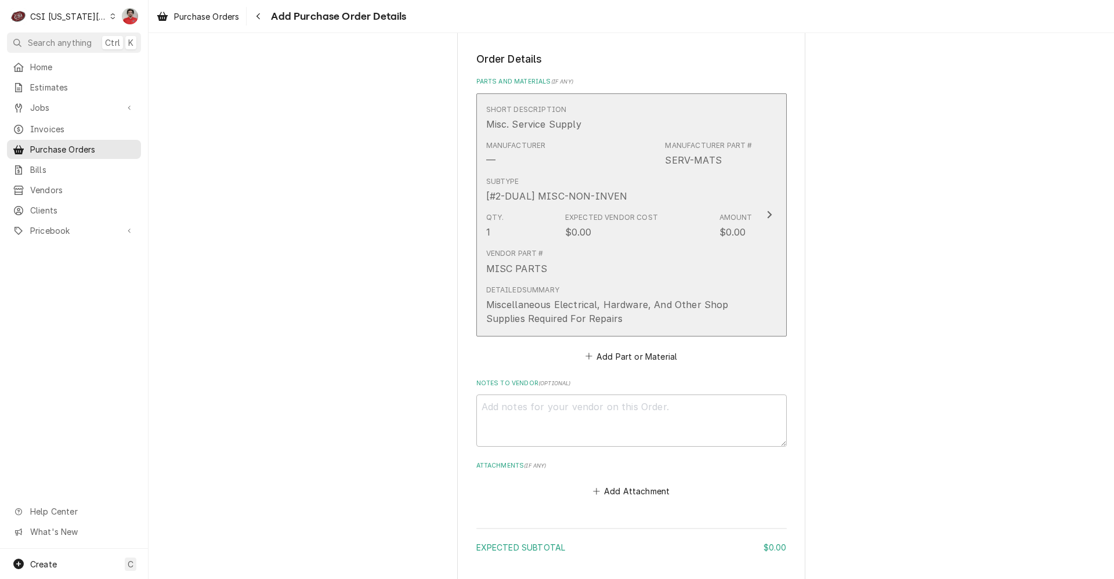
scroll to position [543, 0]
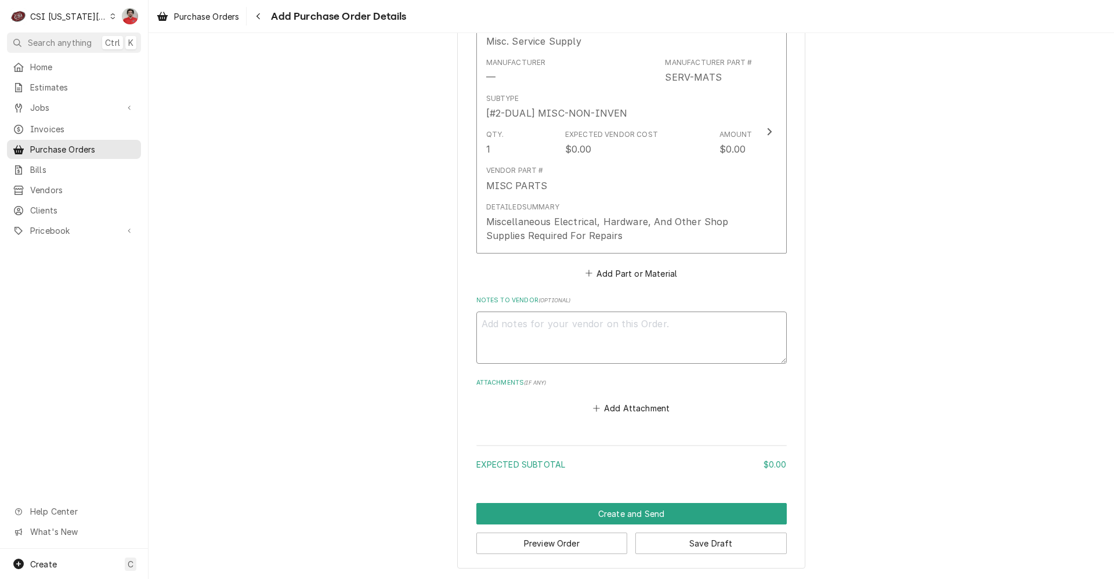
click at [606, 333] on textarea "Notes to Vendor ( optional )" at bounding box center [631, 338] width 310 height 52
type textarea "x"
type textarea "W"
type textarea "x"
type textarea "Wi"
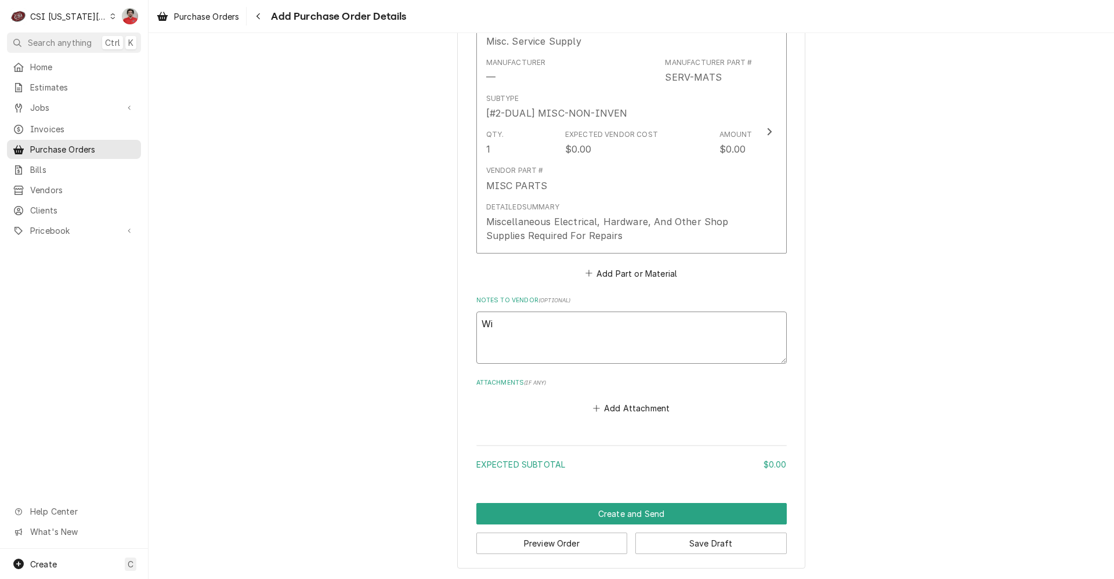
type textarea "x"
type textarea "Wil"
type textarea "x"
type textarea "Will"
type textarea "x"
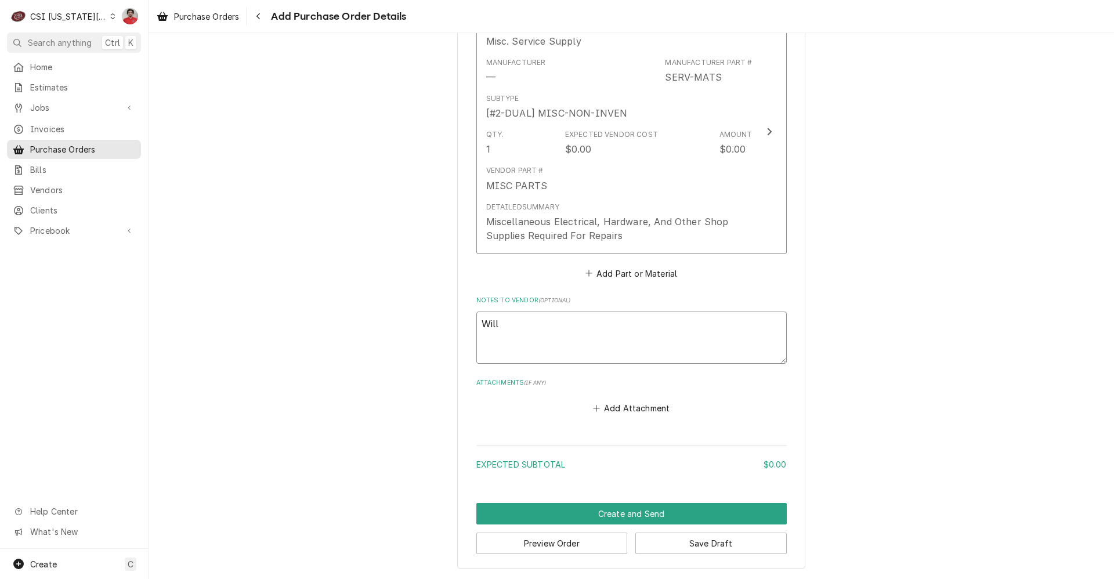
type textarea "Will"
type textarea "x"
type textarea "Will L"
type textarea "x"
type textarea "Will La"
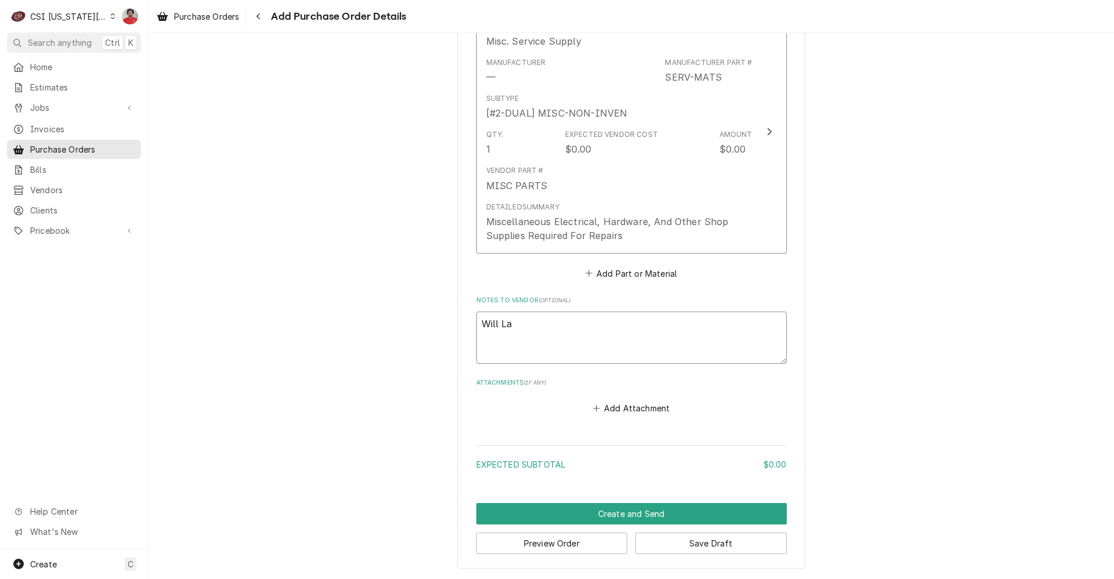
type textarea "x"
type textarea "Will Lar"
type textarea "x"
type textarea "Will Lars"
type textarea "x"
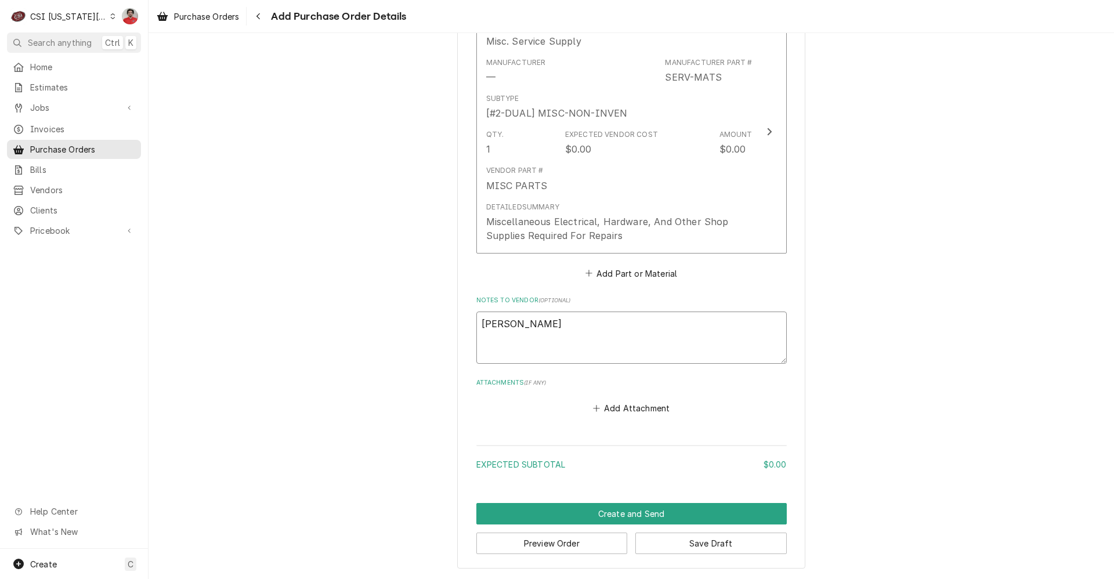
type textarea "Will Larse"
type textarea "x"
type textarea "Will Larsen"
type textarea "x"
type textarea "Will Larsen-"
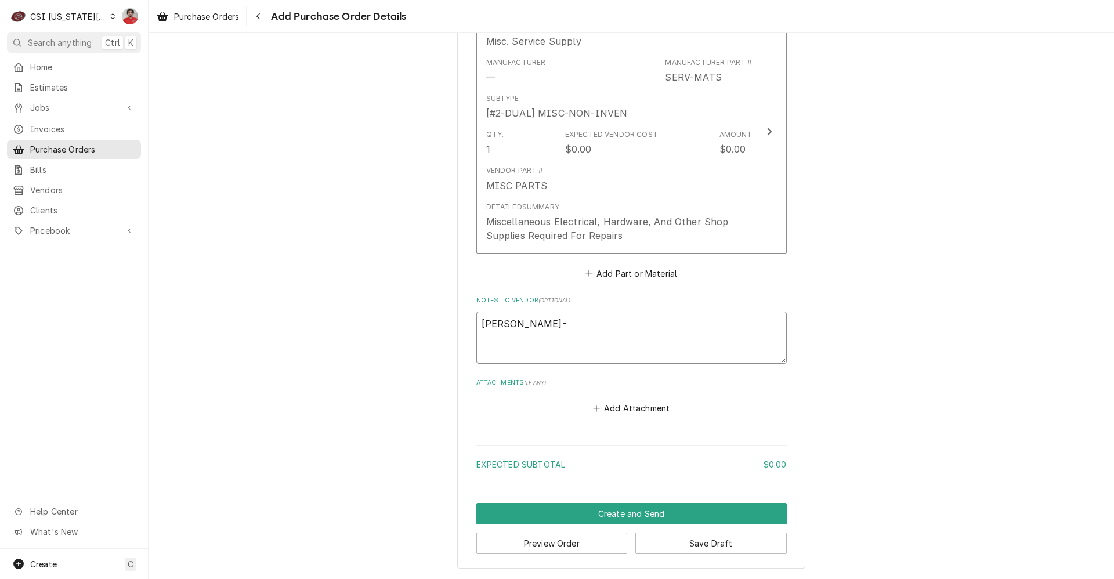
type textarea "x"
type textarea "Will Larsen-"
type textarea "x"
type textarea "Will Larsen- T"
type textarea "x"
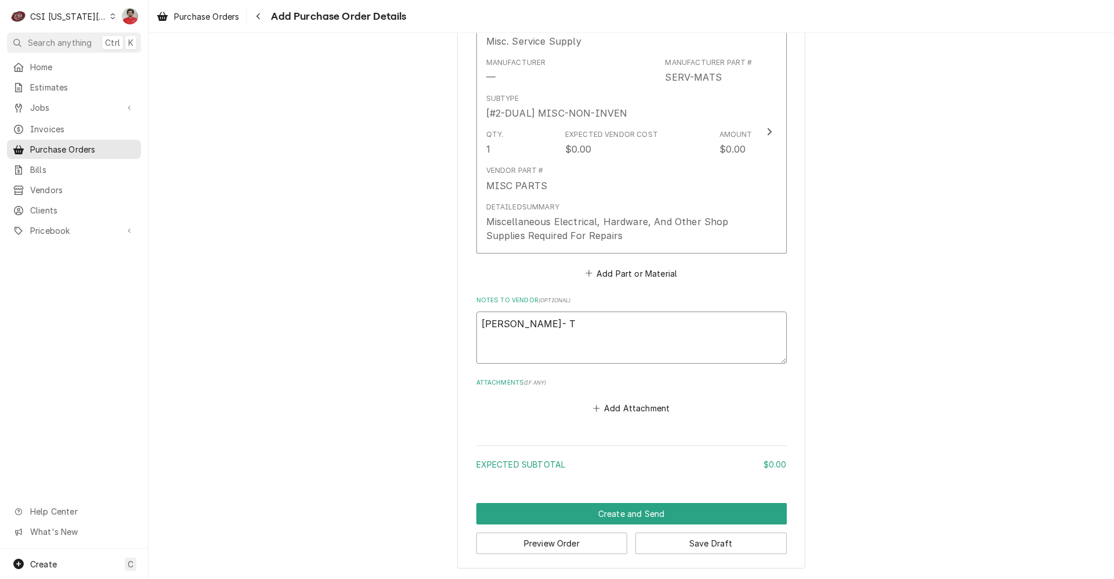
type textarea "Will Larsen- Tr"
type textarea "x"
type textarea "Will Larsen- Tru"
type textarea "x"
type textarea "Will Larsen- Truc"
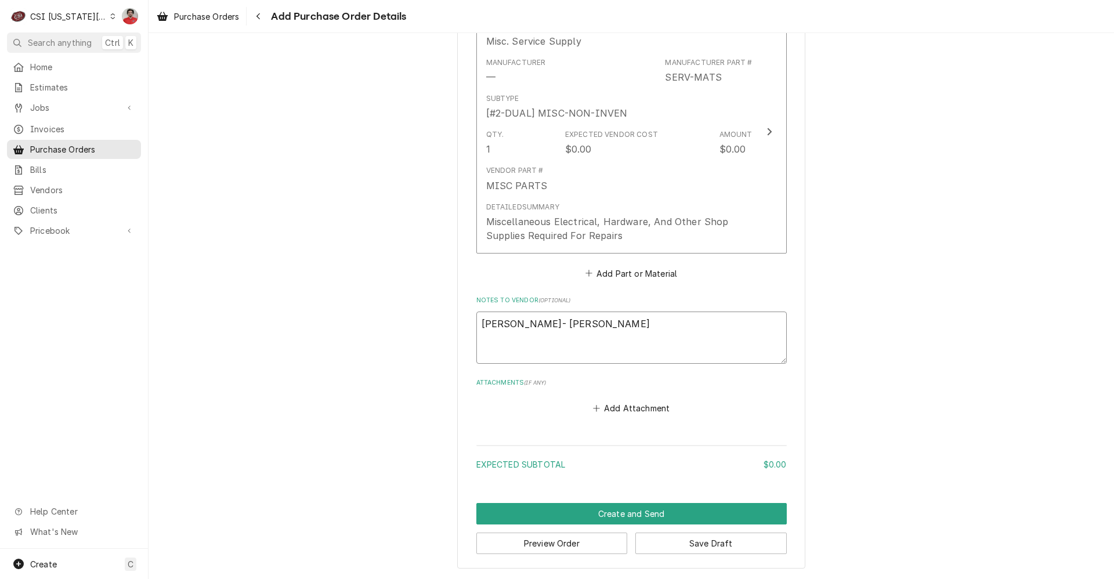
type textarea "x"
type textarea "Will Larsen- Truck"
type textarea "x"
type textarea "Will Larsen- Truck"
type textarea "x"
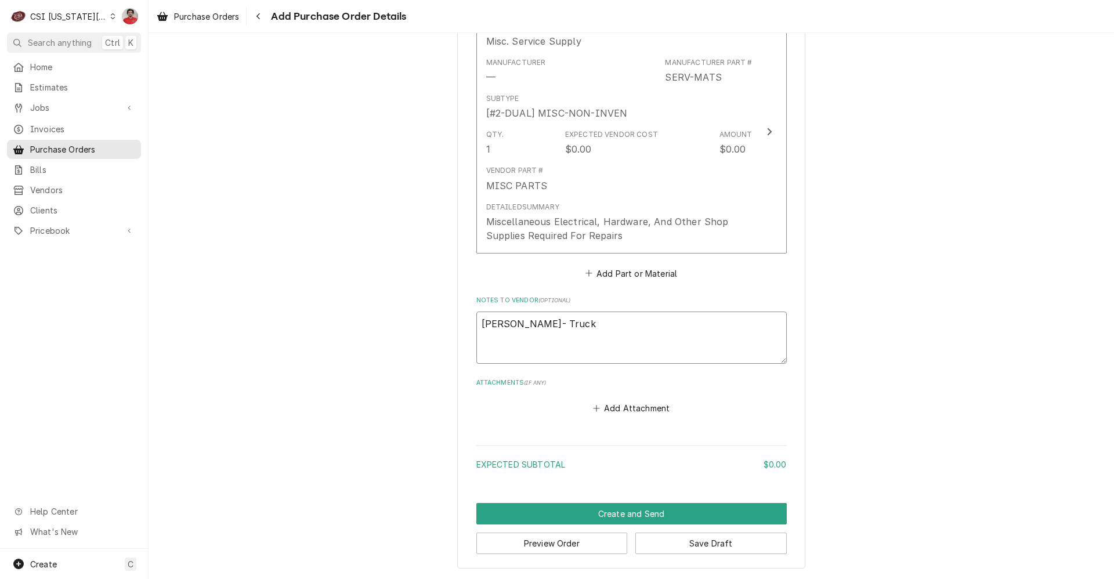
type textarea "Will Larsen- Truck s"
type textarea "x"
type textarea "Will Larsen- Truck st"
type textarea "x"
type textarea "Will Larsen- Truck sto"
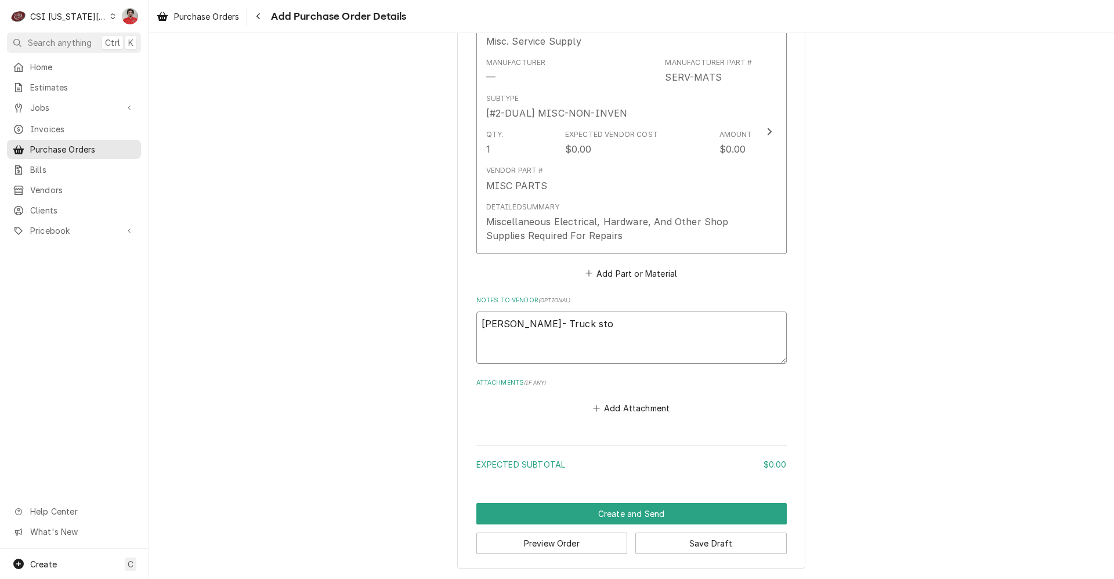
type textarea "x"
type textarea "Will Larsen- Truck stoc"
type textarea "x"
type textarea "Will Larsen- Truck stock"
click at [555, 541] on button "Preview Order" at bounding box center [551, 543] width 151 height 21
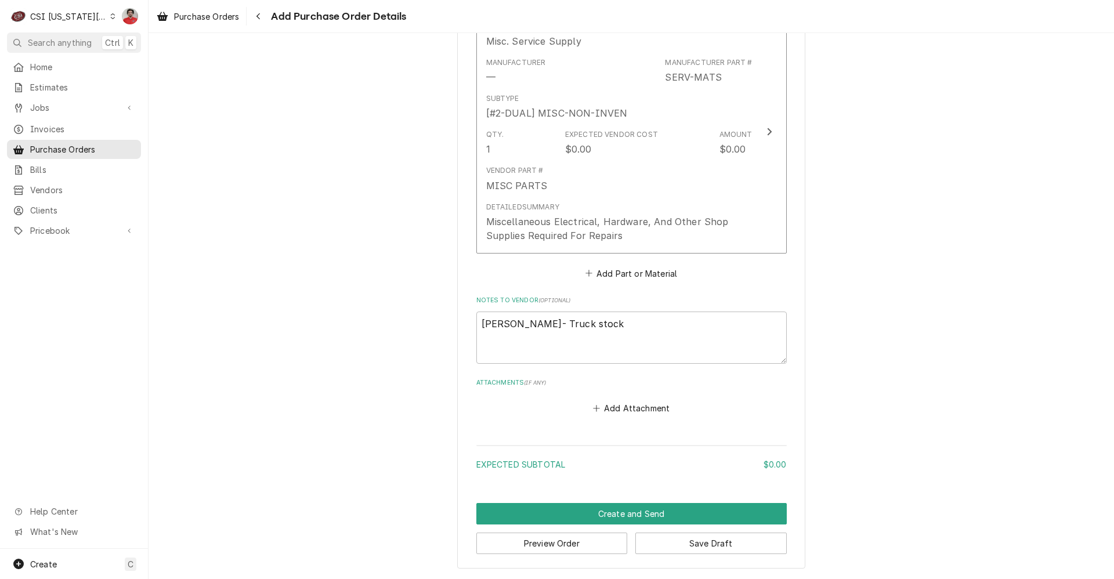
scroll to position [537, 0]
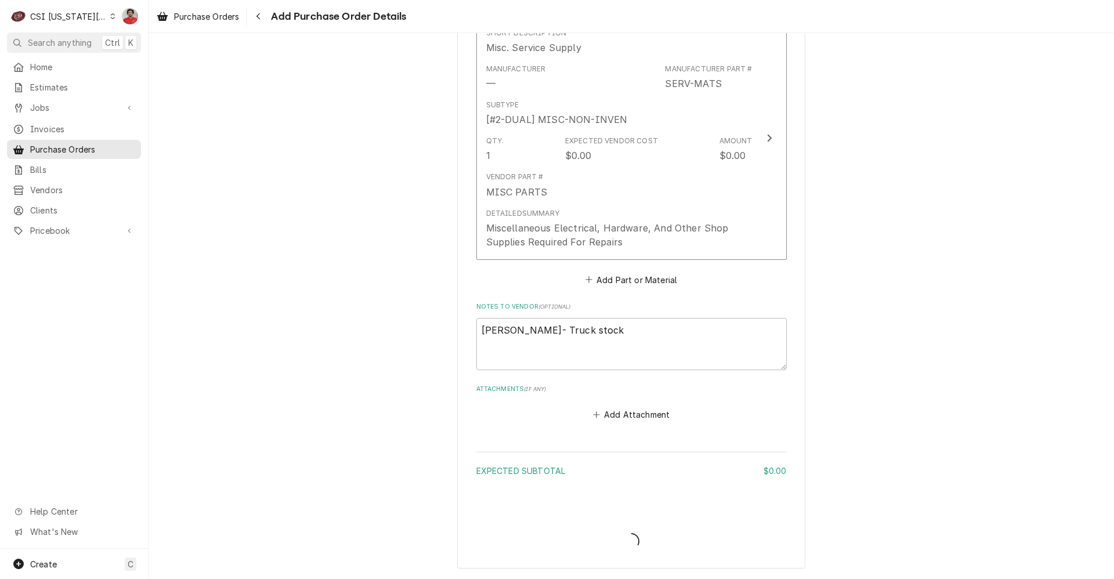
type textarea "x"
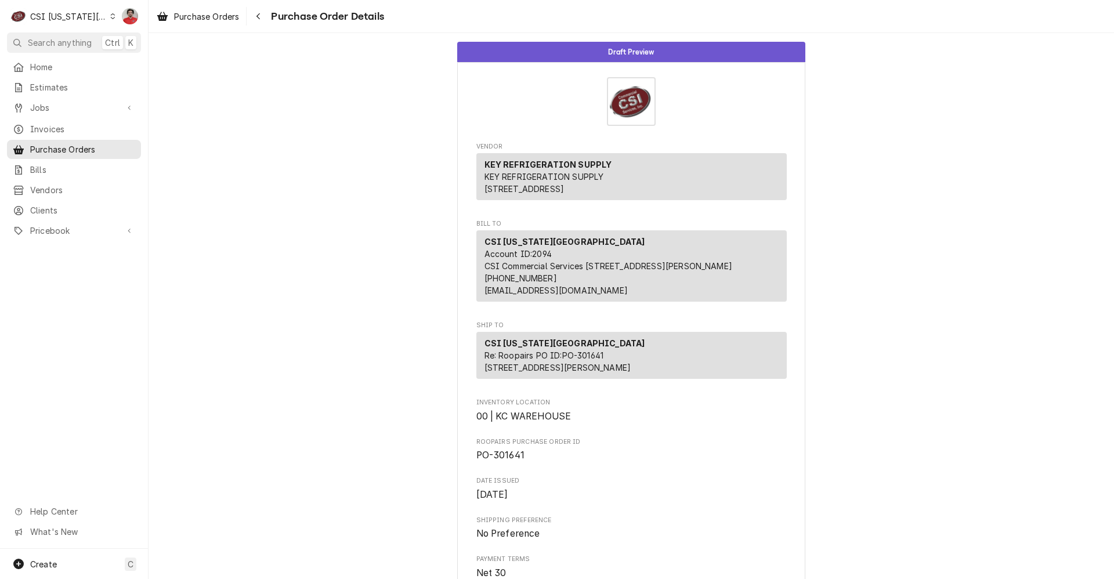
click at [50, 15] on div "CSI [US_STATE][GEOGRAPHIC_DATA]" at bounding box center [68, 16] width 77 height 12
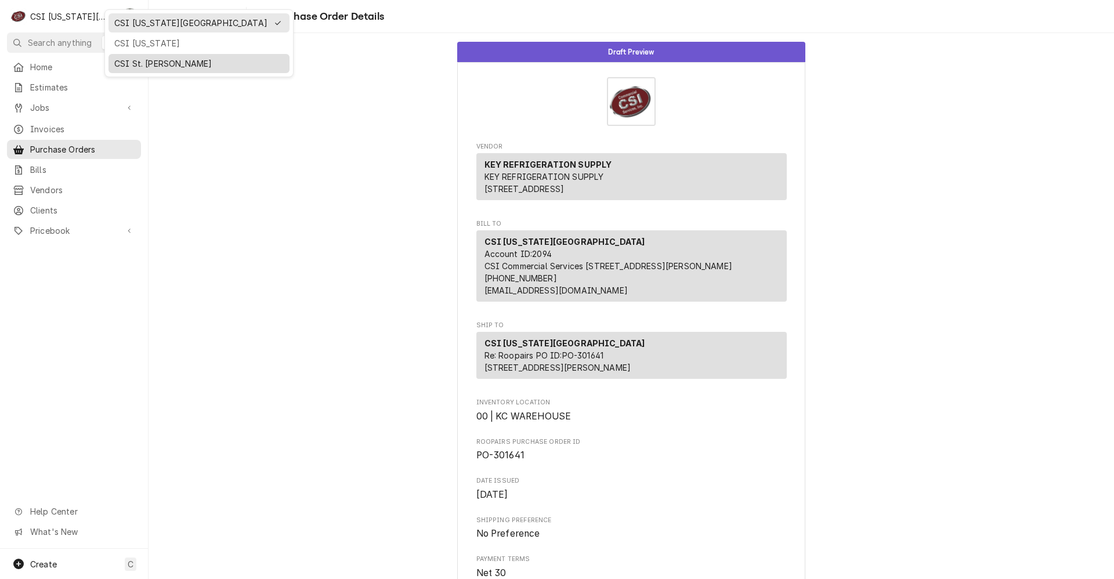
click at [123, 59] on div "CSI St. [PERSON_NAME]" at bounding box center [198, 63] width 169 height 12
